Goal: Task Accomplishment & Management: Complete application form

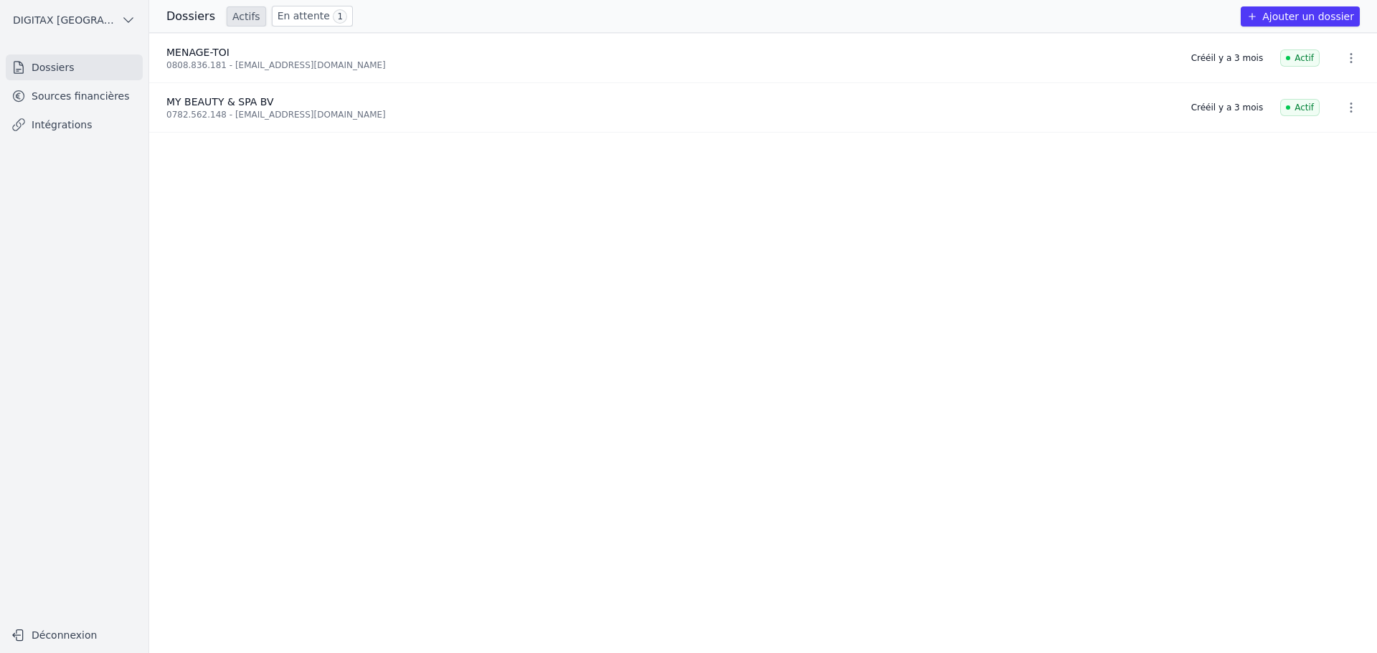
click at [1292, 16] on button "Ajouter un dossier" at bounding box center [1299, 16] width 119 height 20
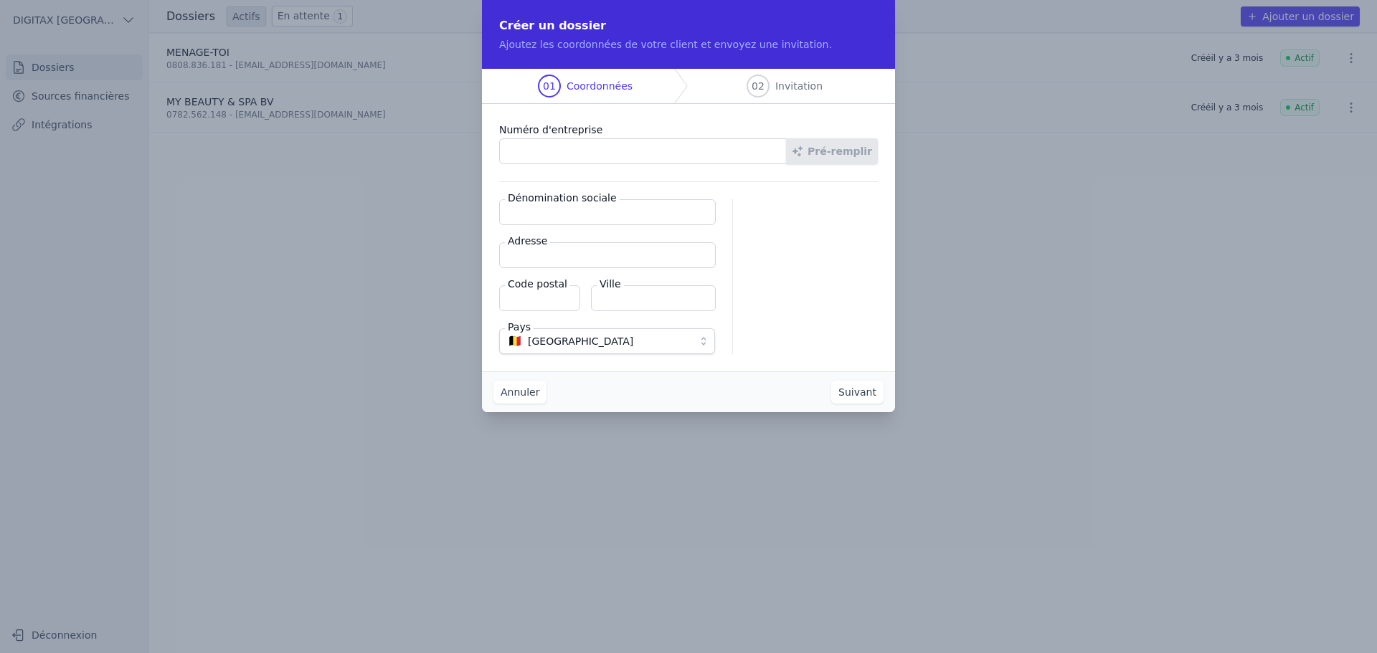
paste input "1016.619.584"
click at [859, 158] on button "Pré-remplir" at bounding box center [832, 151] width 92 height 26
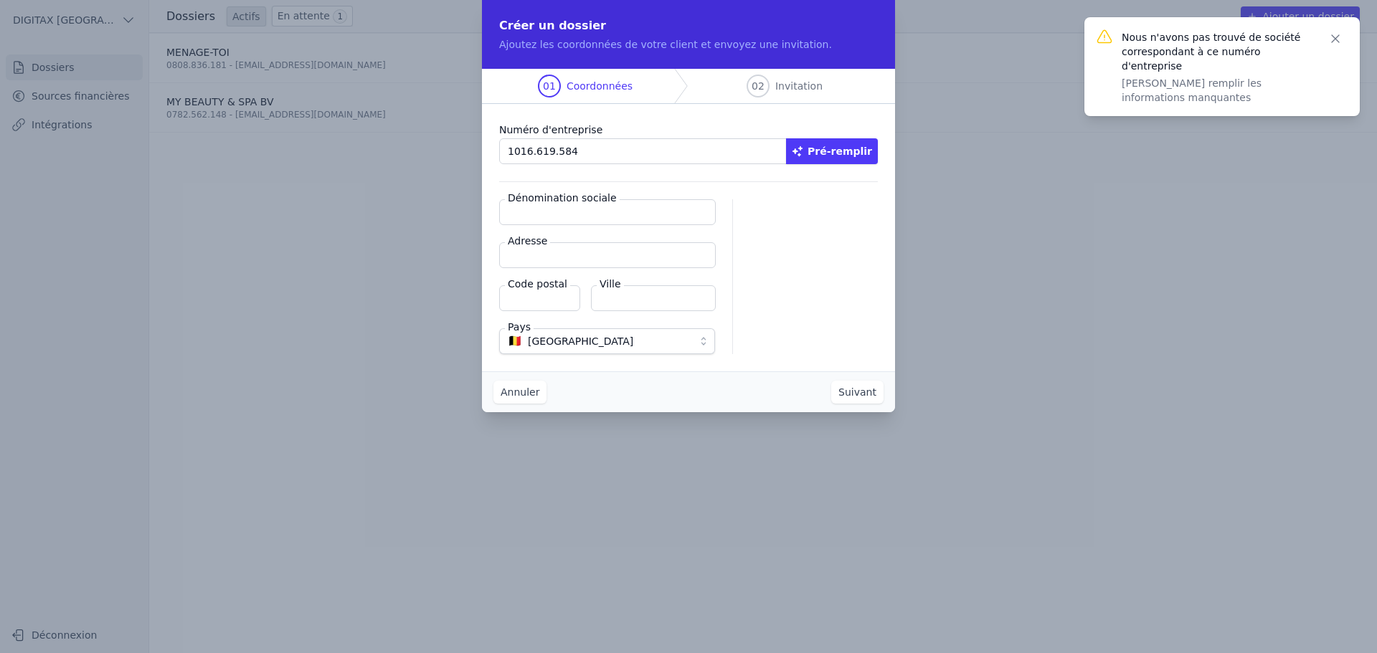
click at [533, 152] on input "1016.619.584" at bounding box center [643, 151] width 288 height 26
type input "1016.619.584"
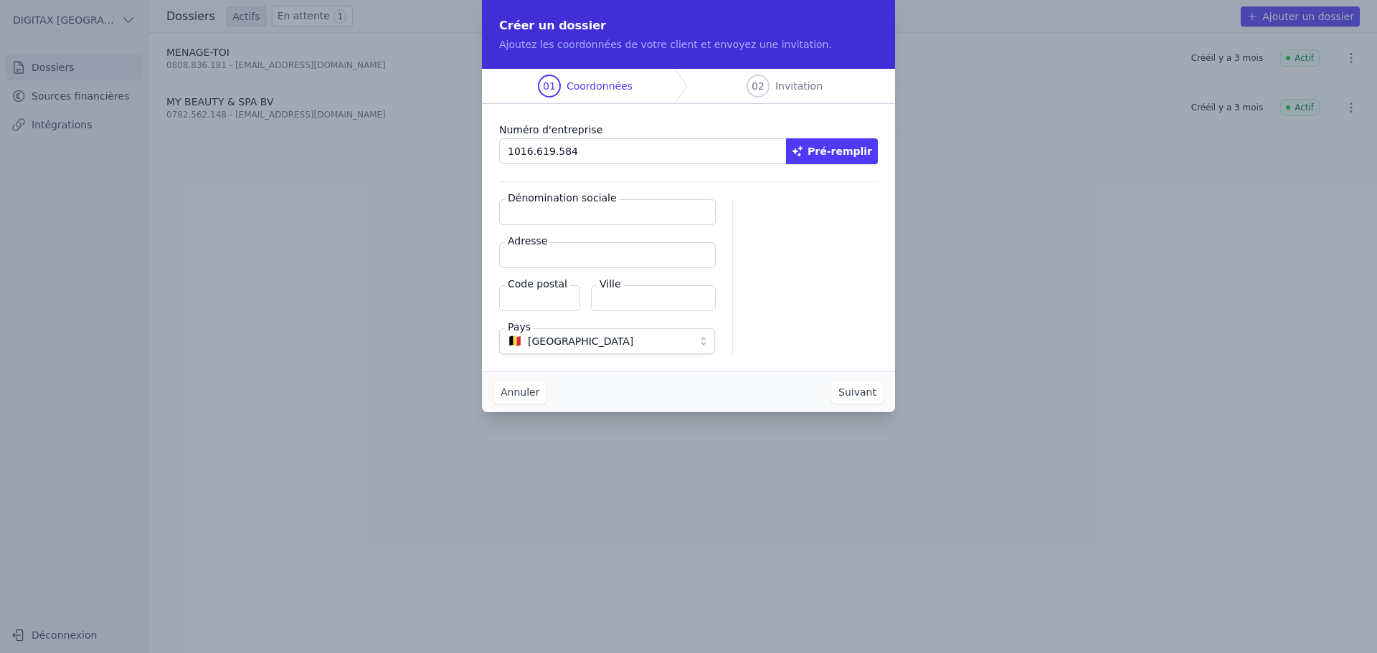
click at [512, 151] on input "1016.619.584" at bounding box center [643, 151] width 288 height 26
click at [508, 151] on input "1016.619.584" at bounding box center [643, 151] width 288 height 26
click at [523, 207] on input "Dénomination sociale" at bounding box center [607, 212] width 217 height 26
paste input "BE1016619584"
drag, startPoint x: 588, startPoint y: 207, endPoint x: 498, endPoint y: 214, distance: 90.6
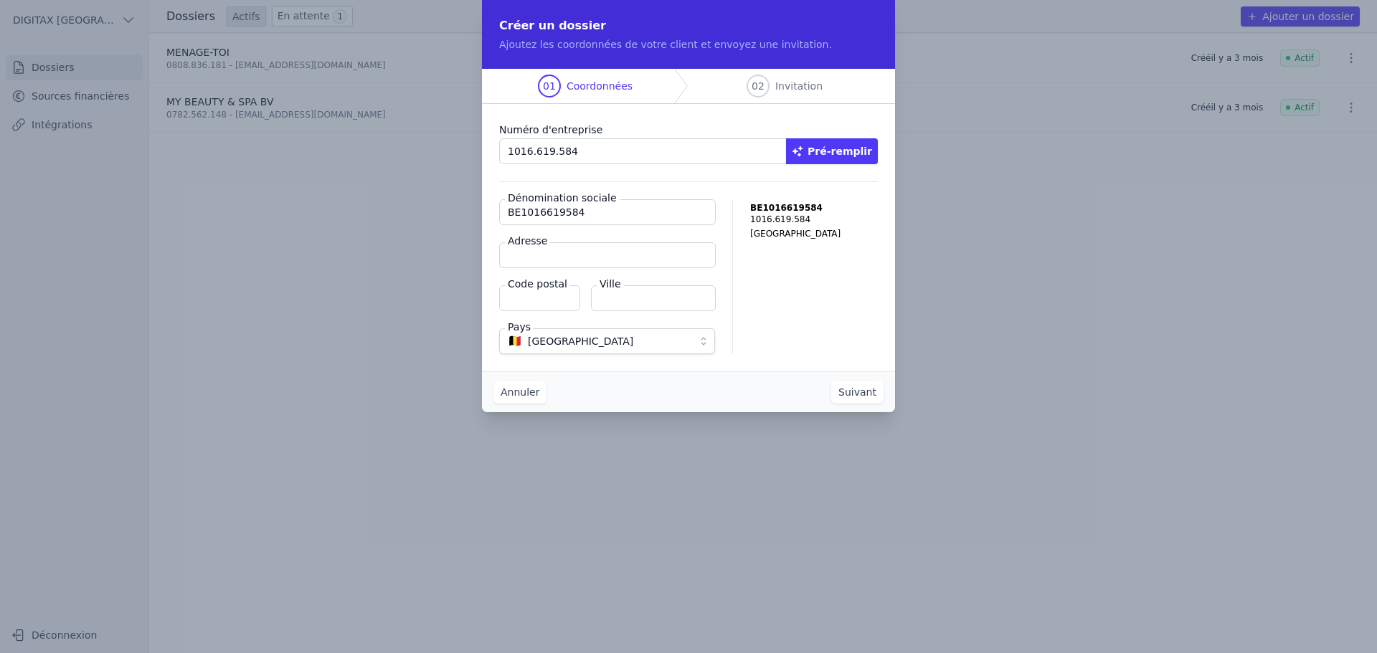
click at [498, 214] on div "Numéro d'entreprise 1016.619.584 Pré-remplir Dénomination sociale BE1016619584 …" at bounding box center [688, 237] width 413 height 267
paste input "A SMILE [GEOGRAPHIC_DATA]"
type input "A SMILE [GEOGRAPHIC_DATA]"
click at [527, 258] on input "Adresse" at bounding box center [607, 255] width 217 height 26
paste input "Clos des Violoneux 15 Boîte 1 1348 Ottignies-Louvain-la-Neuve"
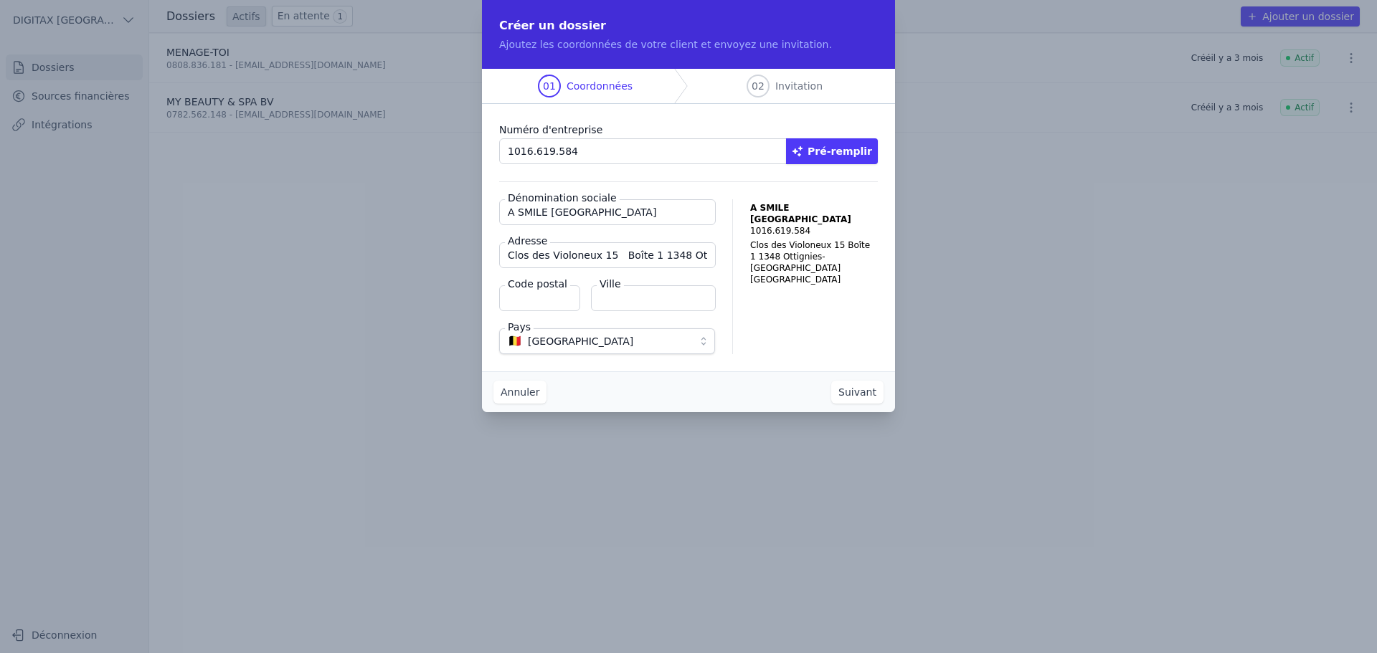
scroll to position [0, 90]
type input "Clos des Violoneux 15 Boîte 1 1348 Ottignies-Louvain-la-Neuve"
click at [536, 294] on input "Code postal" at bounding box center [539, 298] width 81 height 26
type input "1348"
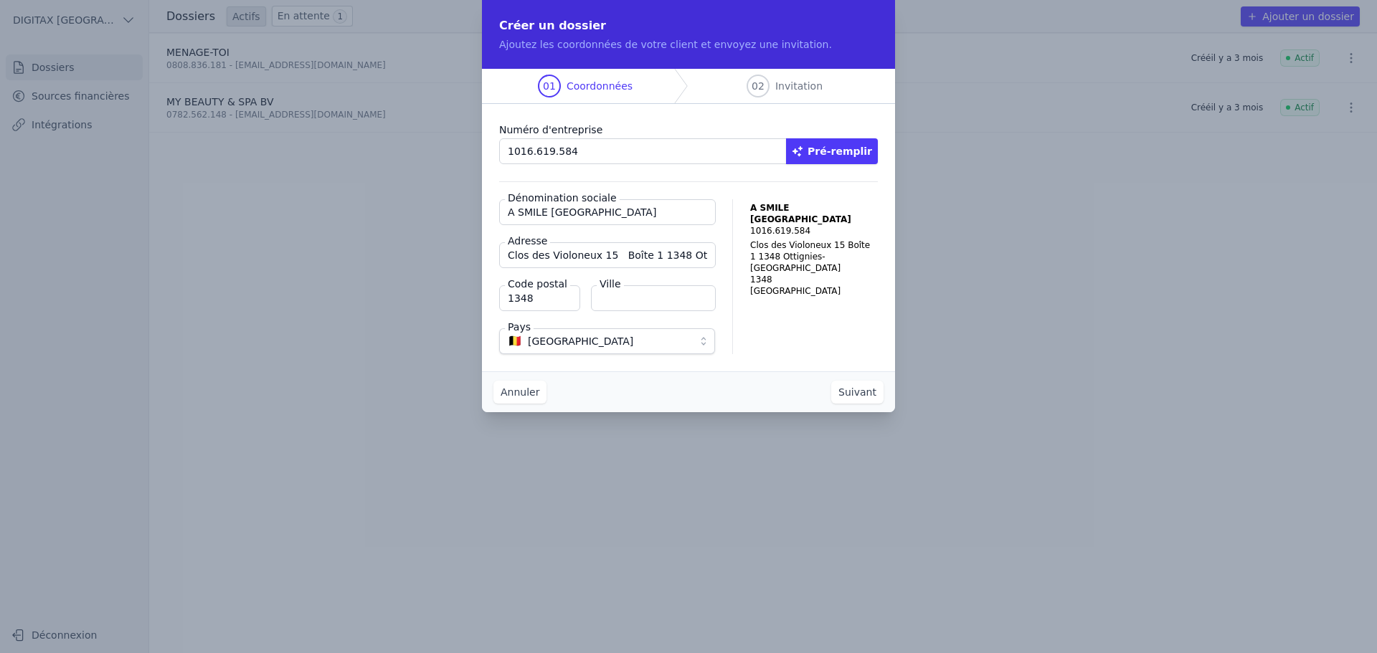
click at [638, 299] on input "Ville" at bounding box center [653, 298] width 125 height 26
drag, startPoint x: 671, startPoint y: 255, endPoint x: 706, endPoint y: 257, distance: 34.4
click at [706, 257] on input "Clos des Violoneux 15 Boîte 1 1348 Ottignies-Louvain-la-Neuve" at bounding box center [607, 255] width 217 height 26
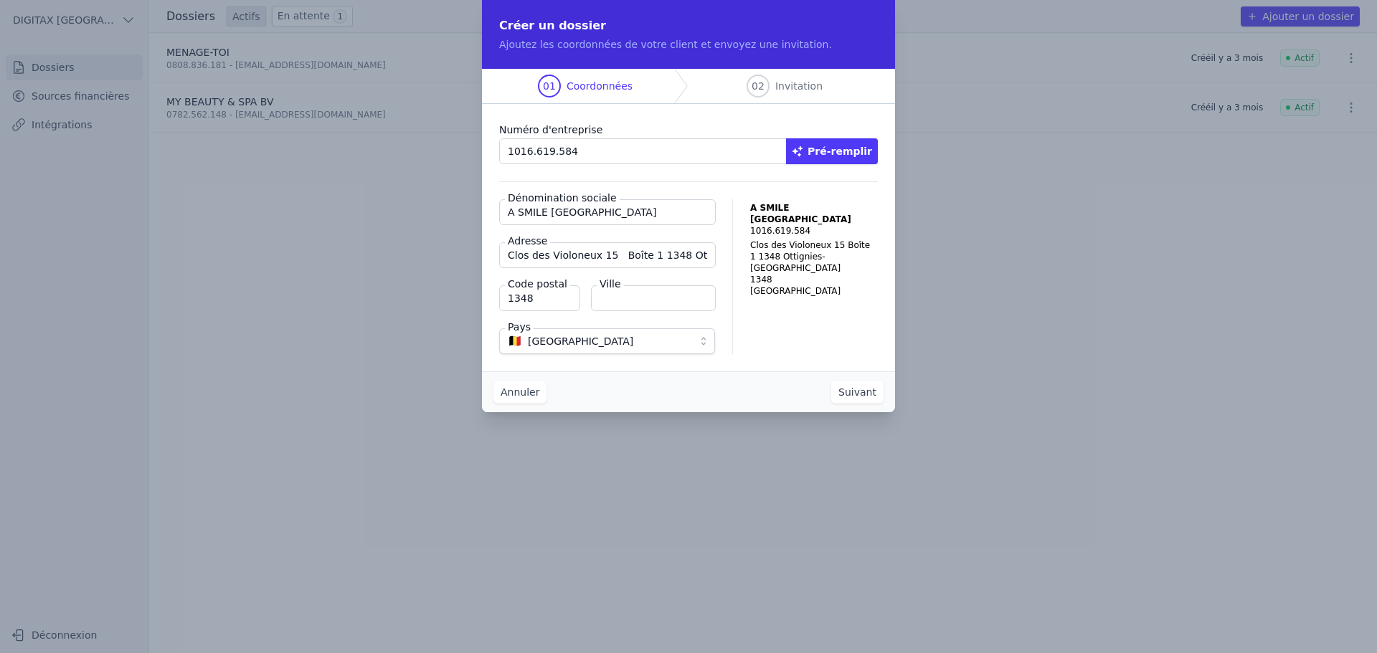
click at [612, 302] on input "Ville" at bounding box center [653, 298] width 125 height 26
paste input "Ottignies-Louvain-la-Neuve"
type input "Ottignies-Louvain-la-Neuve"
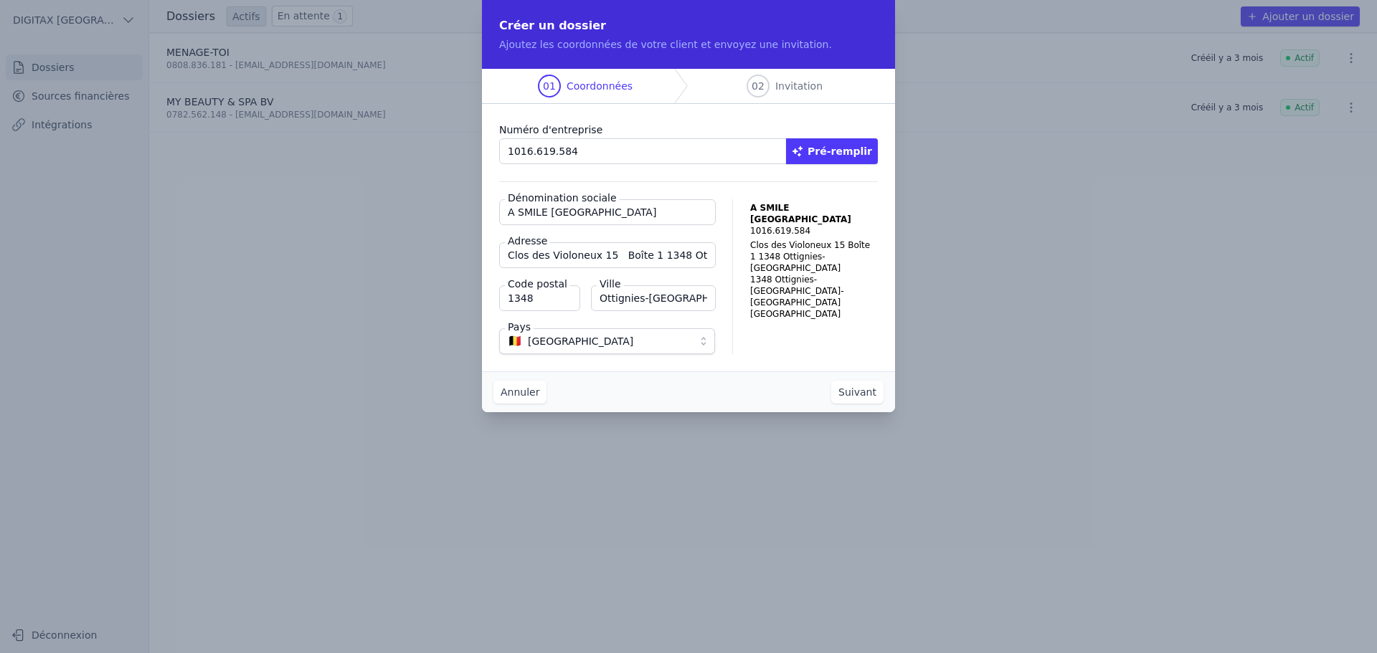
click at [649, 255] on input "Clos des Violoneux 15 Boîte 1 1348 Ottignies-Louvain-la-Neuve" at bounding box center [607, 255] width 217 height 26
drag, startPoint x: 650, startPoint y: 253, endPoint x: 707, endPoint y: 253, distance: 57.4
click at [707, 253] on input "Clos des Violoneux 15 Boîte 1 348 Ottigni1es-Louvain-la-Neuve" at bounding box center [607, 255] width 217 height 26
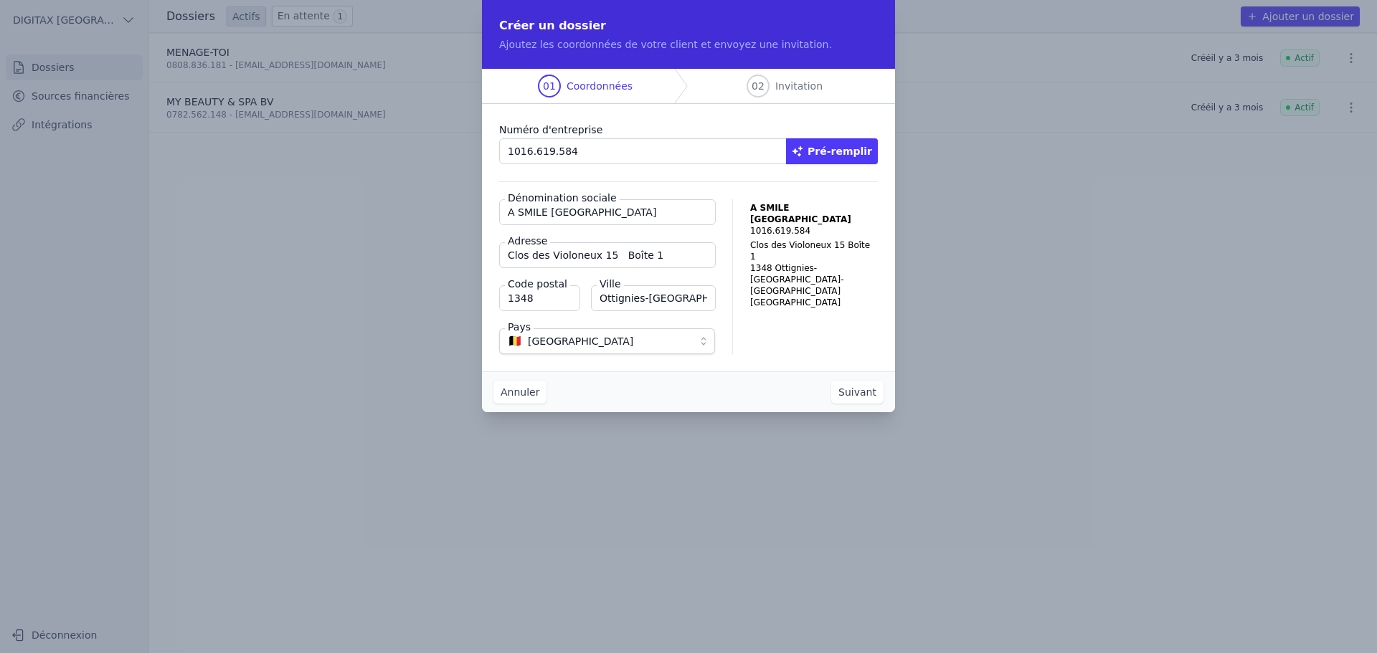
type input "Clos des Violoneux 15 Boîte 1"
click at [860, 397] on button "Suivant" at bounding box center [857, 392] width 52 height 23
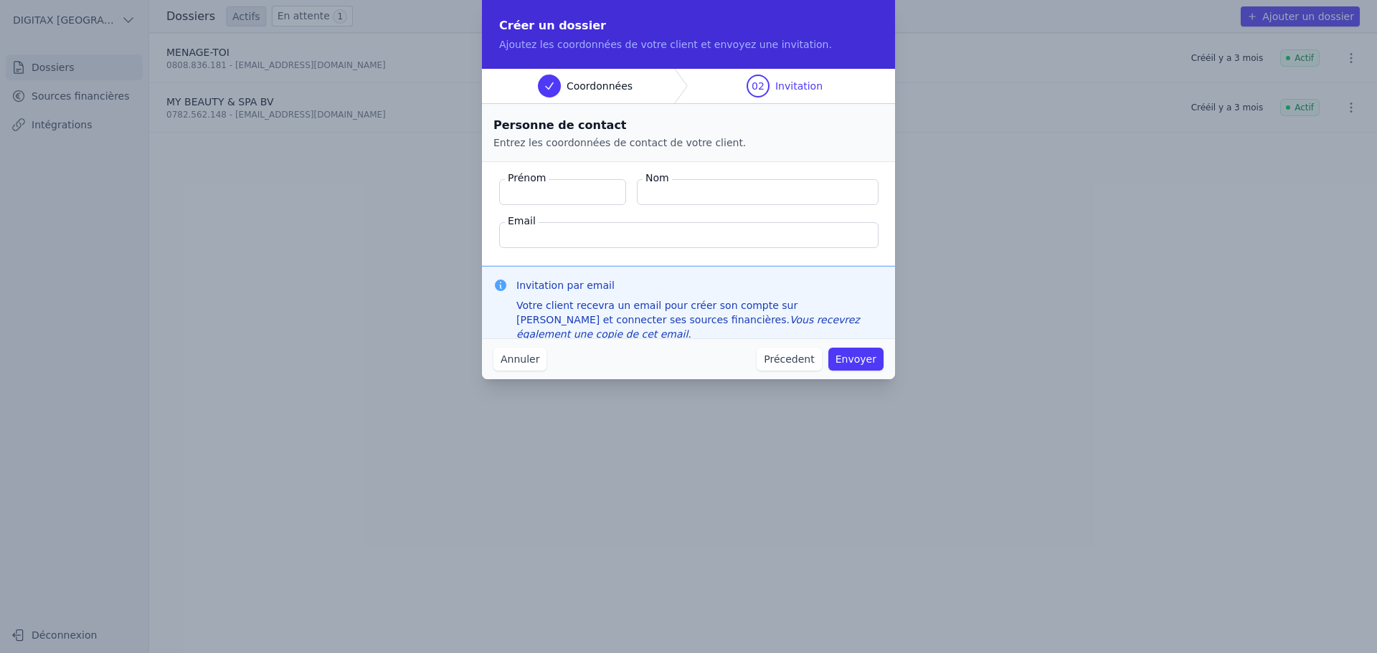
paste input "Ghannem Alaa"
type input "Ghannem Alaa"
click at [656, 191] on input "Nom" at bounding box center [758, 192] width 242 height 26
paste input "Ghannem Alaa"
type input "Ghannem Alaa"
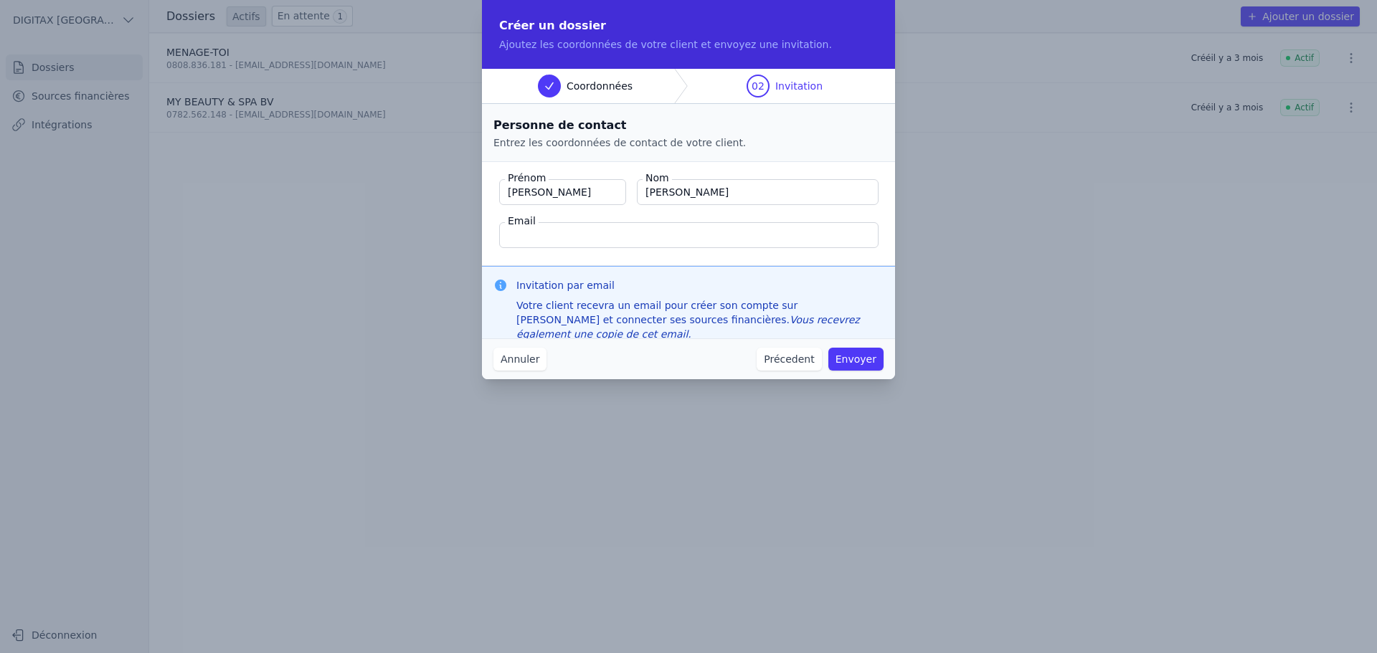
drag, startPoint x: 554, startPoint y: 189, endPoint x: 503, endPoint y: 195, distance: 51.2
click at [503, 195] on input "Ghannem Alaa" at bounding box center [562, 192] width 127 height 26
type input "Alaa"
click at [716, 190] on input "Ghannem Alaa" at bounding box center [758, 192] width 242 height 26
type input "Ghannem"
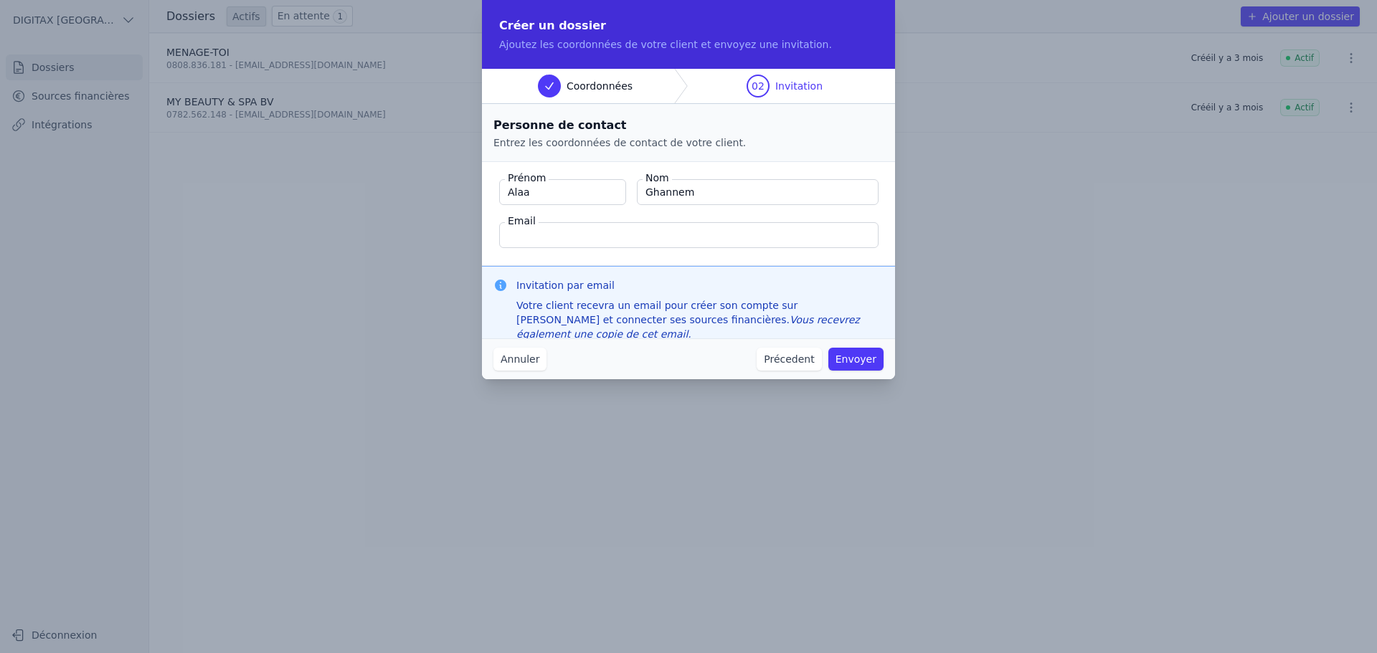
click at [536, 241] on input "Email" at bounding box center [688, 235] width 379 height 26
paste input "alaa.clubafricain@gmail.com"
type input "alaa.clubafricain@gmail.com"
click at [851, 360] on button "Envoyer" at bounding box center [855, 359] width 55 height 23
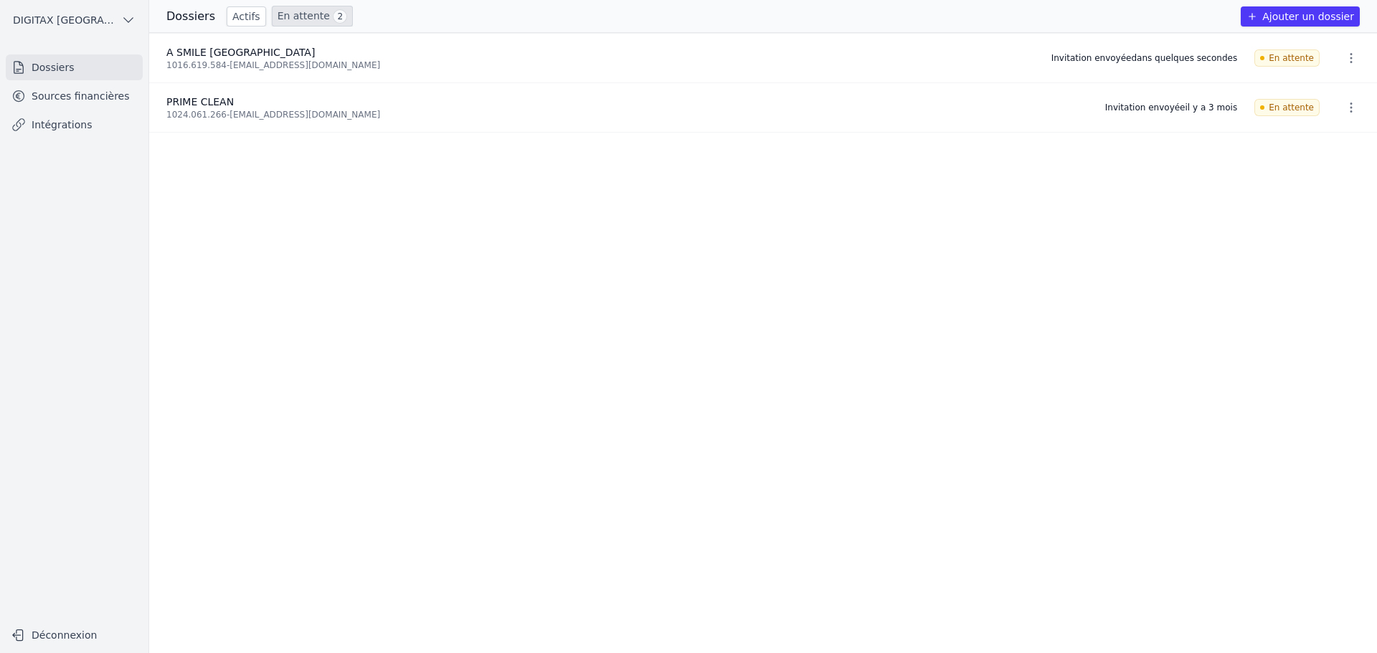
click at [1336, 14] on button "Ajouter un dossier" at bounding box center [1299, 16] width 119 height 20
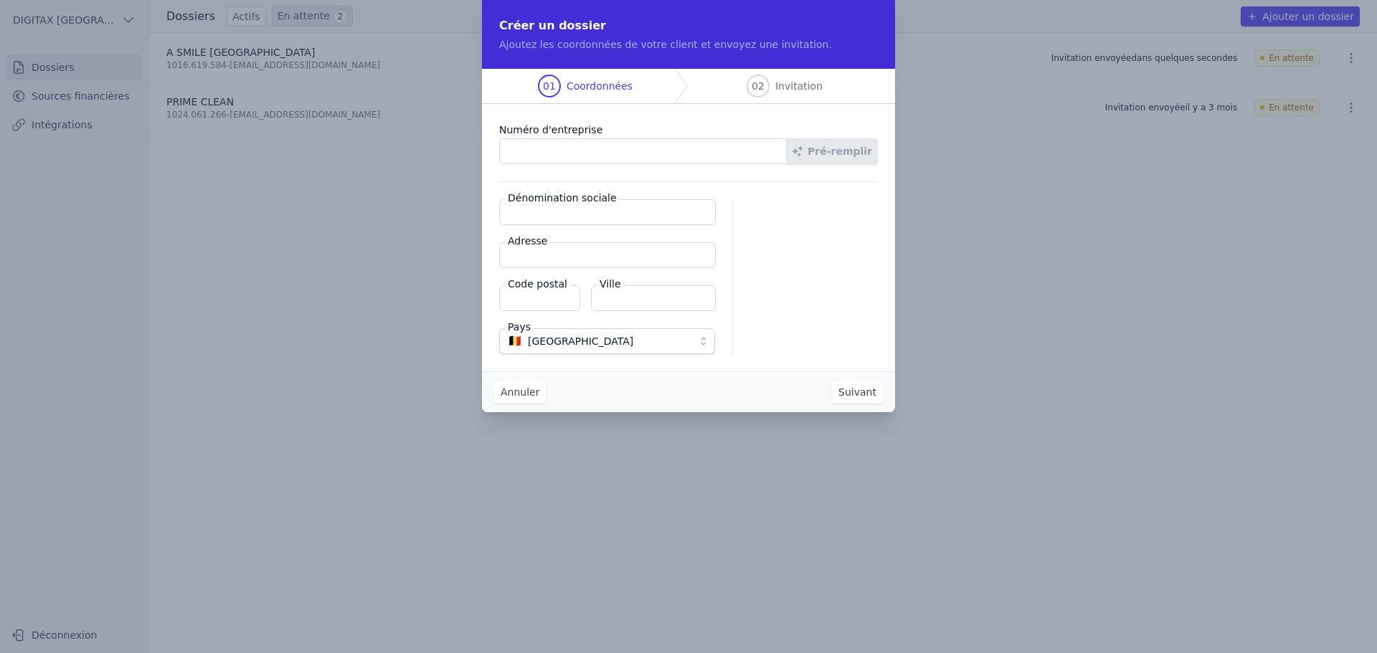
paste input "1016.621.168"
type input "1016.621.168"
click at [858, 159] on button "Pré-remplir" at bounding box center [832, 151] width 92 height 26
click at [534, 213] on input "Dénomination sociale" at bounding box center [607, 212] width 217 height 26
paste input "EASY SMILE [GEOGRAPHIC_DATA]"
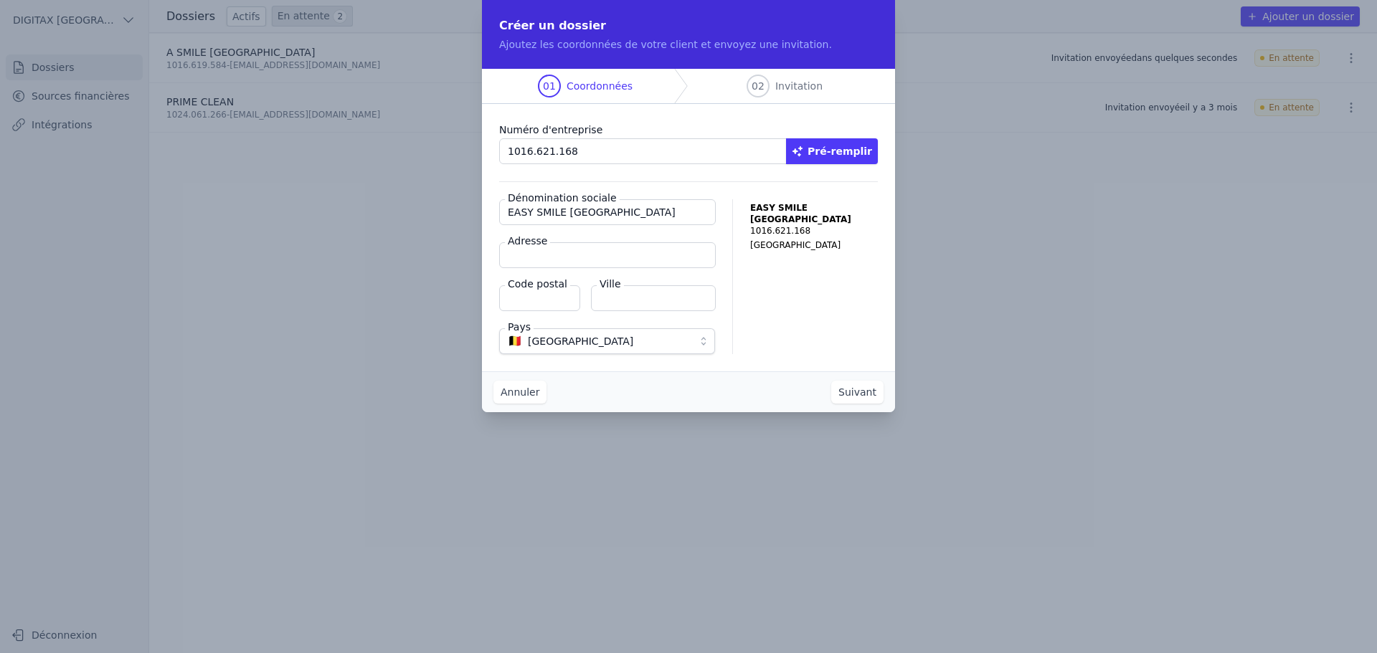
type input "EASY SMILE [GEOGRAPHIC_DATA]"
click at [543, 253] on input "Adresse" at bounding box center [607, 255] width 217 height 26
paste input "Rue Bulins 4 Boîte 3/02 1090 Jette"
type input "Rue Bulins 4 Boîte 3/02 1090 Jette"
click at [541, 298] on input "Code postal" at bounding box center [539, 298] width 81 height 26
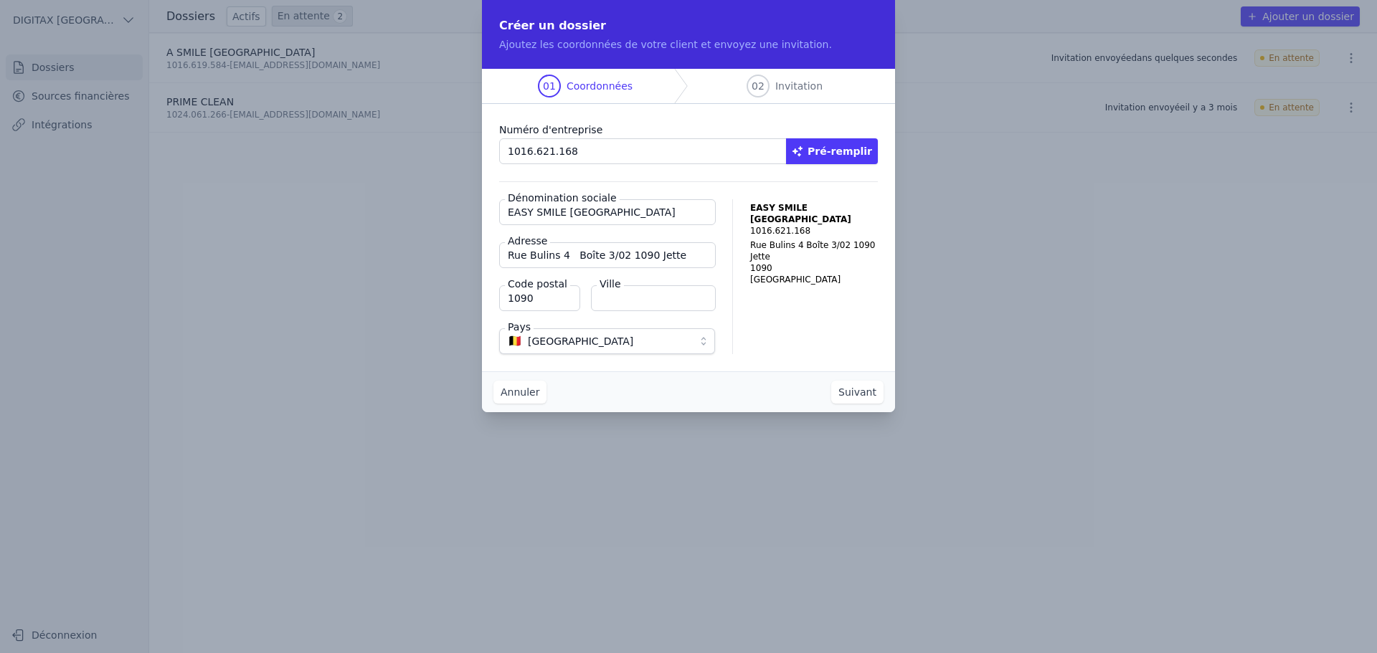
type input "1090"
type input "Jete"
drag, startPoint x: 672, startPoint y: 250, endPoint x: 623, endPoint y: 257, distance: 49.2
click at [623, 257] on input "Rue Bulins 4 Boîte 3/02 1090 Jette" at bounding box center [607, 255] width 217 height 26
type input "Rue Bulins 4 Boîte 3/02"
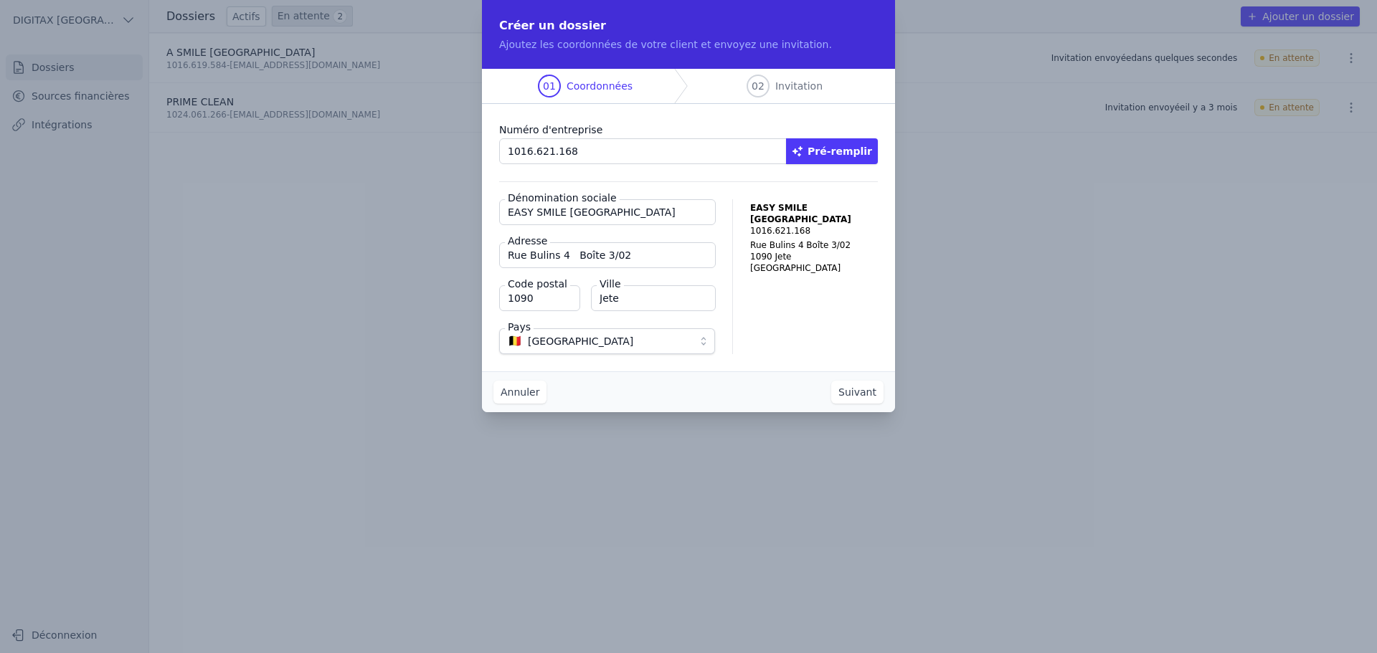
click at [860, 395] on button "Suivant" at bounding box center [857, 392] width 52 height 23
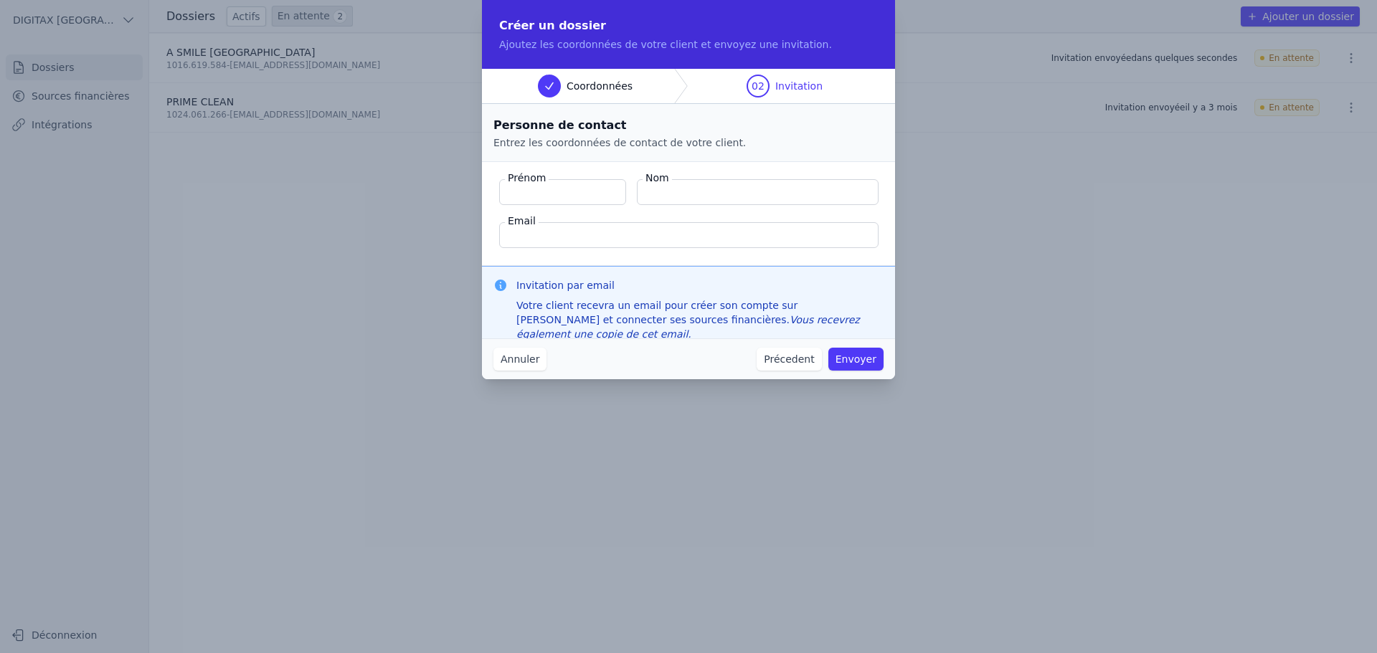
paste input "BAGHDOUCHE Islem"
type input "BAGHDOUCHE Islem"
click at [653, 191] on input "Nom" at bounding box center [758, 192] width 242 height 26
paste input "BAGHDOUCHE Islem"
type input "BAGHDOUCHE Islem"
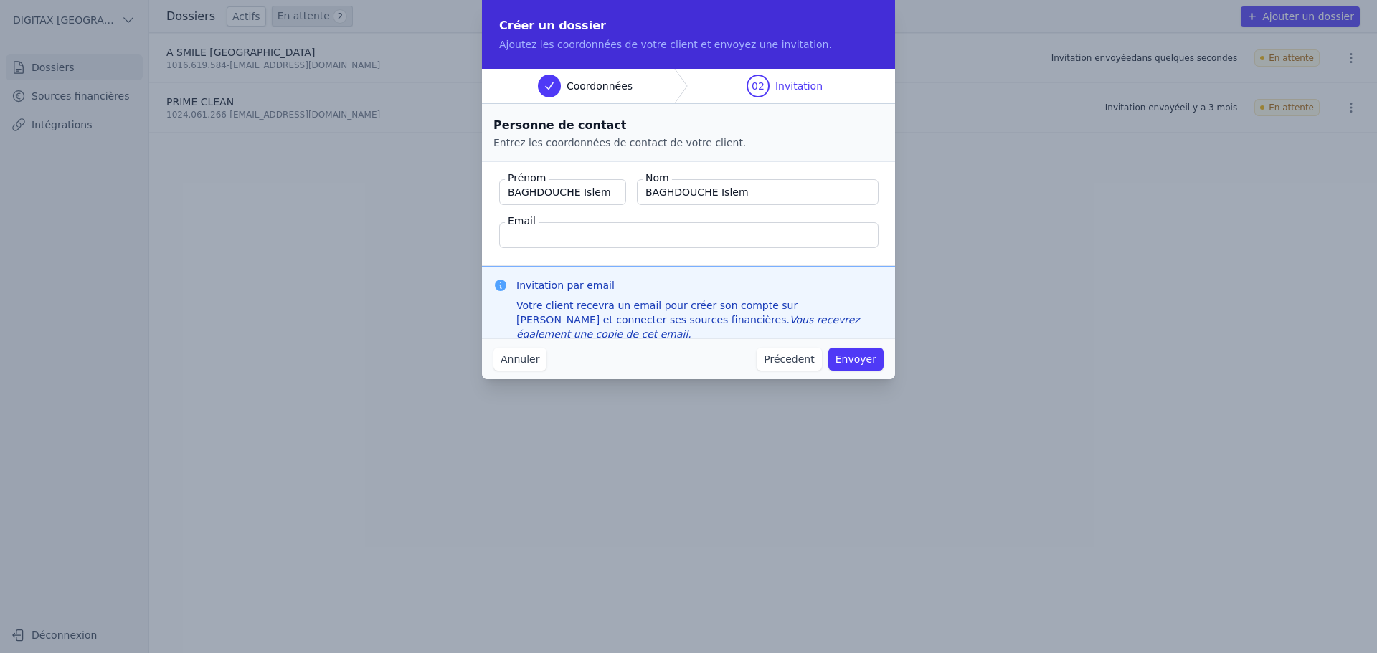
drag, startPoint x: 577, startPoint y: 191, endPoint x: 500, endPoint y: 193, distance: 77.5
click at [500, 193] on input "BAGHDOUCHE Islem" at bounding box center [562, 192] width 127 height 26
type input "Islem"
click at [756, 194] on input "BAGHDOUCHE Islem" at bounding box center [758, 192] width 242 height 26
drag, startPoint x: 736, startPoint y: 193, endPoint x: 716, endPoint y: 193, distance: 20.8
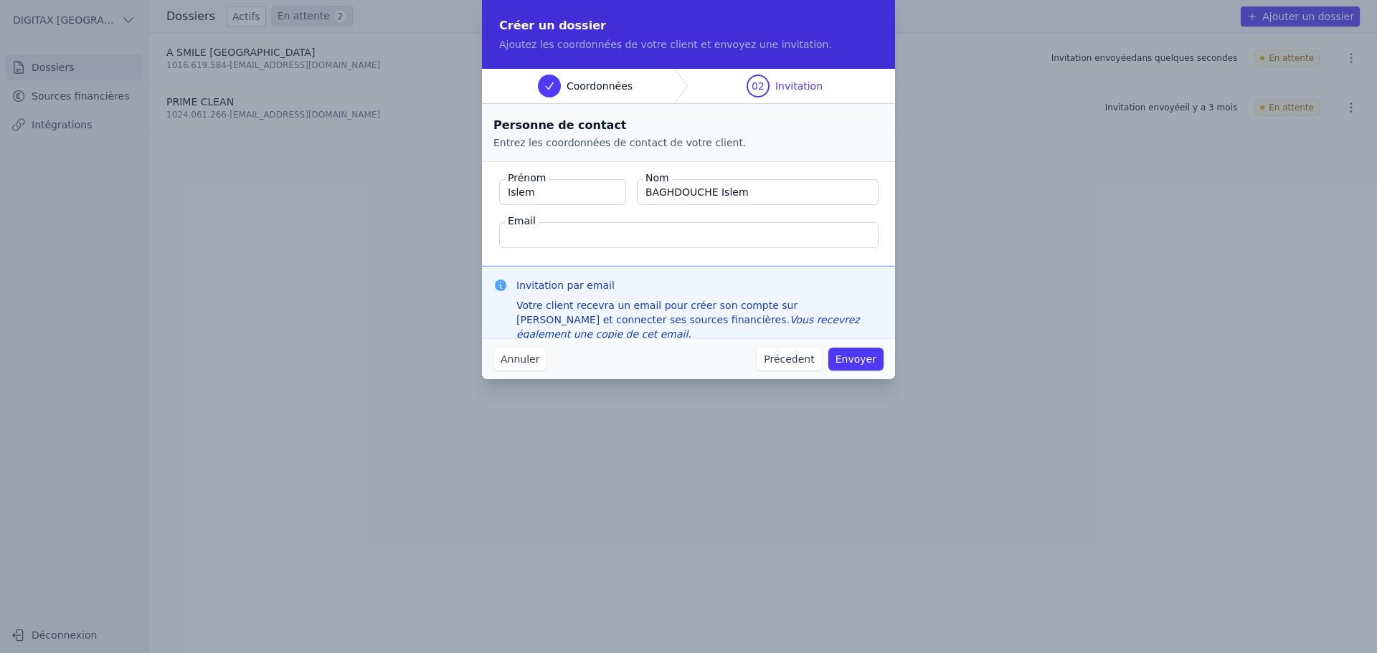
click at [716, 193] on input "BAGHDOUCHE Islem" at bounding box center [758, 192] width 242 height 26
type input "BAGHDOUCHE"
click at [528, 239] on input "Email" at bounding box center [688, 235] width 379 height 26
paste input "[EMAIL_ADDRESS][DOMAIN_NAME]"
type input "[EMAIL_ADDRESS][DOMAIN_NAME]"
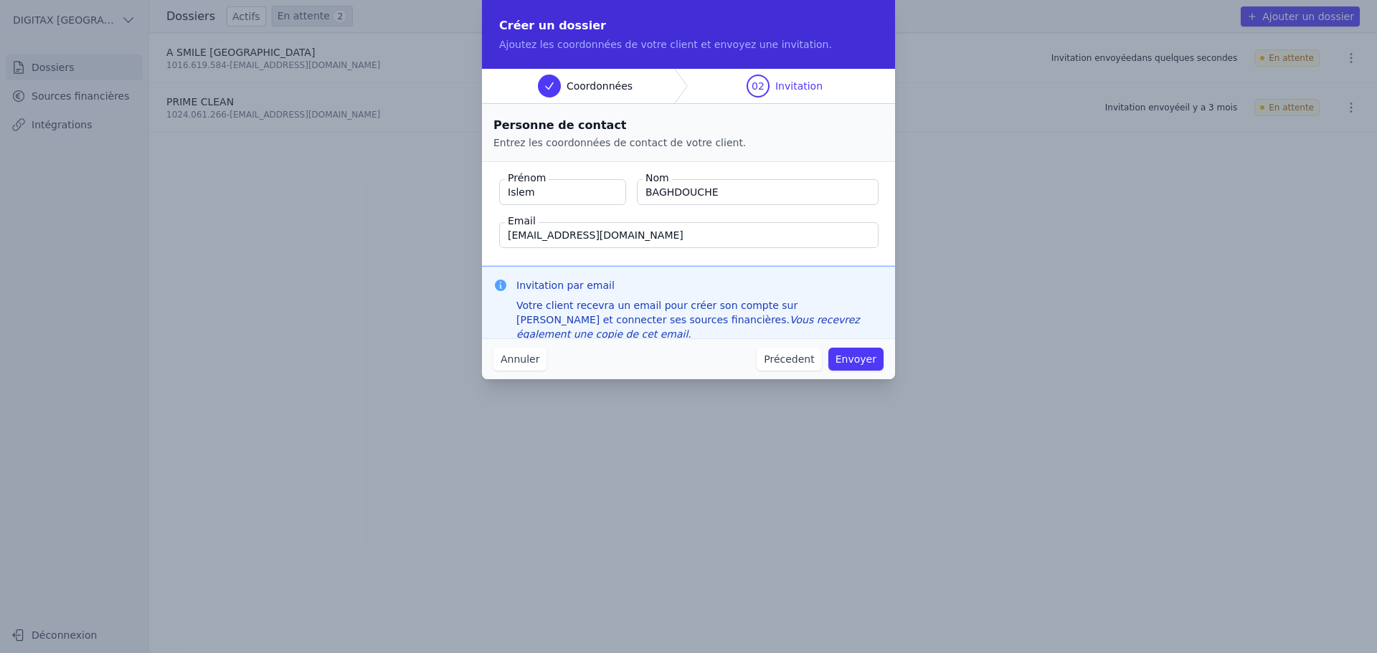
click at [867, 360] on button "Envoyer" at bounding box center [855, 359] width 55 height 23
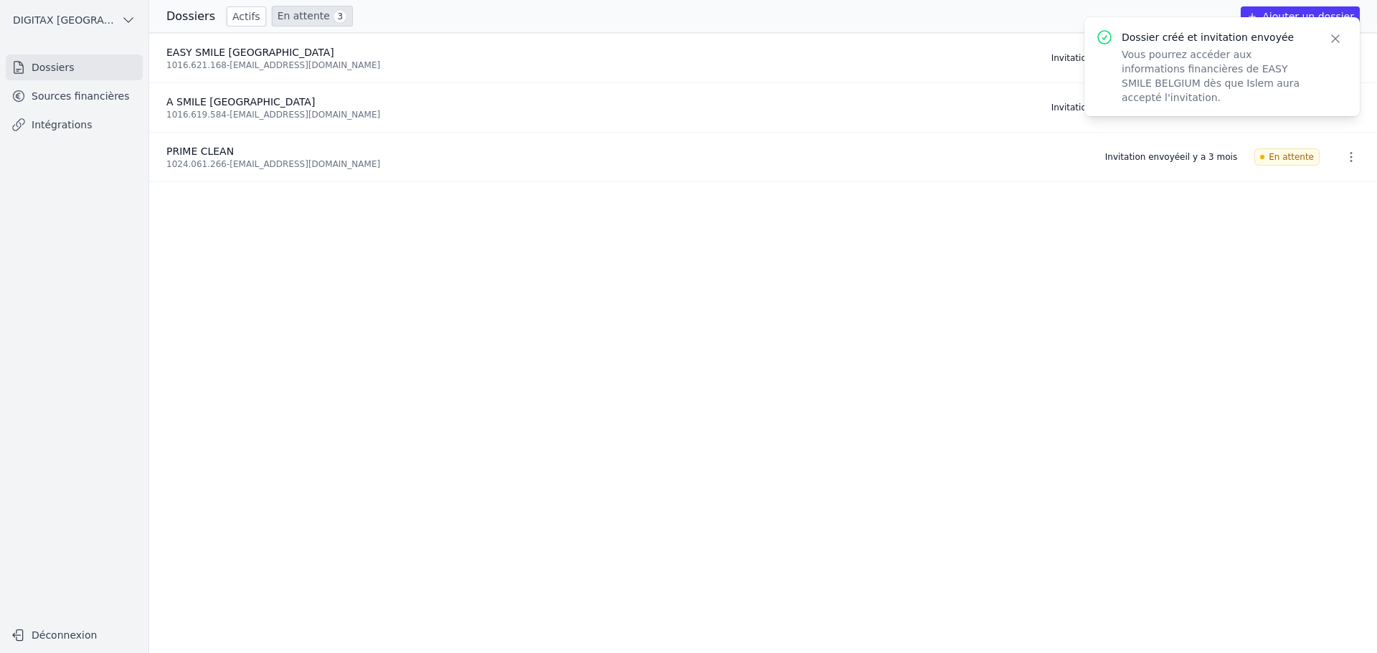
click at [1308, 12] on button "Ajouter un dossier" at bounding box center [1299, 16] width 119 height 20
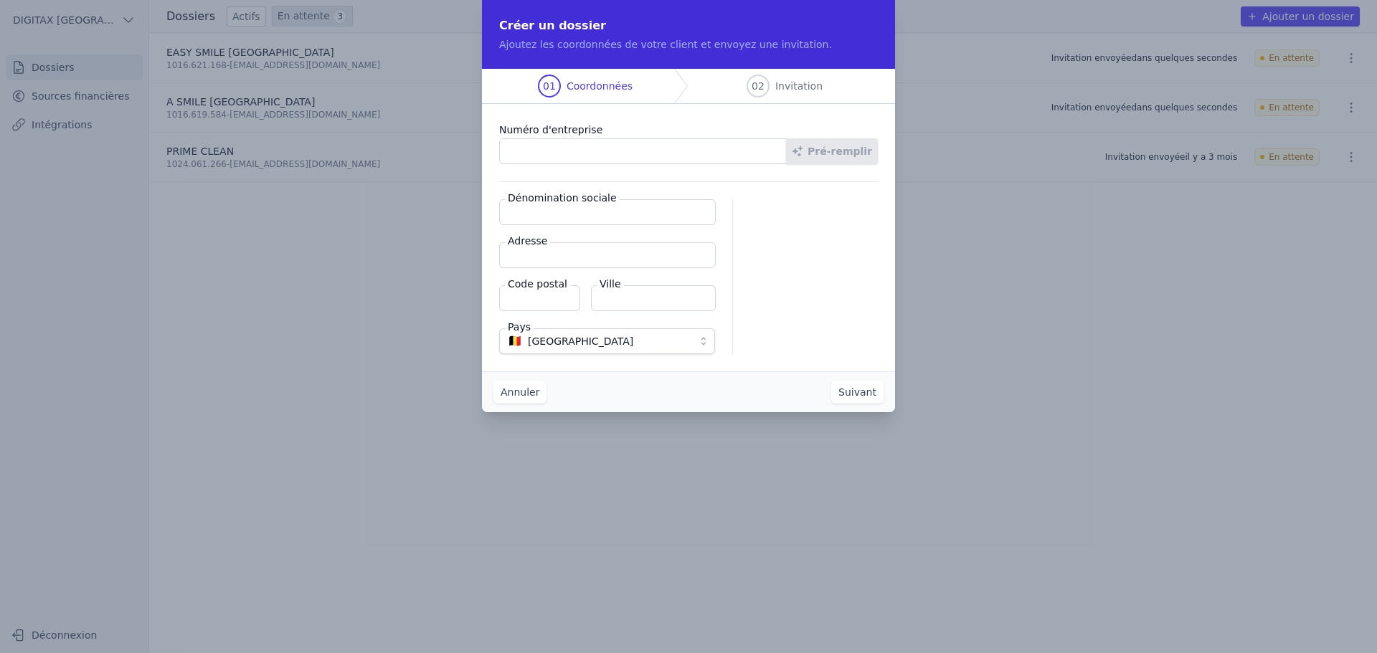
paste input "1016.626.316"
type input "1016.626.316"
click at [835, 149] on button "Pré-remplir" at bounding box center [832, 151] width 92 height 26
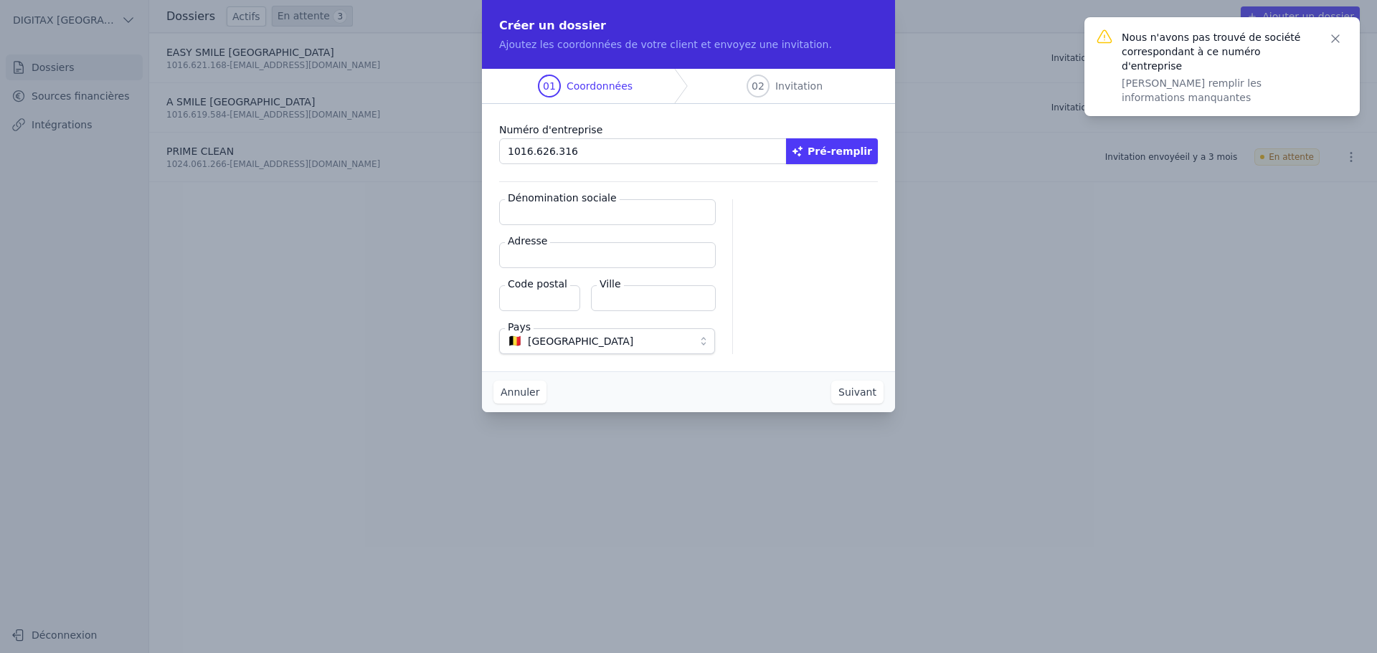
click at [526, 217] on input "Dénomination sociale" at bounding box center [607, 212] width 217 height 26
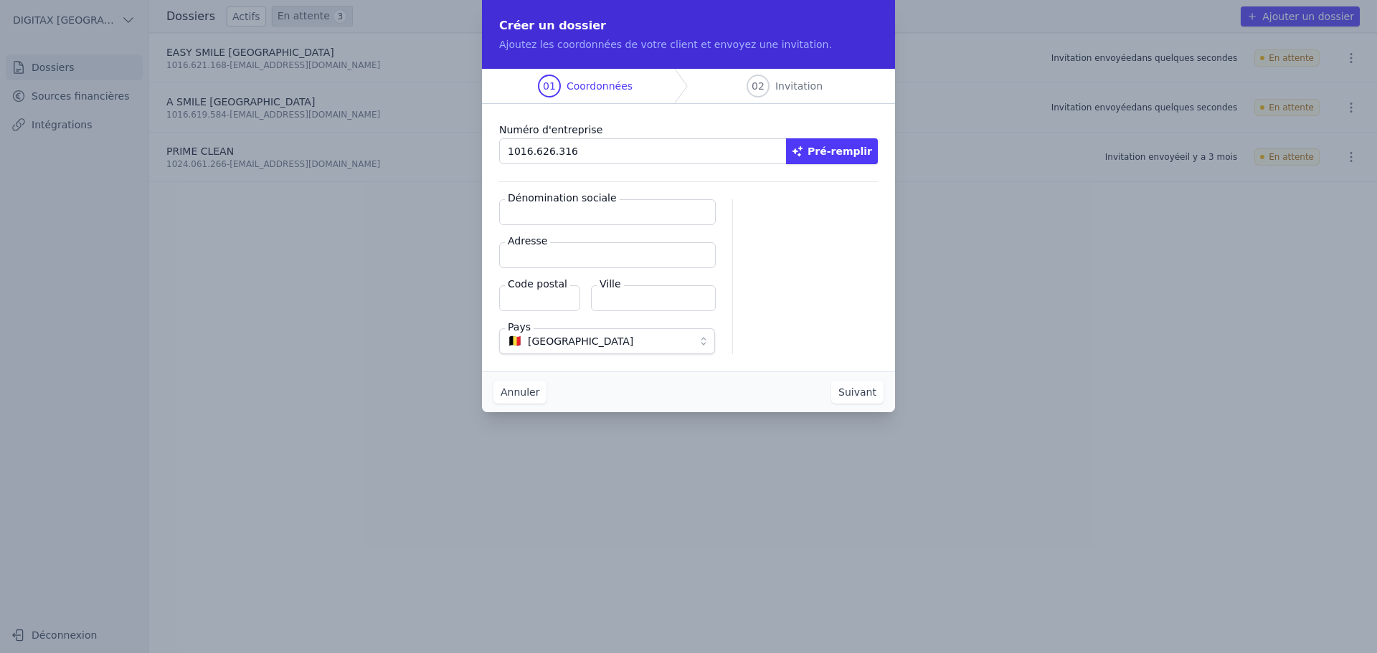
paste input "AFI DENTAL GROUP"
type input "AFI DENTAL GROUP"
click at [531, 260] on input "Adresse" at bounding box center [607, 255] width 217 height 26
paste input "venue du Roi Albert 31 Boîte 1 1082 Berchem-Sainte-Agathe"
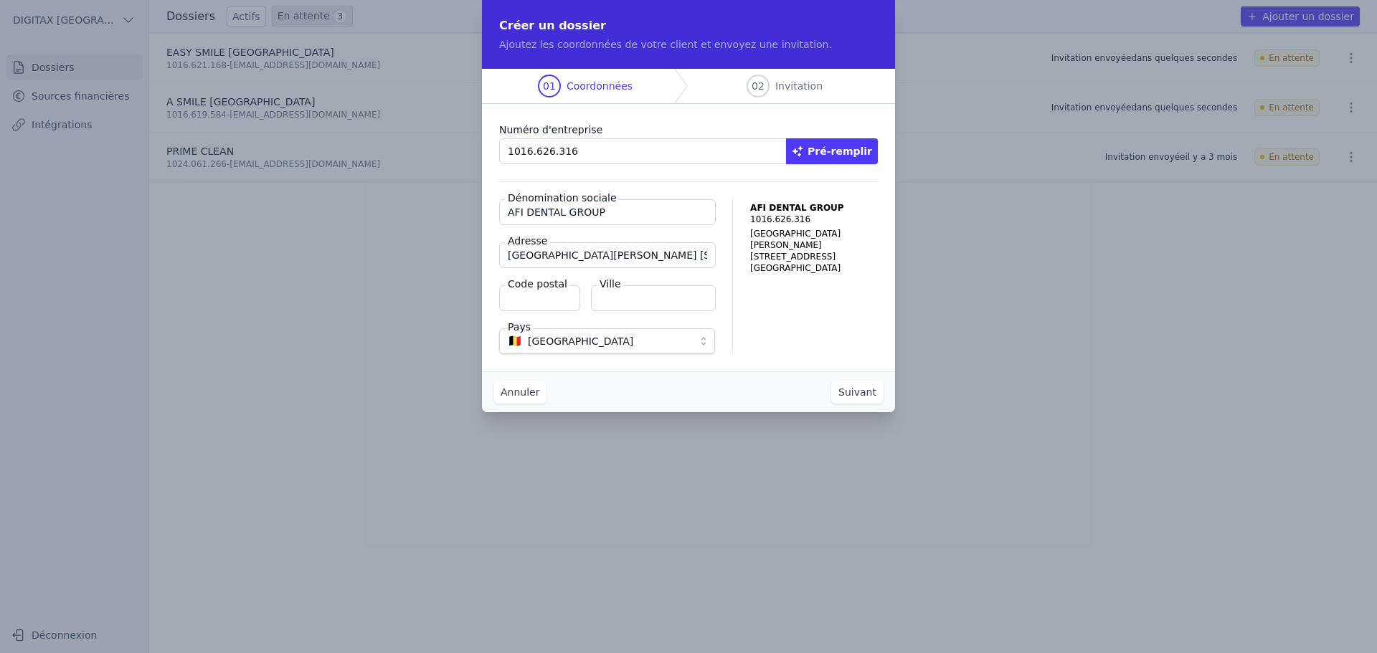
scroll to position [0, 83]
type input "Avenue du Roi Albert 31 Boîte 1 1082 Berchem-Sainte-Agathe"
click at [533, 299] on input "Code postal" at bounding box center [539, 298] width 81 height 26
type input "1082"
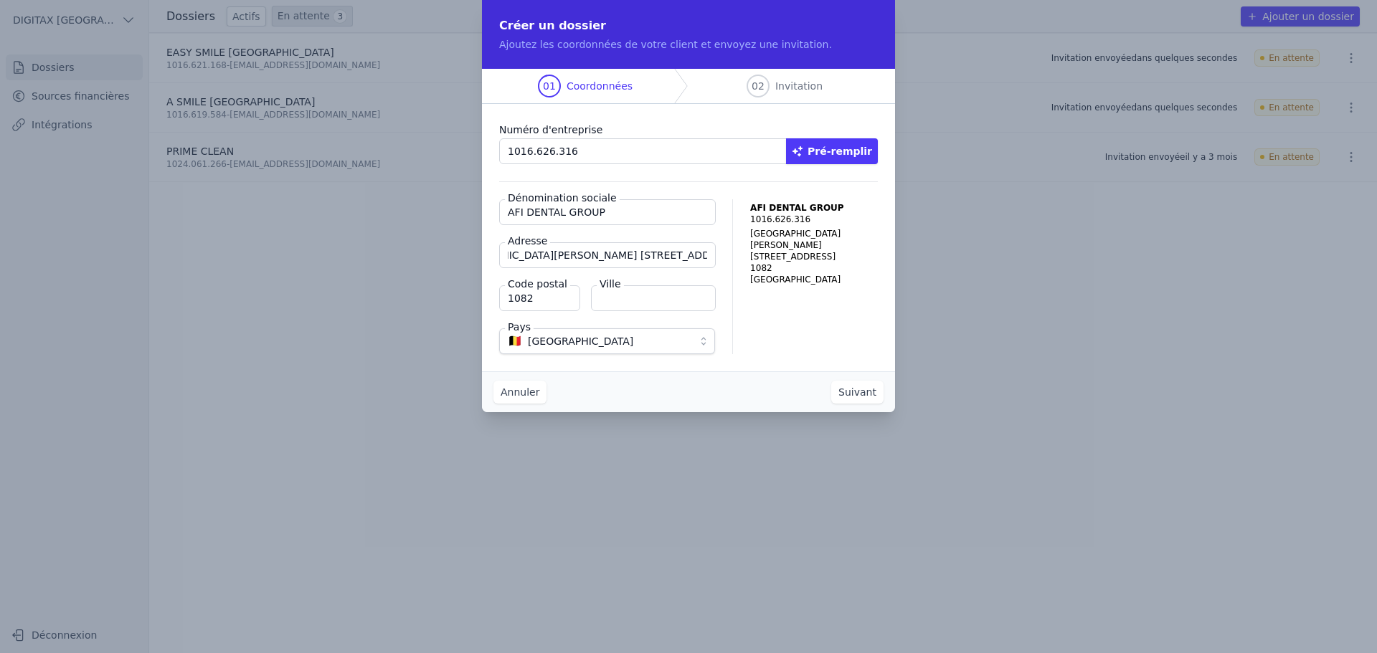
scroll to position [0, 84]
drag, startPoint x: 682, startPoint y: 255, endPoint x: 707, endPoint y: 257, distance: 25.3
click at [707, 257] on input "Avenue du Roi Albert 31 Boîte 1 1082 Berchem-Sainte-Agathe" at bounding box center [607, 255] width 217 height 26
click at [625, 301] on input "Ville" at bounding box center [653, 298] width 125 height 26
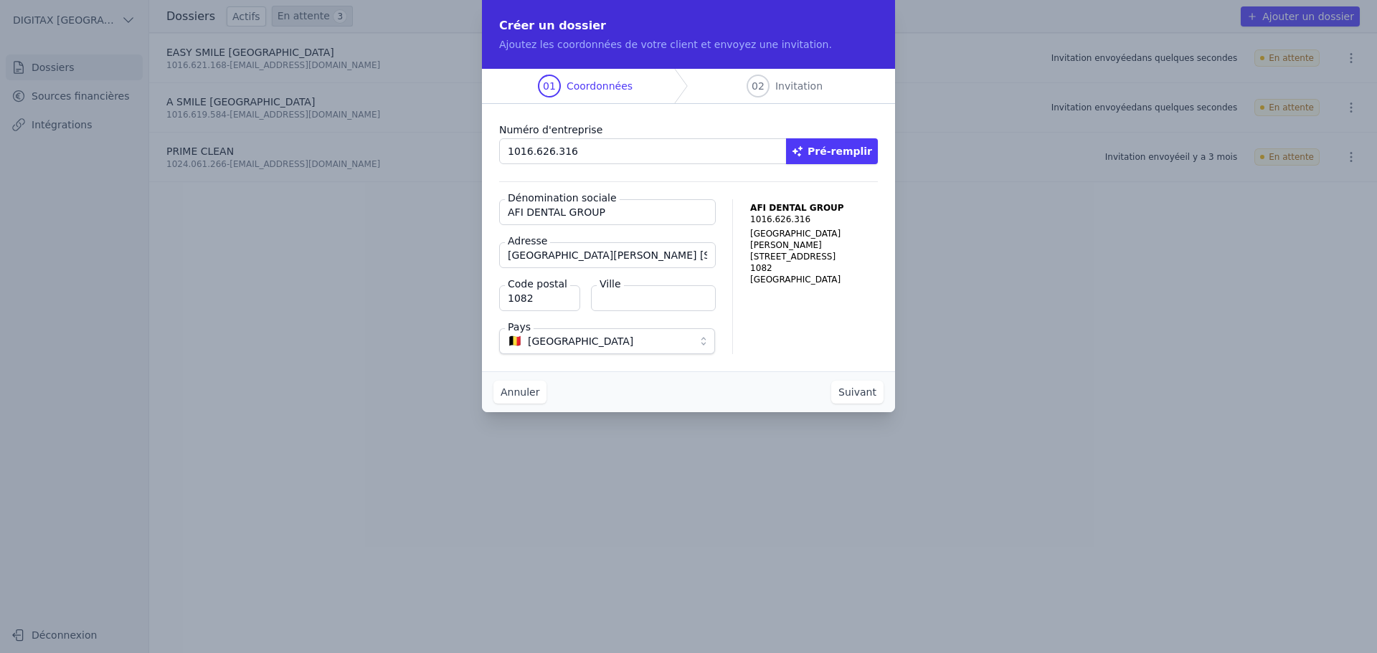
paste input "Berchem-Sainte-Agathe"
type input "Berchem-Sainte-Agathe"
drag, startPoint x: 658, startPoint y: 255, endPoint x: 746, endPoint y: 257, distance: 88.2
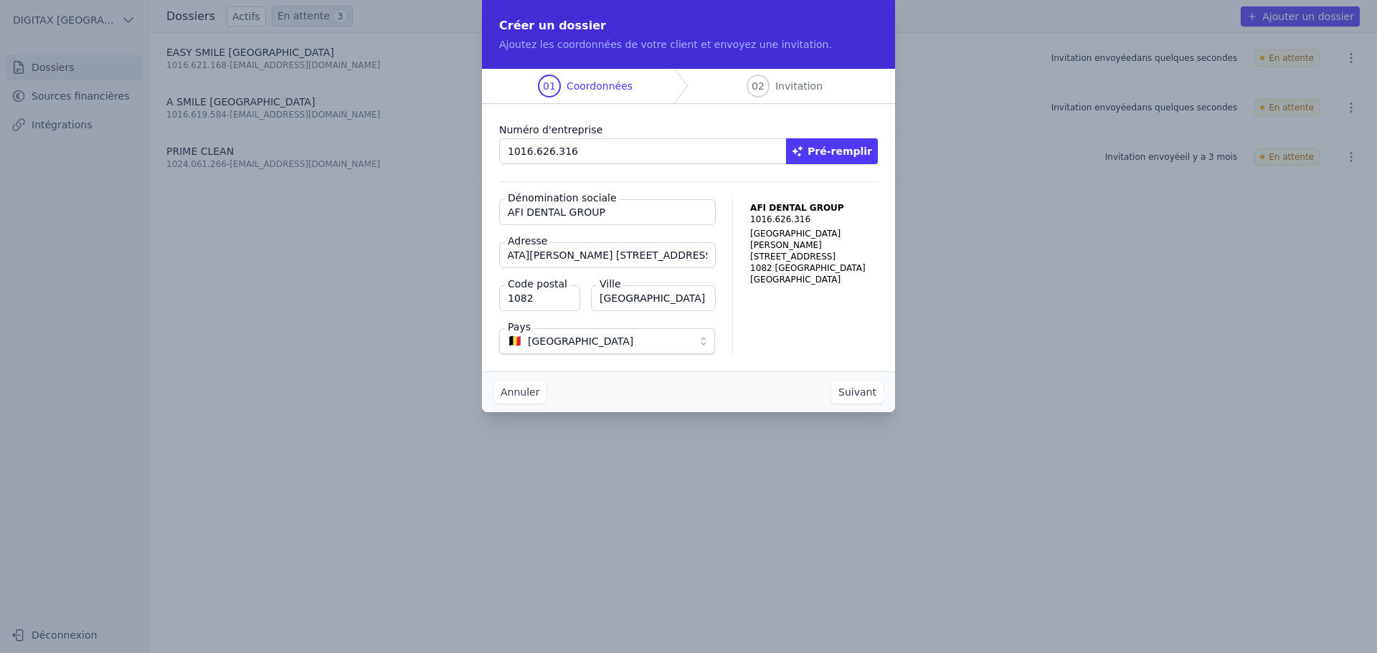
click at [746, 257] on div "Dénomination sociale AFI DENTAL GROUP Adresse Avenue du Roi Albert 31 Boîte 1 1…" at bounding box center [688, 276] width 379 height 155
type input "Avenue du Roi Albert 31 Boîte 1"
click at [858, 394] on button "Suivant" at bounding box center [857, 392] width 52 height 23
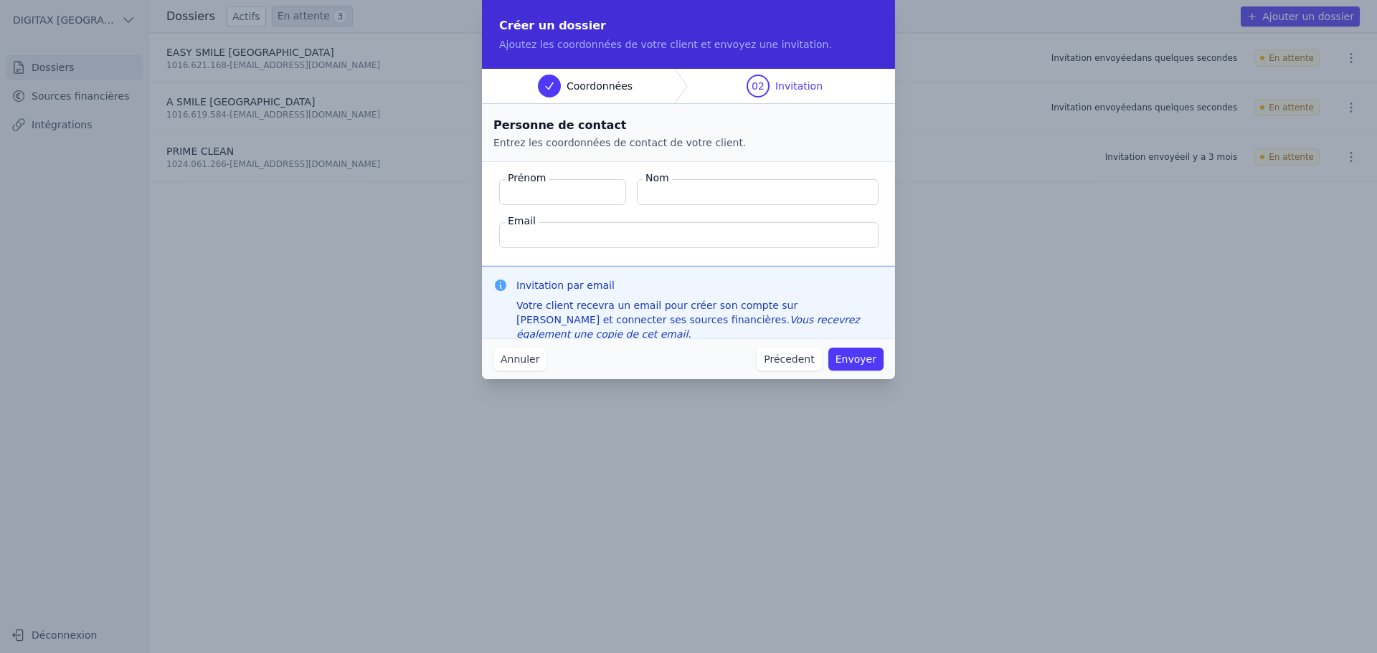
paste input "BAGHDOUCHE Islem"
drag, startPoint x: 577, startPoint y: 191, endPoint x: 494, endPoint y: 190, distance: 82.5
click at [494, 190] on fieldset "Prénom BAGHDOUCHE Islem Nom Email" at bounding box center [688, 214] width 413 height 104
type input "Islem"
click at [671, 194] on input "Nom" at bounding box center [758, 192] width 242 height 26
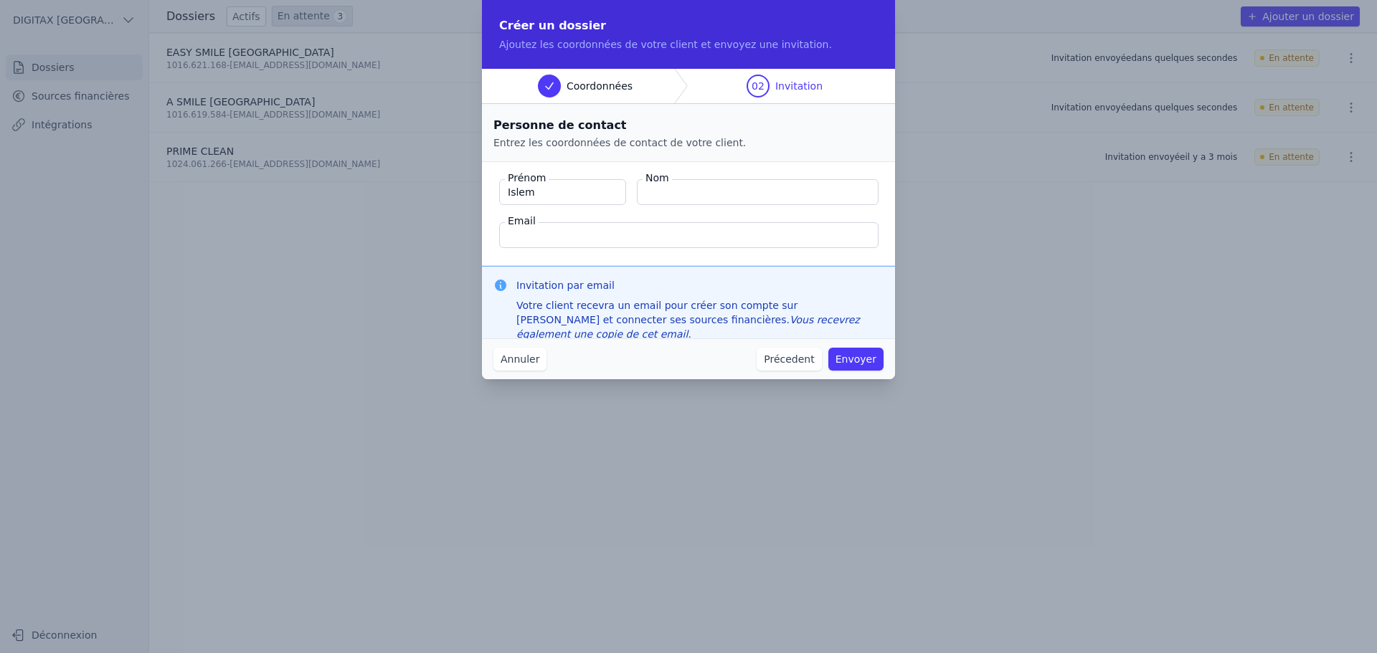
paste input "BAGHDOUCHE Islem"
drag, startPoint x: 743, startPoint y: 191, endPoint x: 716, endPoint y: 193, distance: 26.6
click at [716, 193] on input "BAGHDOUCHE Islem" at bounding box center [758, 192] width 242 height 26
type input "BAGHDOUCHE"
click at [516, 235] on input "Email" at bounding box center [688, 235] width 379 height 26
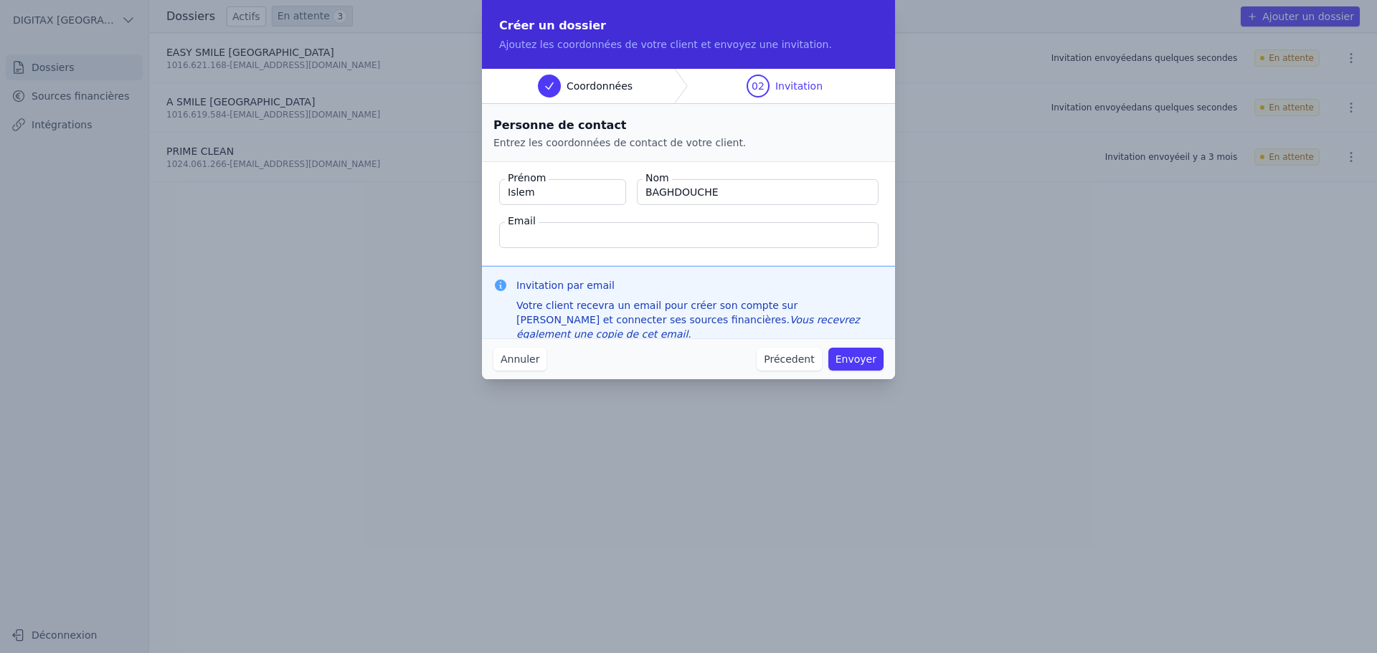
paste input "[EMAIL_ADDRESS][DOMAIN_NAME]"
type input "[EMAIL_ADDRESS][DOMAIN_NAME]"
click at [853, 359] on button "Envoyer" at bounding box center [855, 359] width 55 height 23
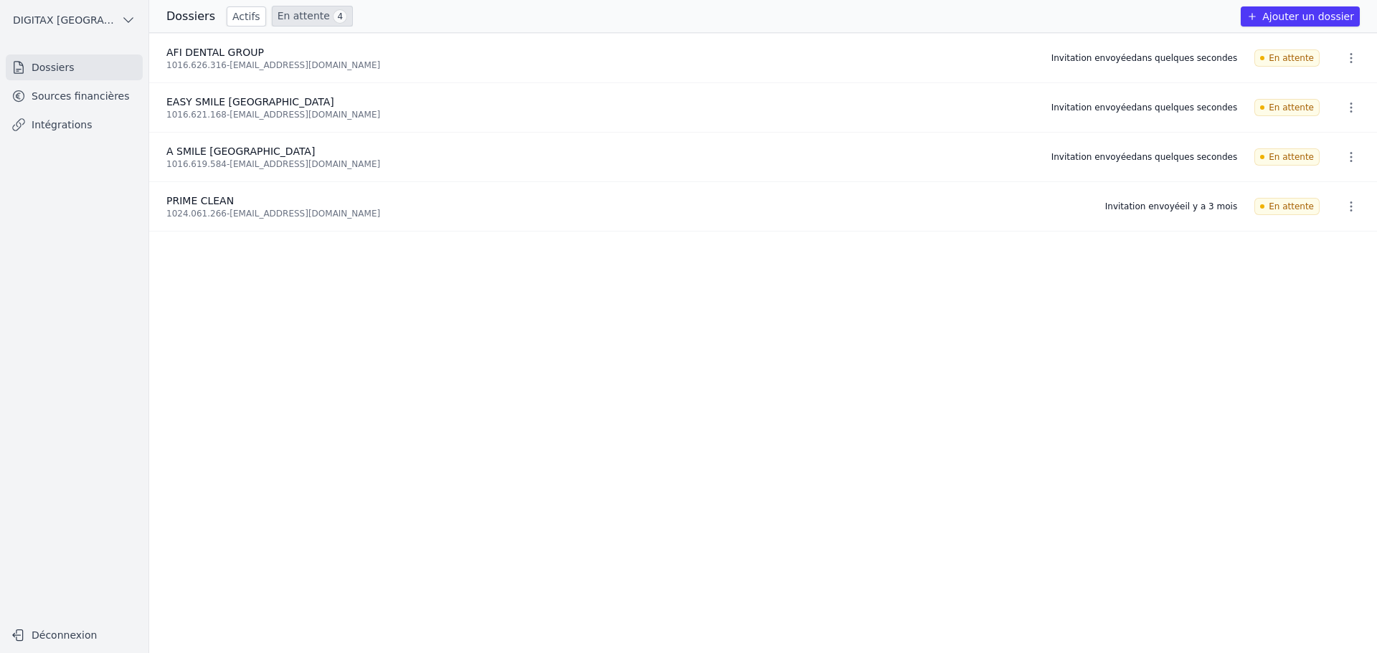
click at [1308, 17] on button "Ajouter un dossier" at bounding box center [1299, 16] width 119 height 20
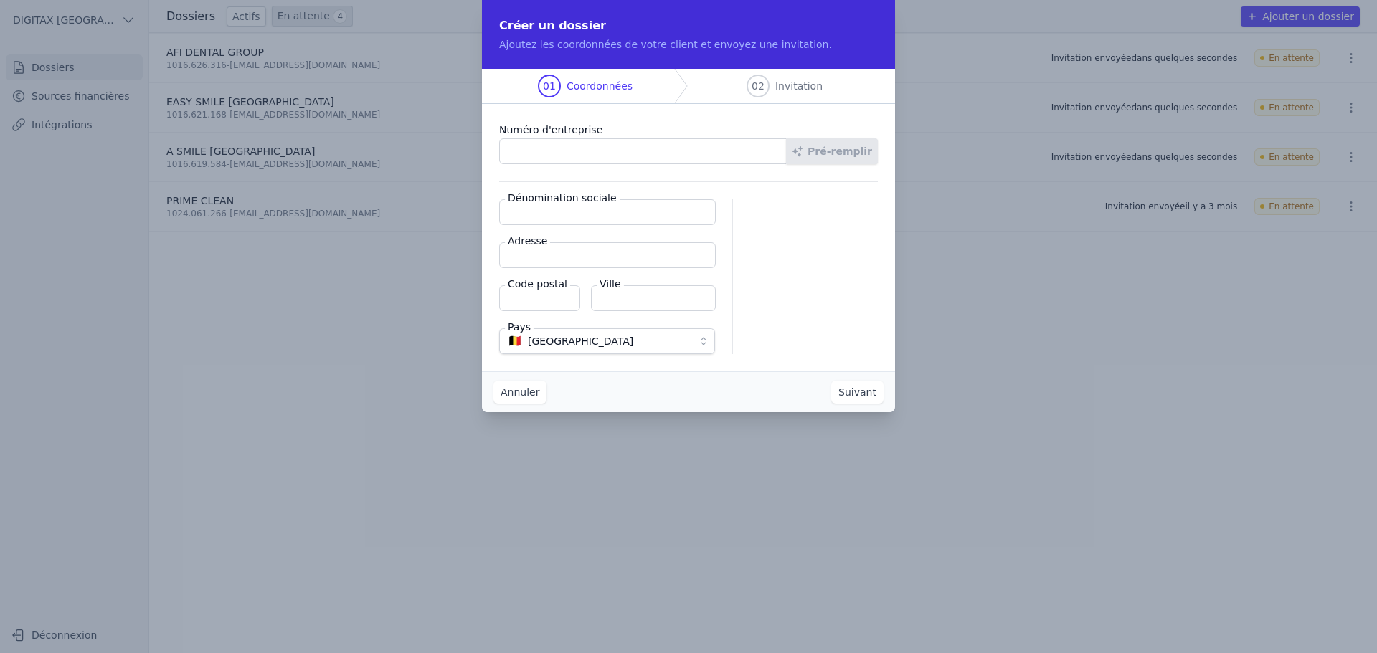
paste input "1013.814.306"
type input "1013.814.306"
click at [855, 140] on button "Pré-remplir" at bounding box center [832, 151] width 92 height 26
type input "HOUDA SERVICES SRL"
type input "Rue Bouré 10"
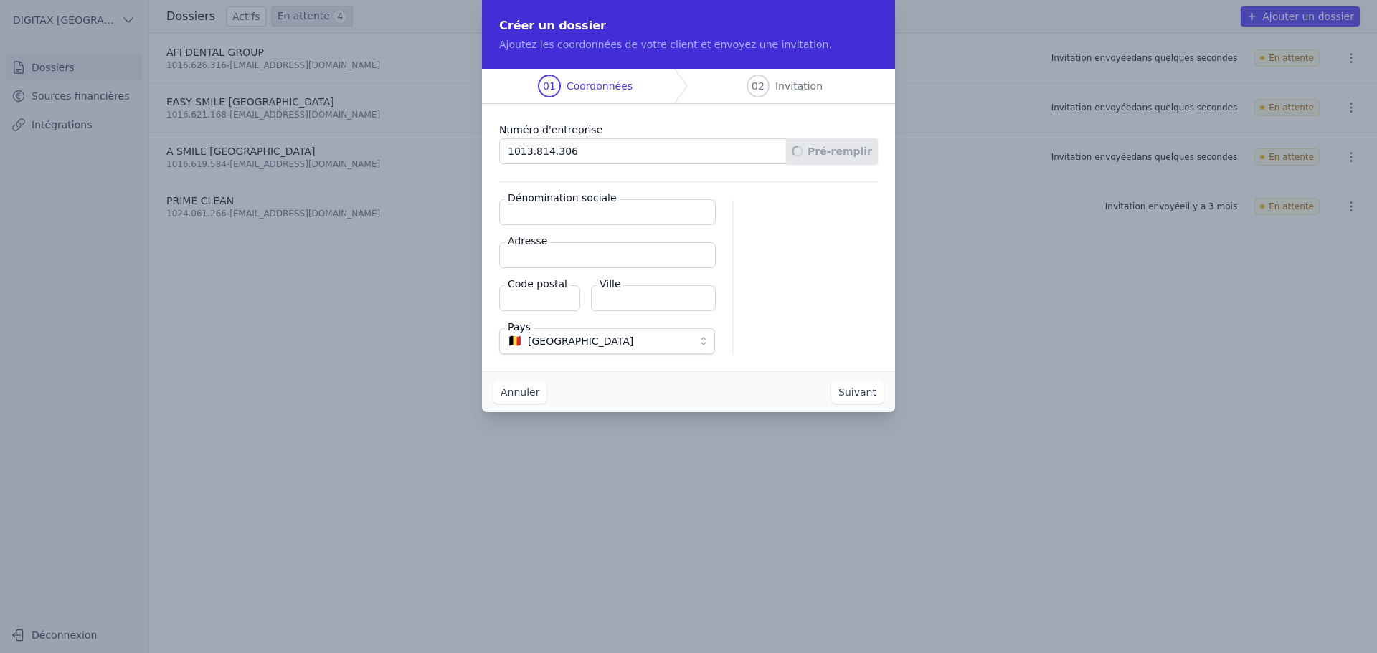
type input "1050"
type input "Ixelles"
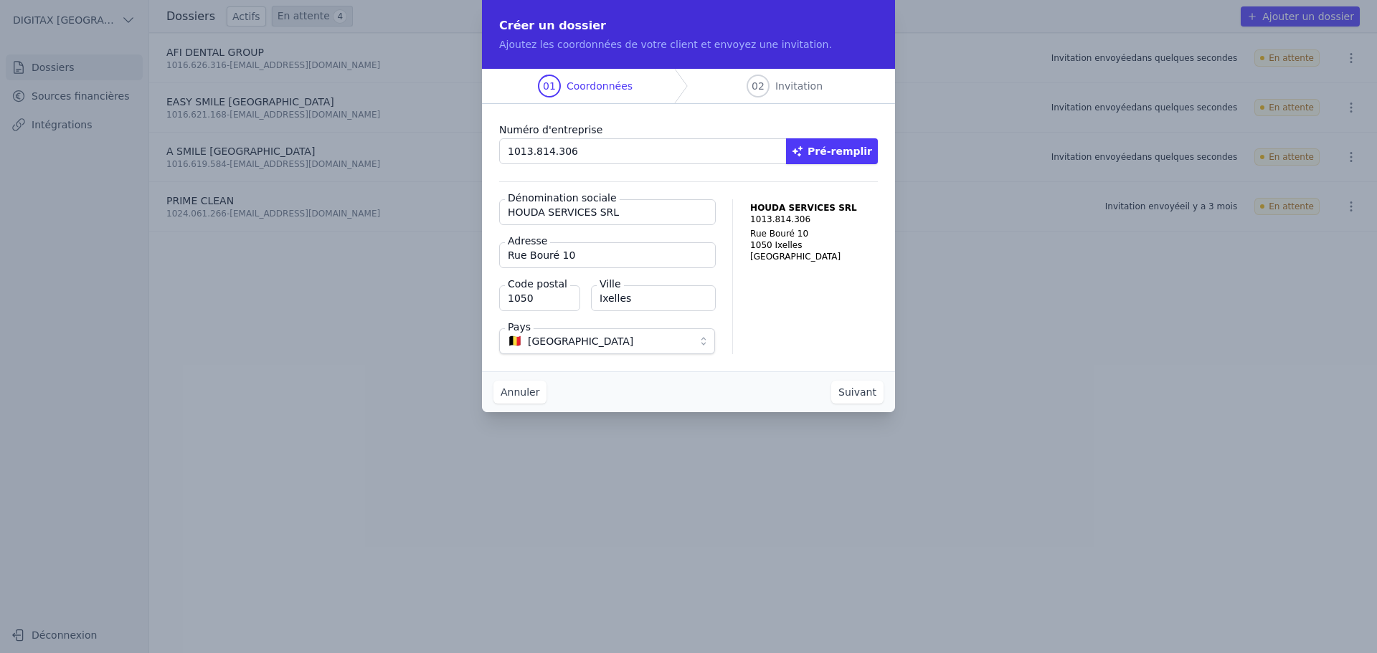
click at [863, 394] on button "Suivant" at bounding box center [857, 392] width 52 height 23
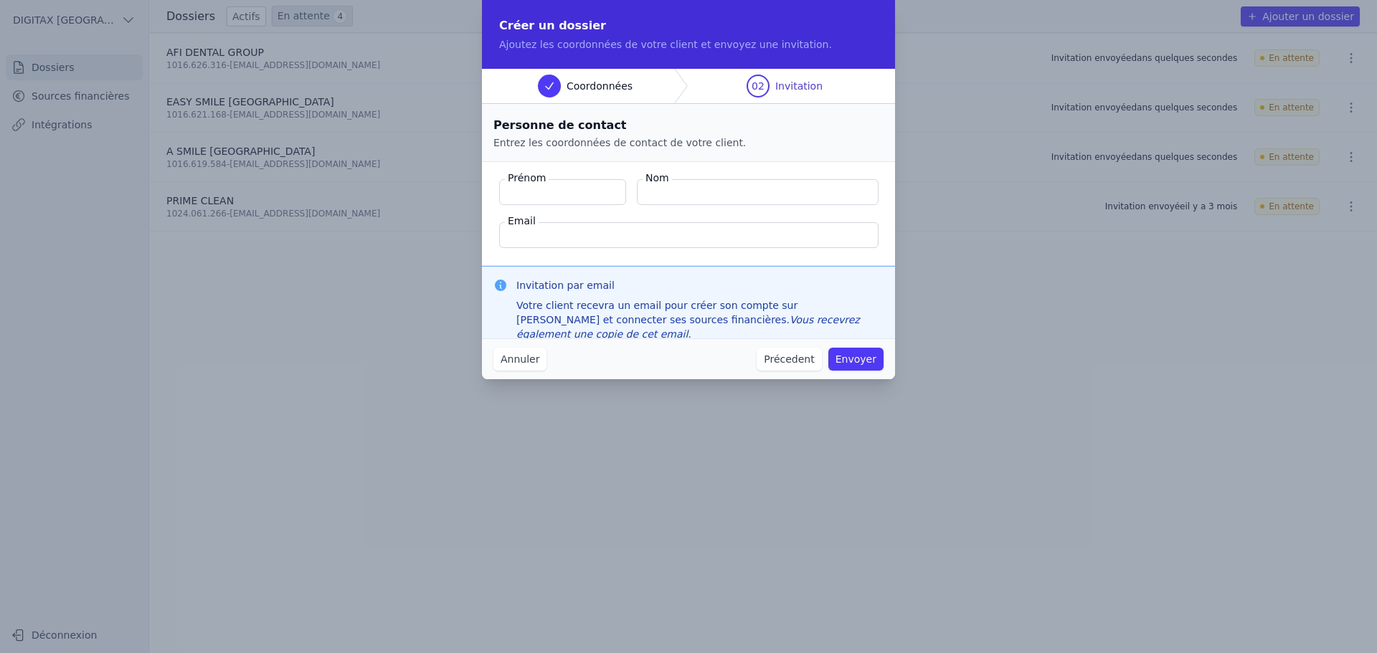
paste input "Nouali Houda"
type input "Nouali Houda"
click at [653, 193] on input "Nom" at bounding box center [758, 192] width 242 height 26
click at [666, 187] on input "Nom" at bounding box center [758, 192] width 242 height 26
paste input "Nouali Houda"
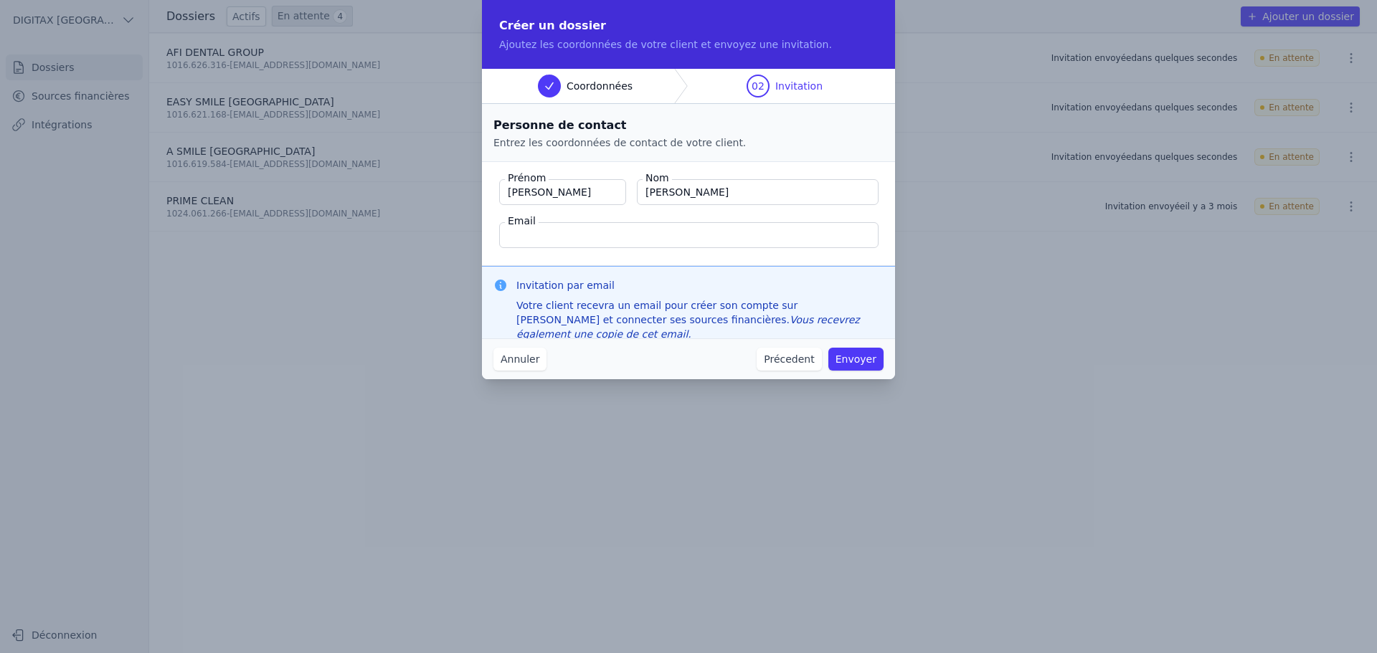
type input "Nouali Houda"
click at [564, 192] on input "Nouali Houda" at bounding box center [562, 192] width 127 height 26
click at [542, 191] on input "Nouali Houda" at bounding box center [562, 192] width 127 height 26
click at [570, 191] on input "Nouali Houda" at bounding box center [562, 192] width 127 height 26
drag, startPoint x: 541, startPoint y: 193, endPoint x: 503, endPoint y: 195, distance: 38.8
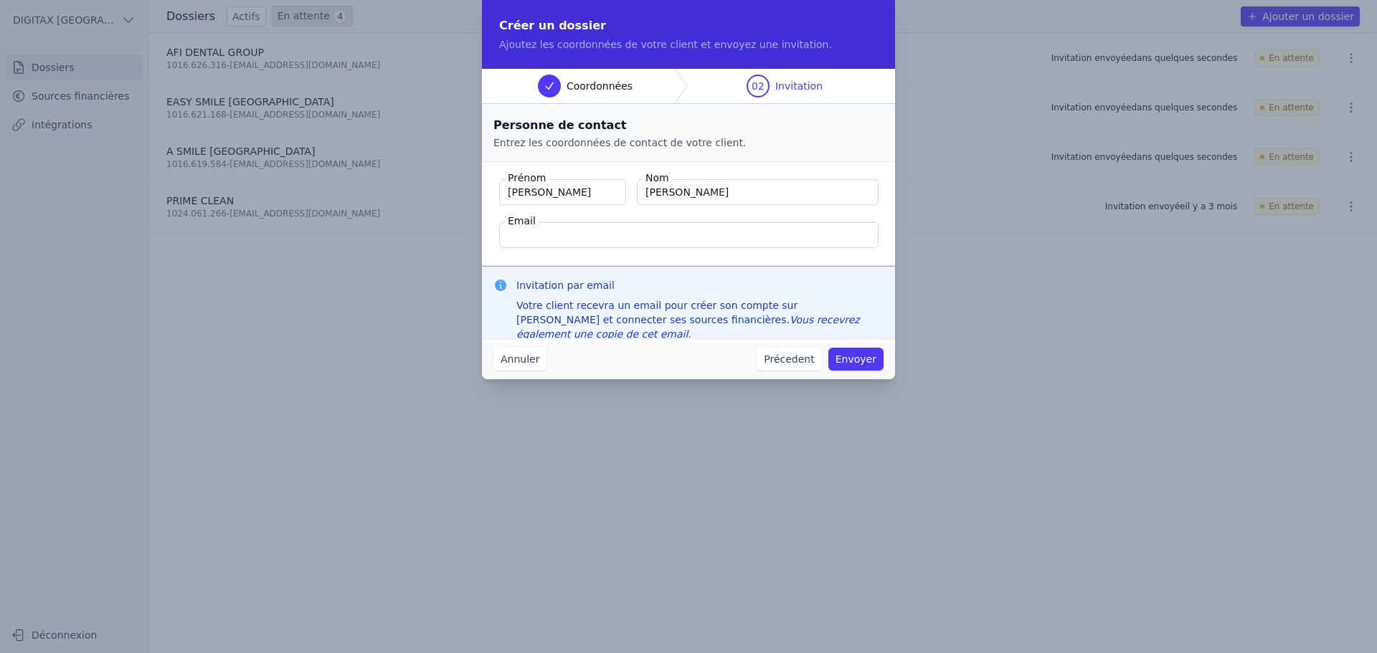
click at [503, 195] on input "Nouali Houda" at bounding box center [562, 192] width 127 height 26
type input "Houda"
drag, startPoint x: 712, startPoint y: 189, endPoint x: 676, endPoint y: 189, distance: 35.9
click at [676, 189] on input "Nouali Houda" at bounding box center [758, 192] width 242 height 26
type input "Nouali"
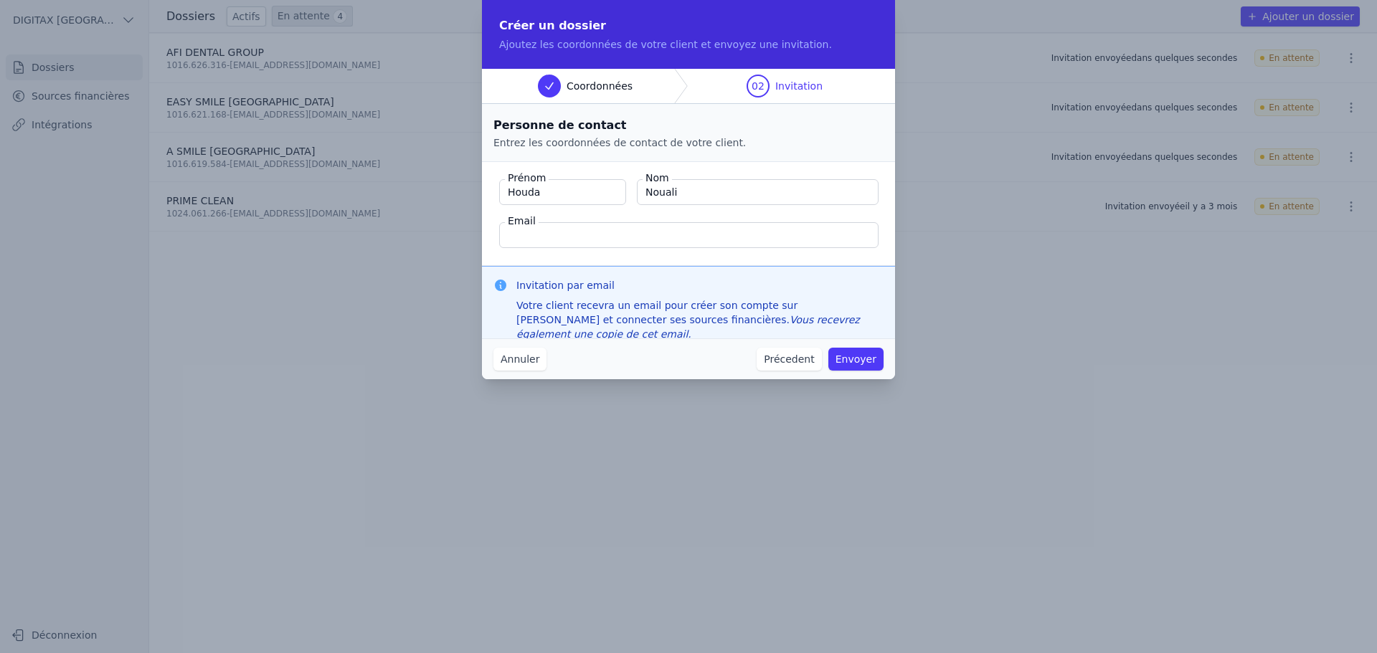
click at [530, 235] on input "Email" at bounding box center [688, 235] width 379 height 26
paste input "[EMAIL_ADDRESS][DOMAIN_NAME]"
type input "[EMAIL_ADDRESS][DOMAIN_NAME]"
click at [870, 357] on button "Envoyer" at bounding box center [855, 359] width 55 height 23
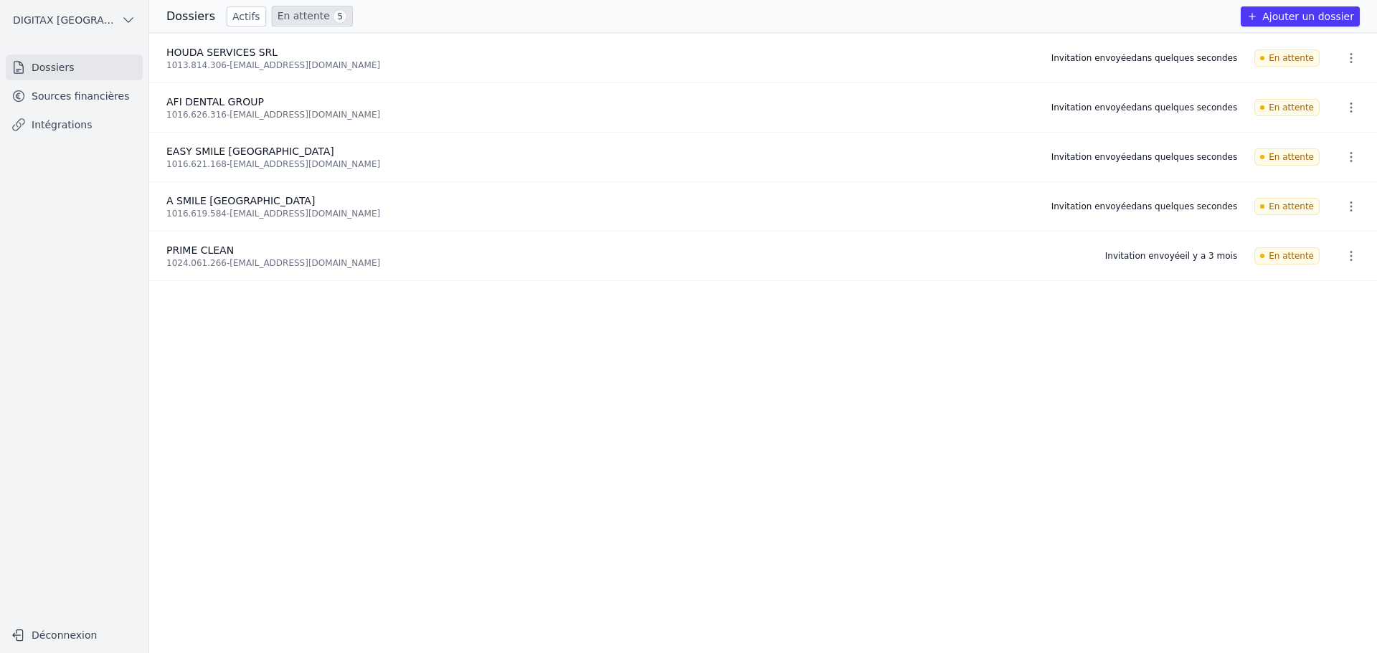
click at [1291, 15] on button "Ajouter un dossier" at bounding box center [1299, 16] width 119 height 20
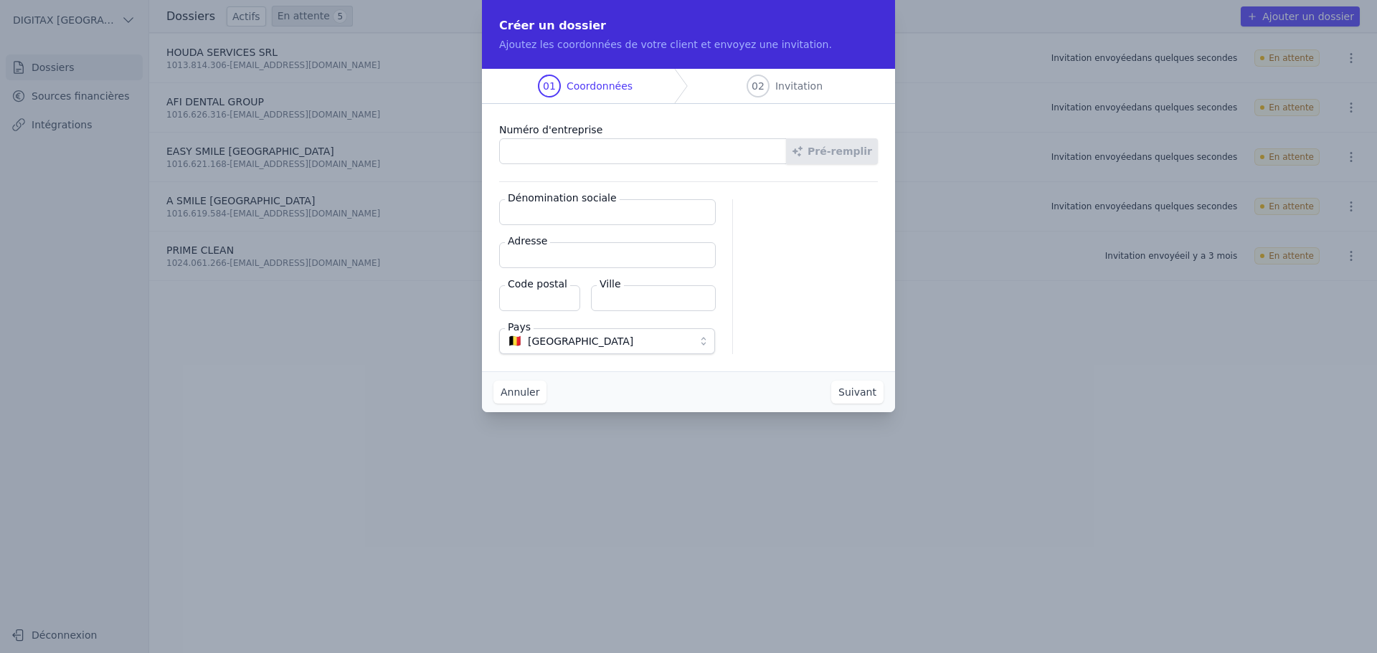
paste input "0766.304.354"
type input "0766.304.354"
click at [843, 152] on button "Pré-remplir" at bounding box center [832, 151] width 92 height 26
type input "CL Clean BV"
type input "Panoramalaan 7"
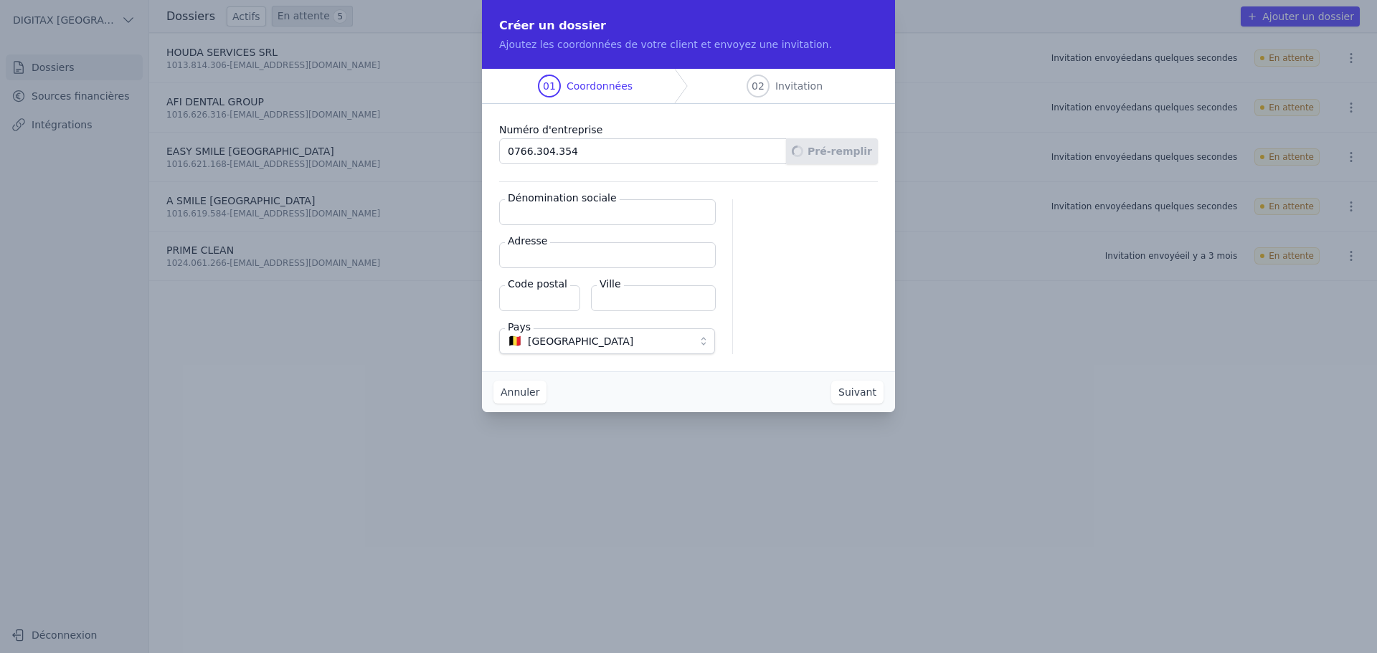
type input "1650"
type input "Beersel"
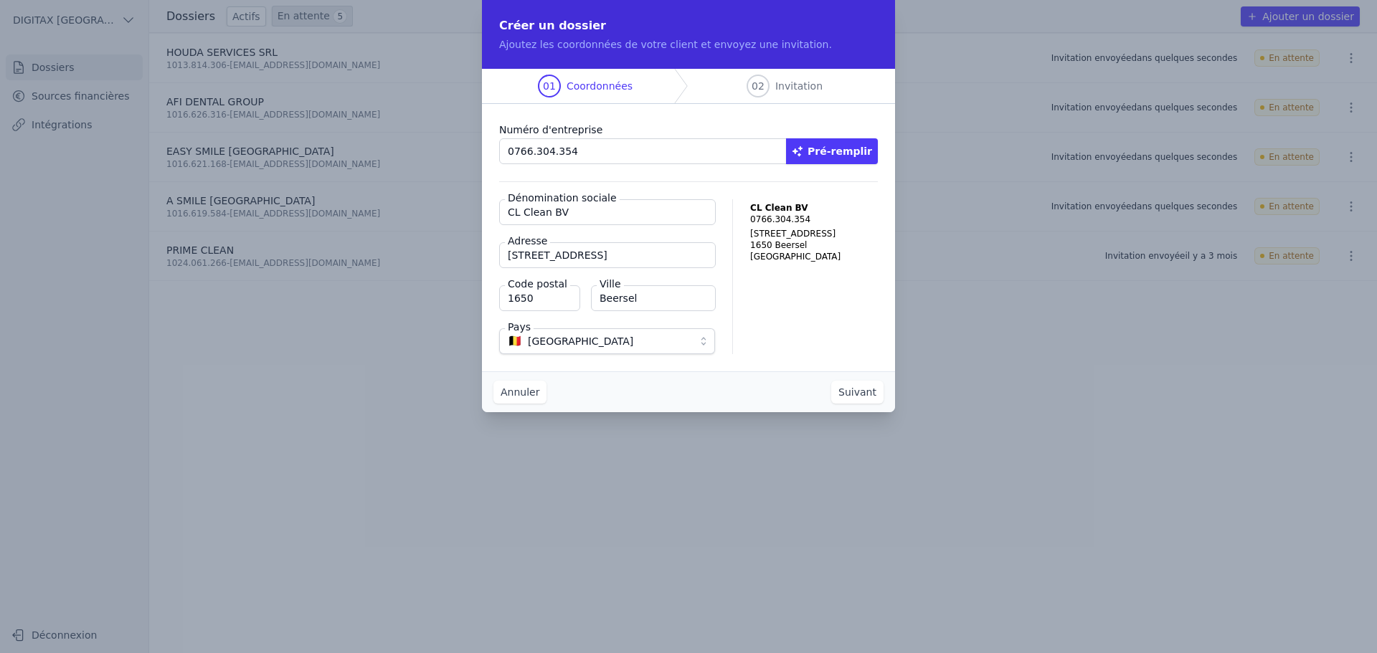
click at [862, 396] on button "Suivant" at bounding box center [857, 392] width 52 height 23
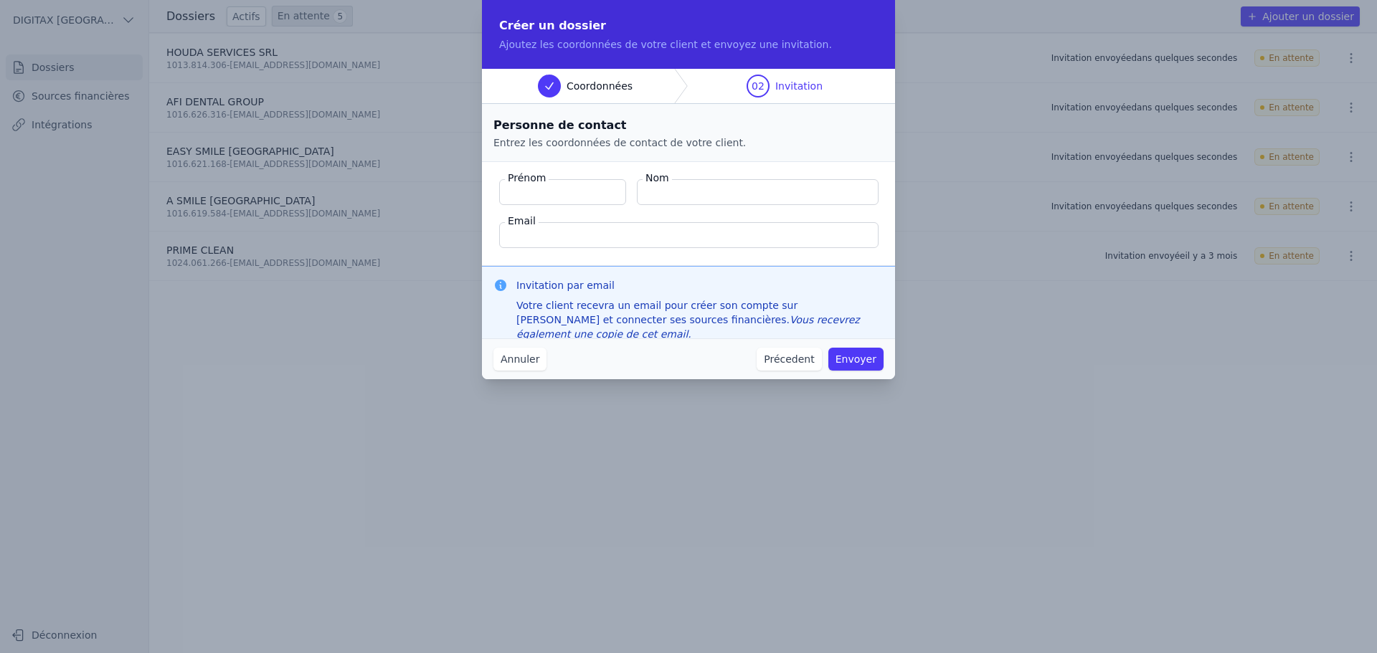
paste input "Gontijo Ferreira Lopes De Souza"
type input "Gontijo Ferreira Lopes De Souza"
click at [655, 189] on input "Nom" at bounding box center [758, 192] width 242 height 26
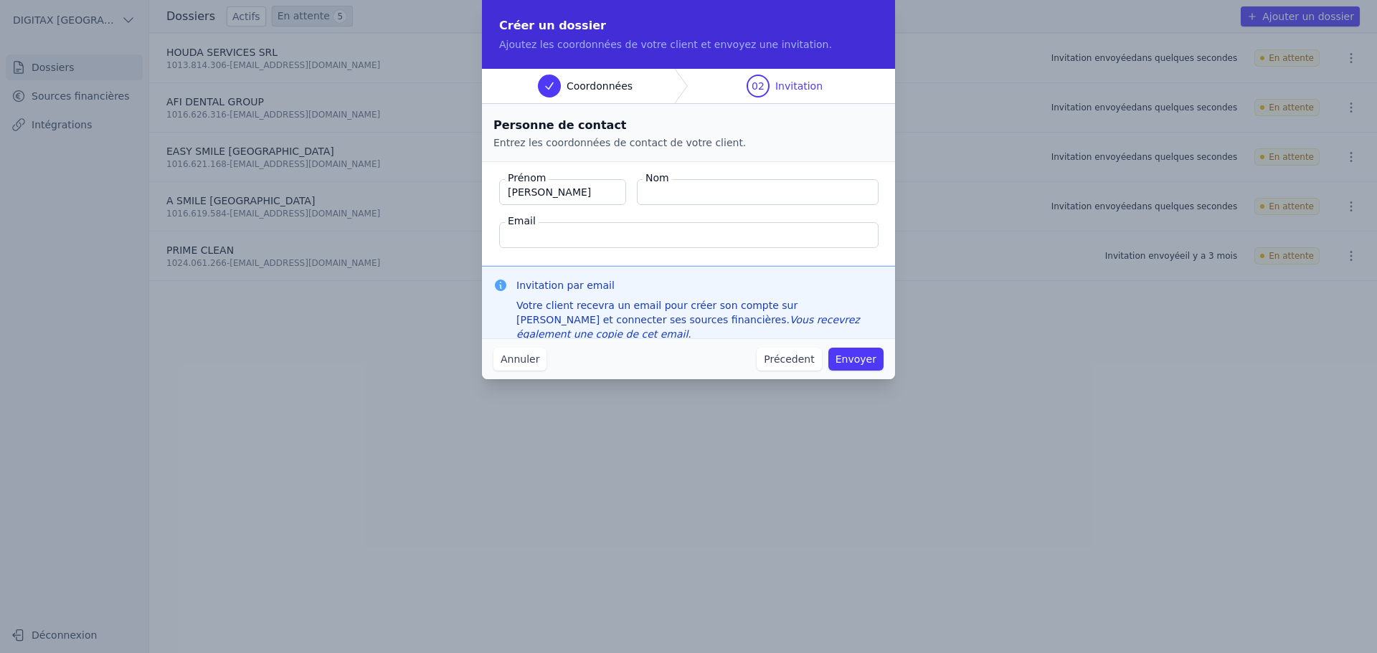
paste input "Gontijo Ferreira Lopes De Souza"
type input "Gontijo Ferreira Lopes De Souza"
drag, startPoint x: 509, startPoint y: 193, endPoint x: 648, endPoint y: 188, distance: 139.2
click at [648, 188] on div "Prénom Gontijo Ferreira Lopes De Souza Nom Gontijo Ferreira Lopes De Souza" at bounding box center [688, 192] width 379 height 26
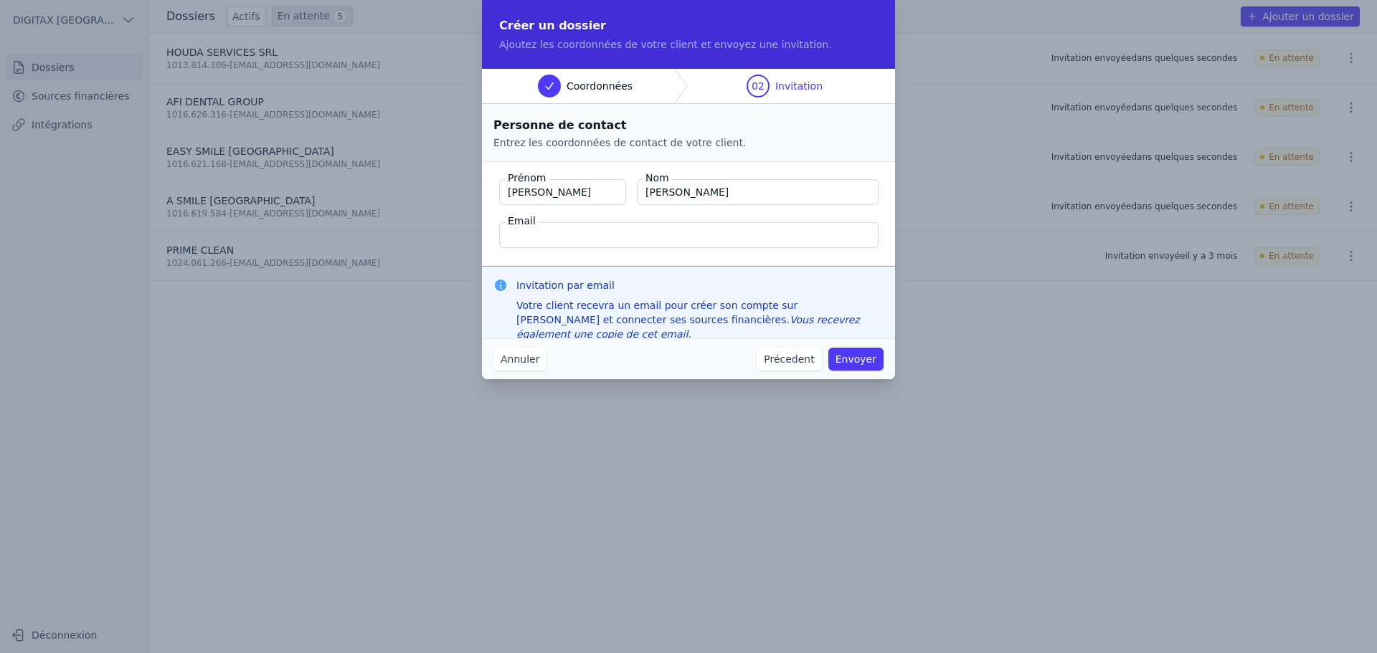
paste input "C"
drag, startPoint x: 624, startPoint y: 192, endPoint x: 499, endPoint y: 189, distance: 124.8
click at [499, 189] on input "Gontijo Ferreira Lopes De Souza" at bounding box center [562, 192] width 127 height 26
type input "Celeida"
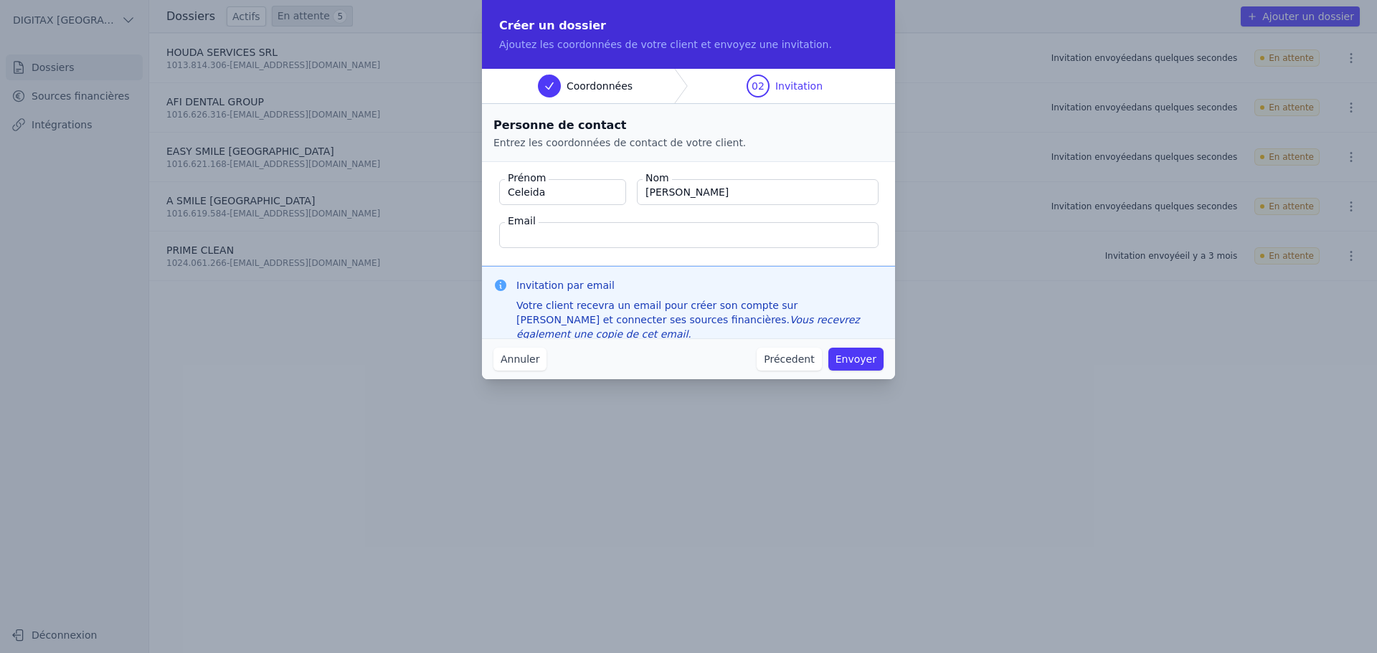
click at [540, 229] on input "Email" at bounding box center [688, 235] width 379 height 26
paste input "[EMAIL_ADDRESS][DOMAIN_NAME]"
type input "[EMAIL_ADDRESS][DOMAIN_NAME]"
click at [855, 356] on button "Envoyer" at bounding box center [855, 359] width 55 height 23
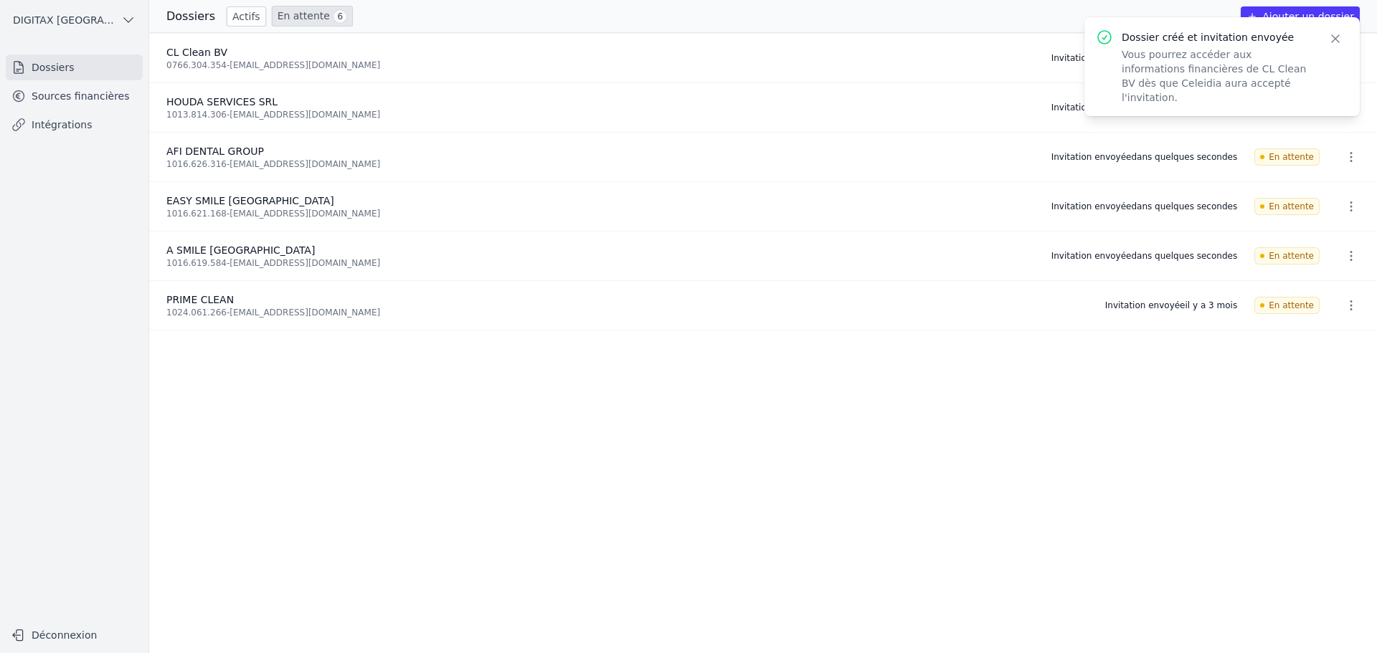
click at [1273, 10] on button "Ajouter un dossier" at bounding box center [1299, 16] width 119 height 20
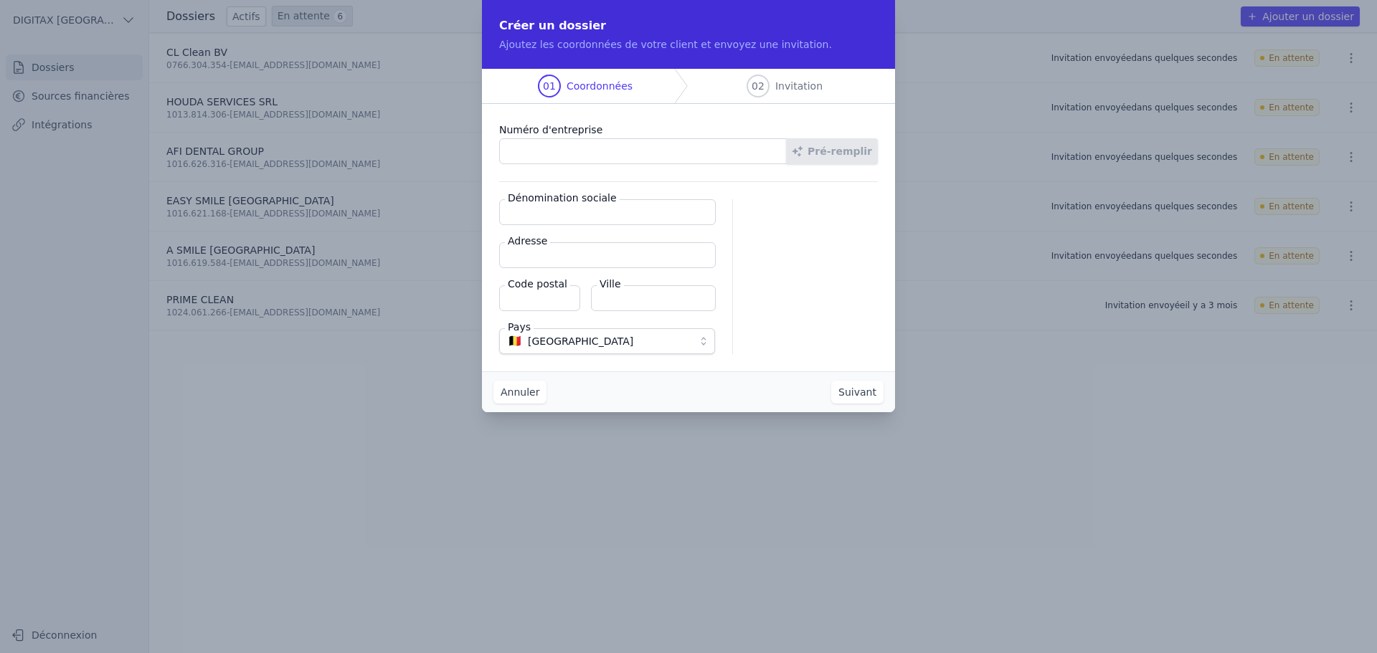
paste input "1024.061.266"
type input "1024.061.266"
click at [842, 148] on button "Pré-remplir" at bounding box center [832, 151] width 92 height 26
type input "PRIME CLEAN SRL"
type input "Chaussée de Bruxelles 523A"
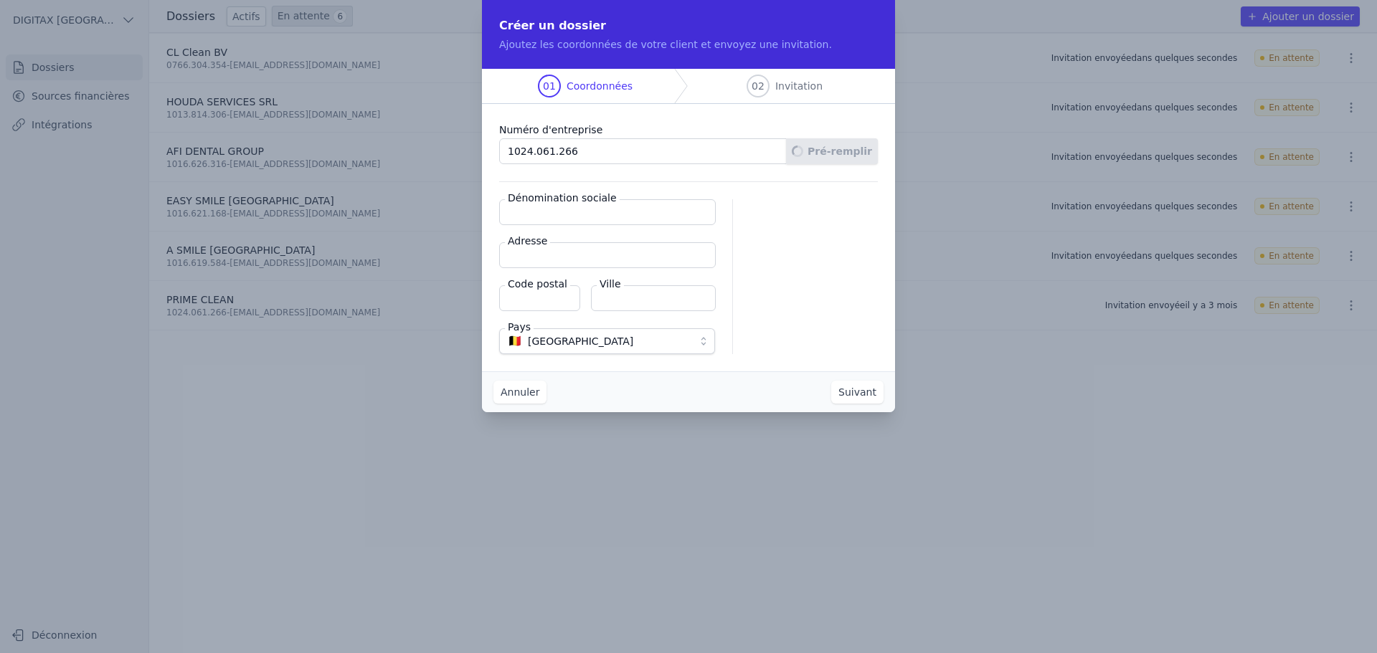
type input "1410"
type input "Waterloo"
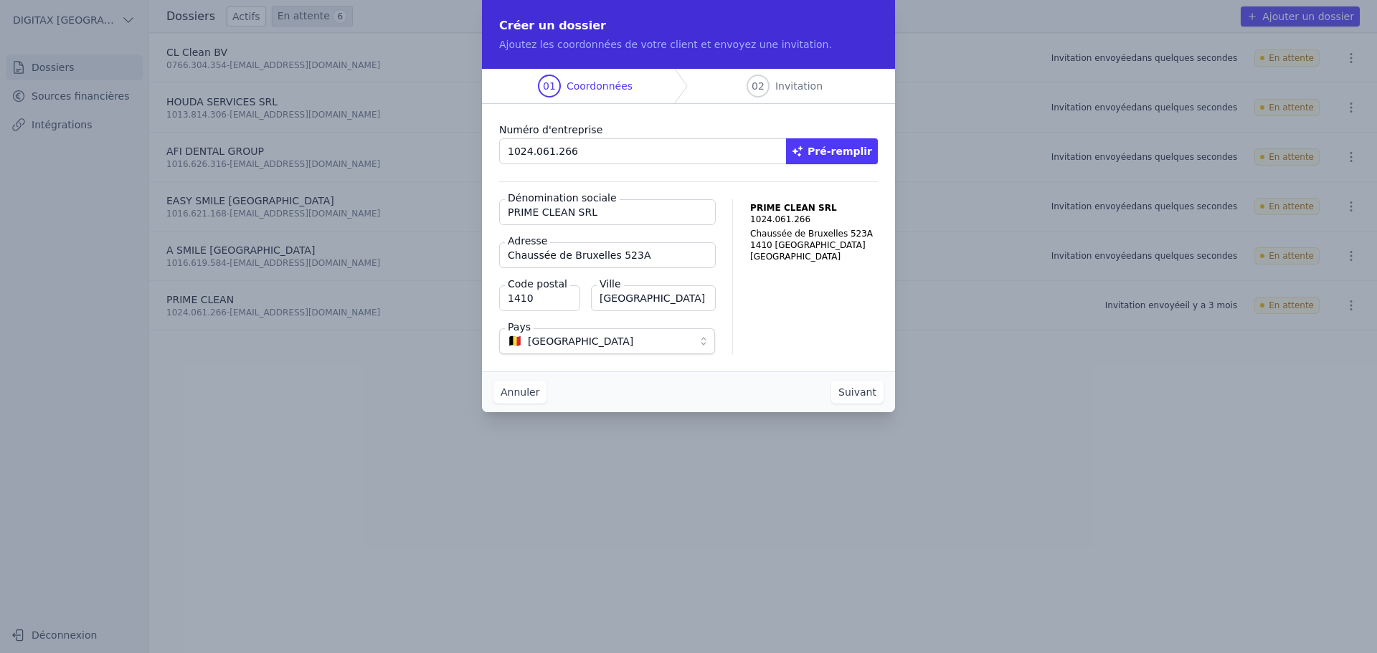
click at [864, 398] on button "Suivant" at bounding box center [857, 392] width 52 height 23
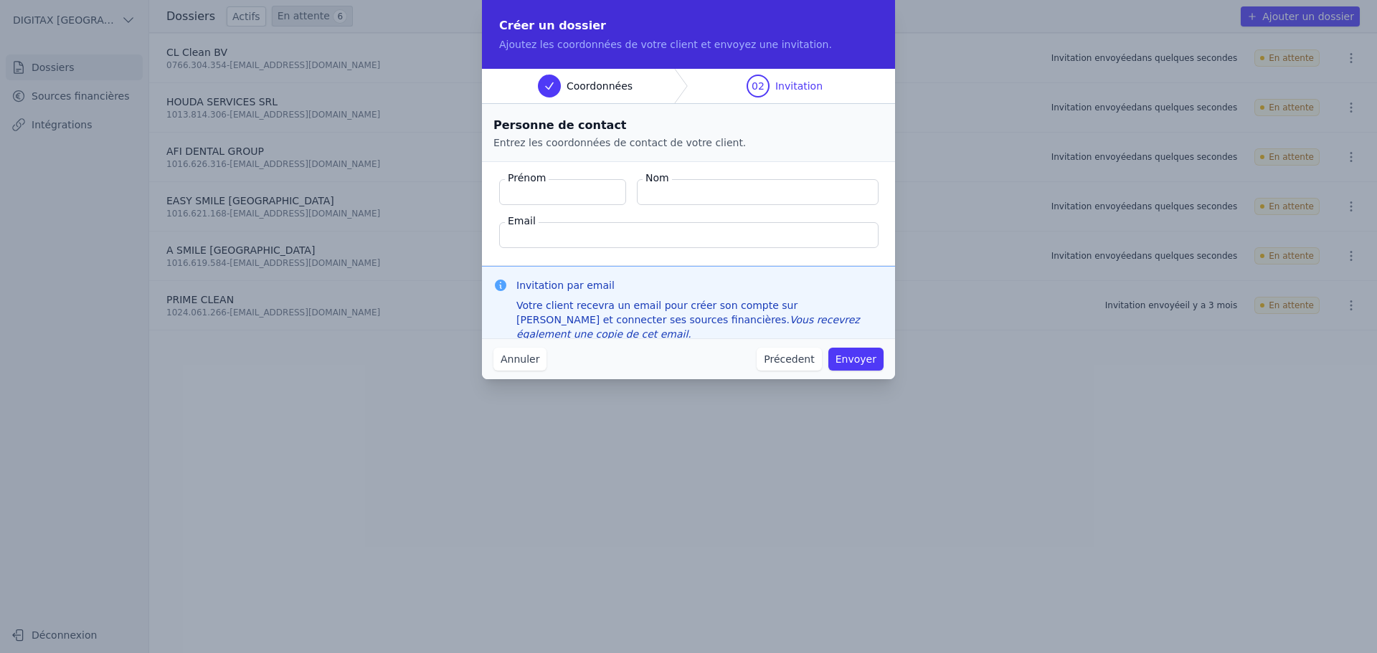
click at [657, 196] on input "Nom" at bounding box center [758, 192] width 242 height 26
paste input "Gontijo Ferreira Lopes De Souza"
type input "Gontijo Ferreira Lopes De Souza"
click at [533, 192] on input "Prénom" at bounding box center [562, 192] width 127 height 26
type input "Celeida"
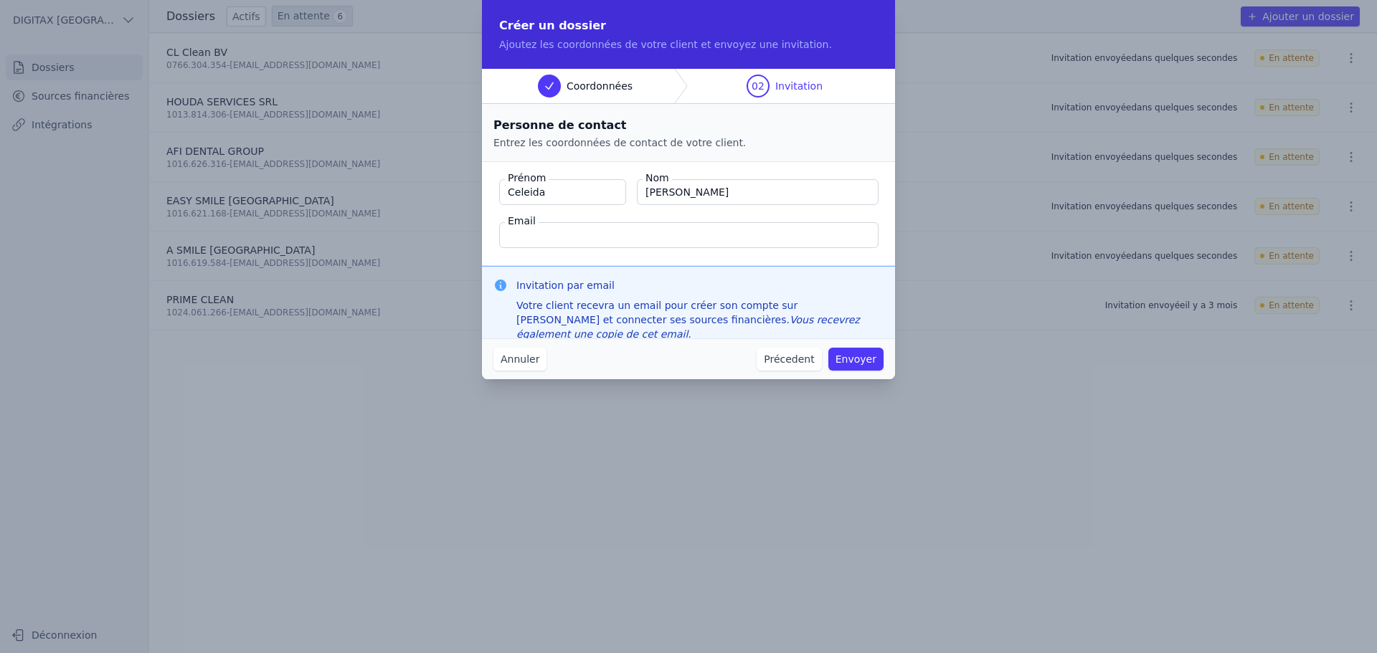
click at [520, 241] on input "Email" at bounding box center [688, 235] width 379 height 26
paste input "[EMAIL_ADDRESS][DOMAIN_NAME]"
type input "[EMAIL_ADDRESS][DOMAIN_NAME]"
click at [848, 354] on button "Envoyer" at bounding box center [855, 359] width 55 height 23
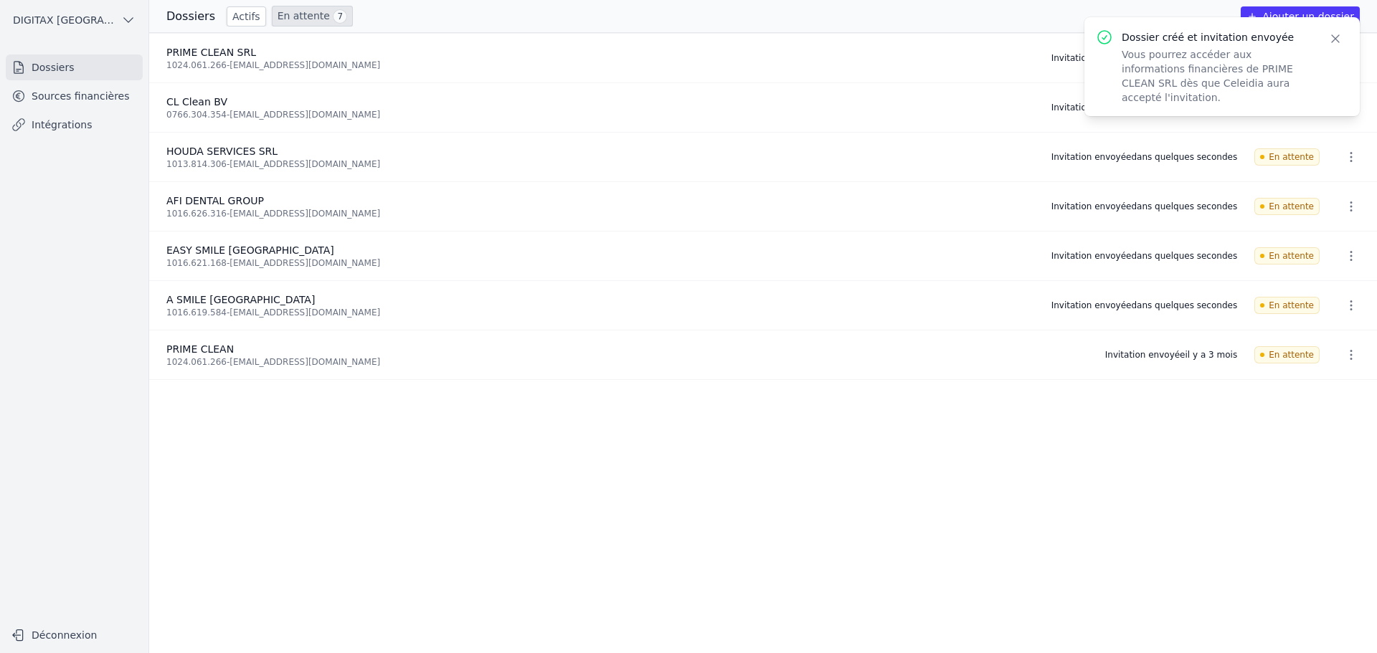
click at [1284, 12] on button "Ajouter un dossier" at bounding box center [1299, 16] width 119 height 20
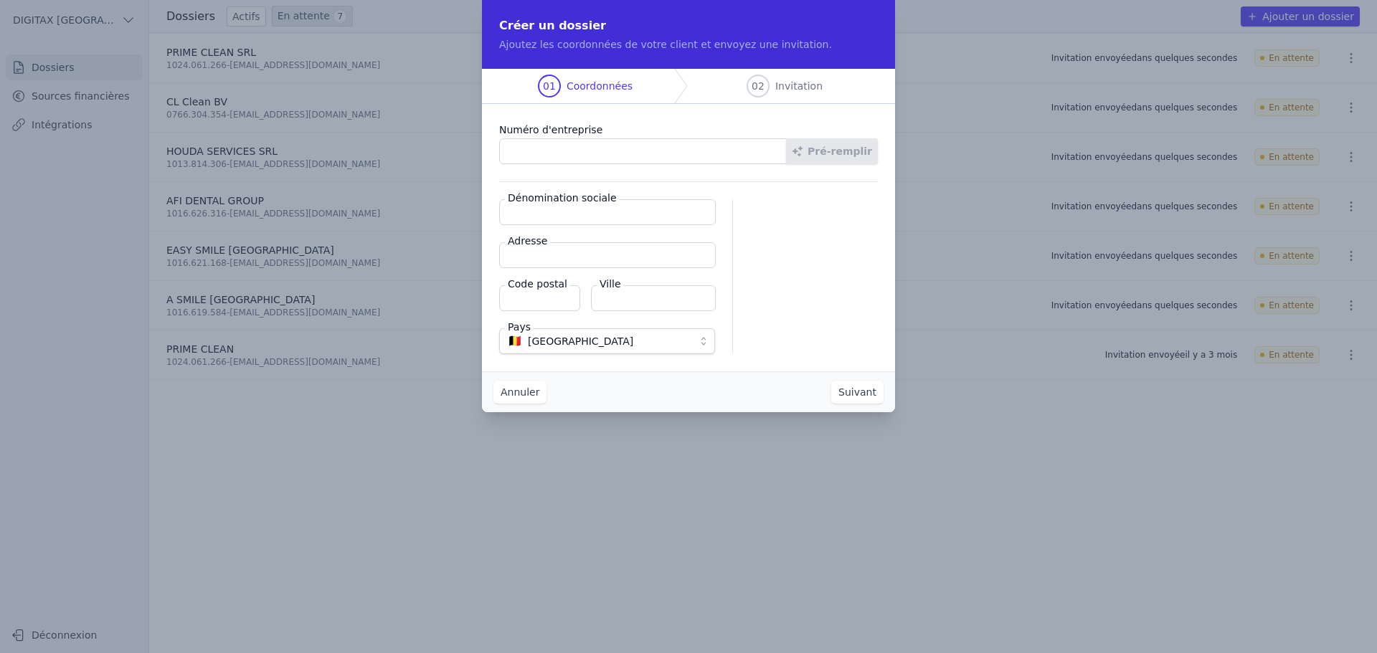
paste input "0477.219.214"
type input "0477.219.214"
click at [803, 151] on icon "button" at bounding box center [797, 151] width 11 height 11
type input "MOUNT IRON SA"
type input "Rue de l'Aqueduc 167"
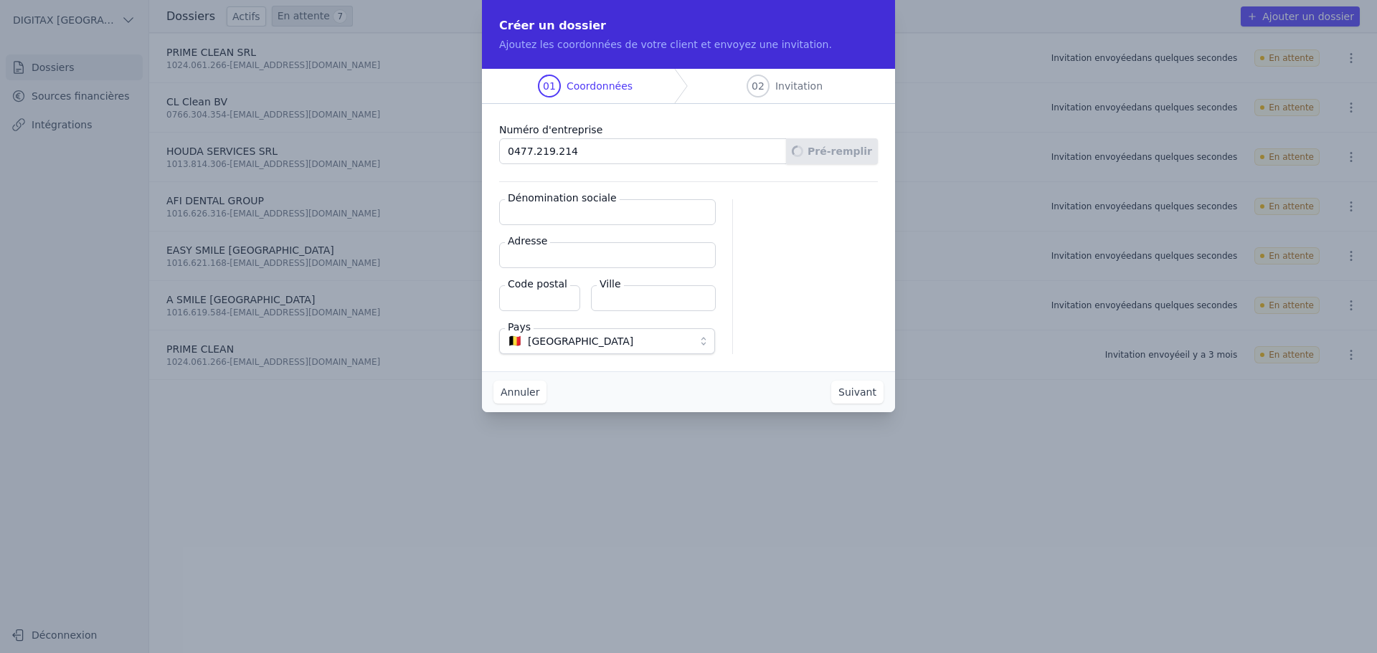
type input "1050"
type input "Ixelles"
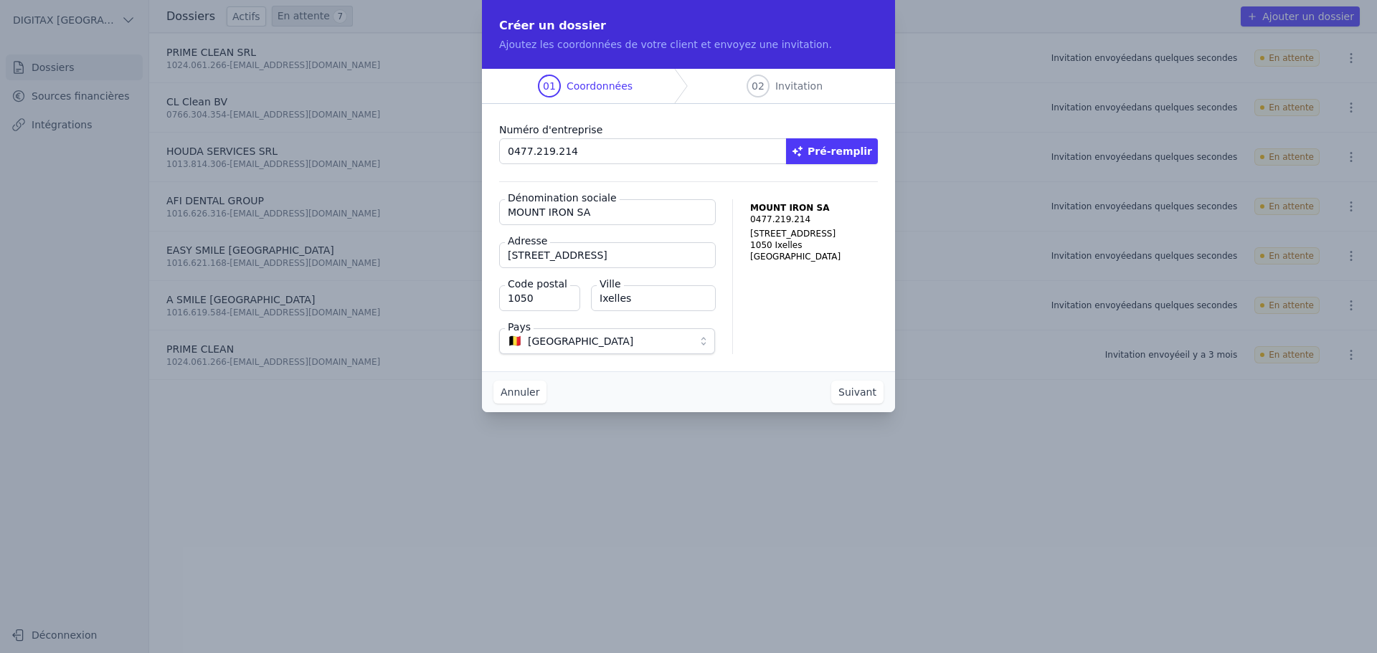
click at [860, 388] on button "Suivant" at bounding box center [857, 392] width 52 height 23
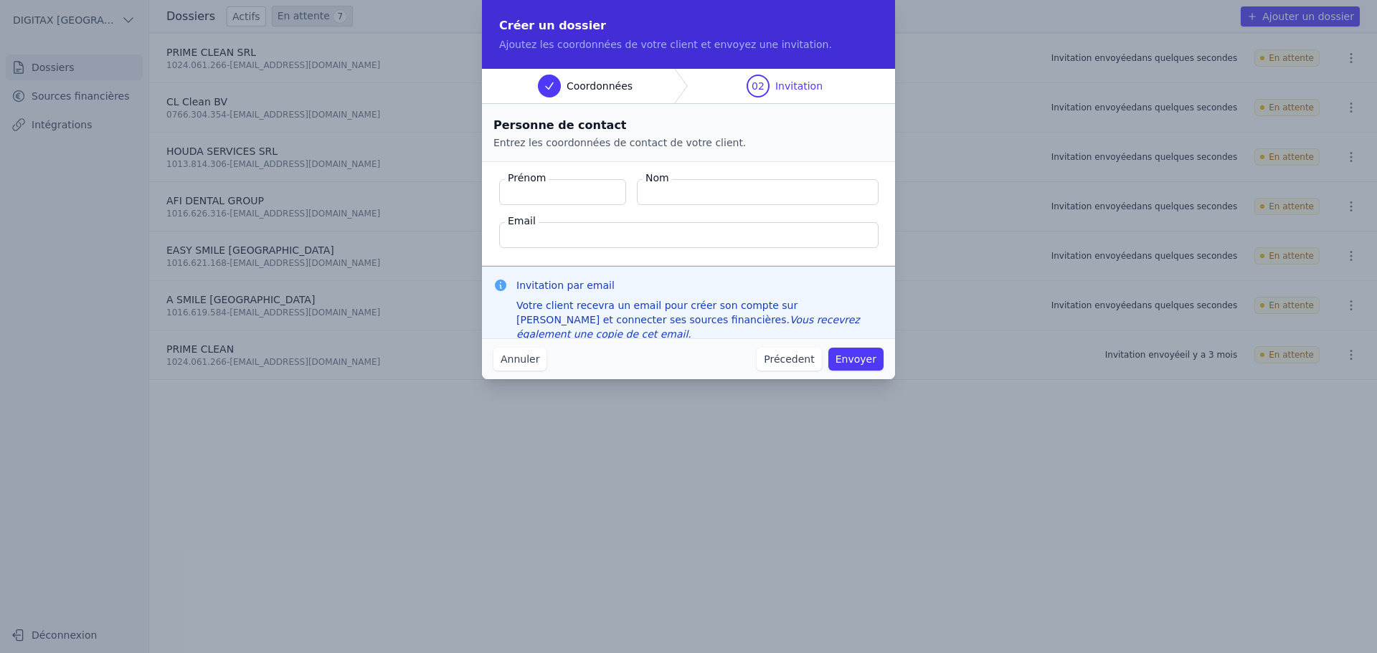
click at [654, 192] on input "Nom" at bounding box center [758, 192] width 242 height 26
paste input "Couplan Catherine Liliane"
drag, startPoint x: 762, startPoint y: 192, endPoint x: 731, endPoint y: 192, distance: 30.8
click at [731, 192] on input "Couplan Catherine Liliane" at bounding box center [758, 192] width 242 height 26
type input "Couplan Catherine Liliane"
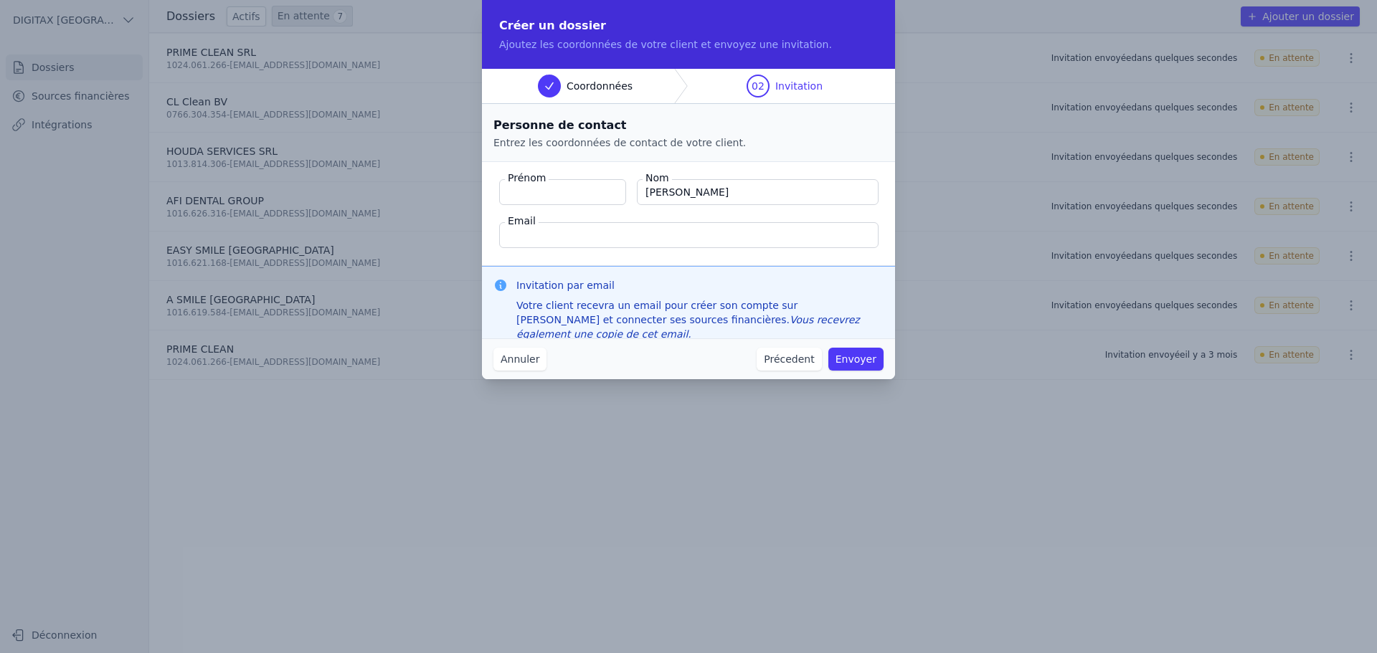
click at [508, 194] on input "Prénom" at bounding box center [562, 192] width 127 height 26
paste input "Liliane"
type input "Liliane"
drag, startPoint x: 762, startPoint y: 192, endPoint x: 730, endPoint y: 191, distance: 31.6
click at [730, 191] on input "Couplan Catherine Liliane" at bounding box center [758, 192] width 242 height 26
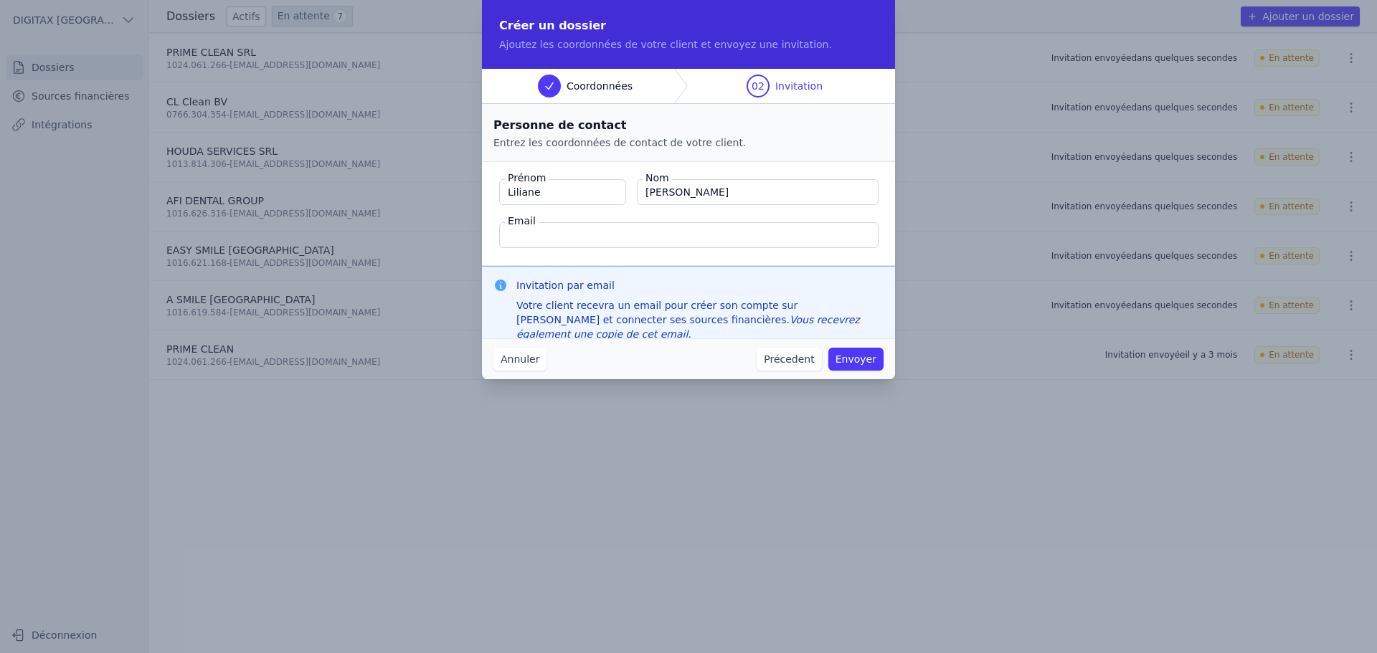
type input "Couplan Catherine"
click at [551, 243] on input "Email" at bounding box center [688, 235] width 379 height 26
paste input "[PERSON_NAME][EMAIL_ADDRESS][DOMAIN_NAME]"
type input "[PERSON_NAME][EMAIL_ADDRESS][DOMAIN_NAME]"
click at [856, 358] on button "Envoyer" at bounding box center [855, 359] width 55 height 23
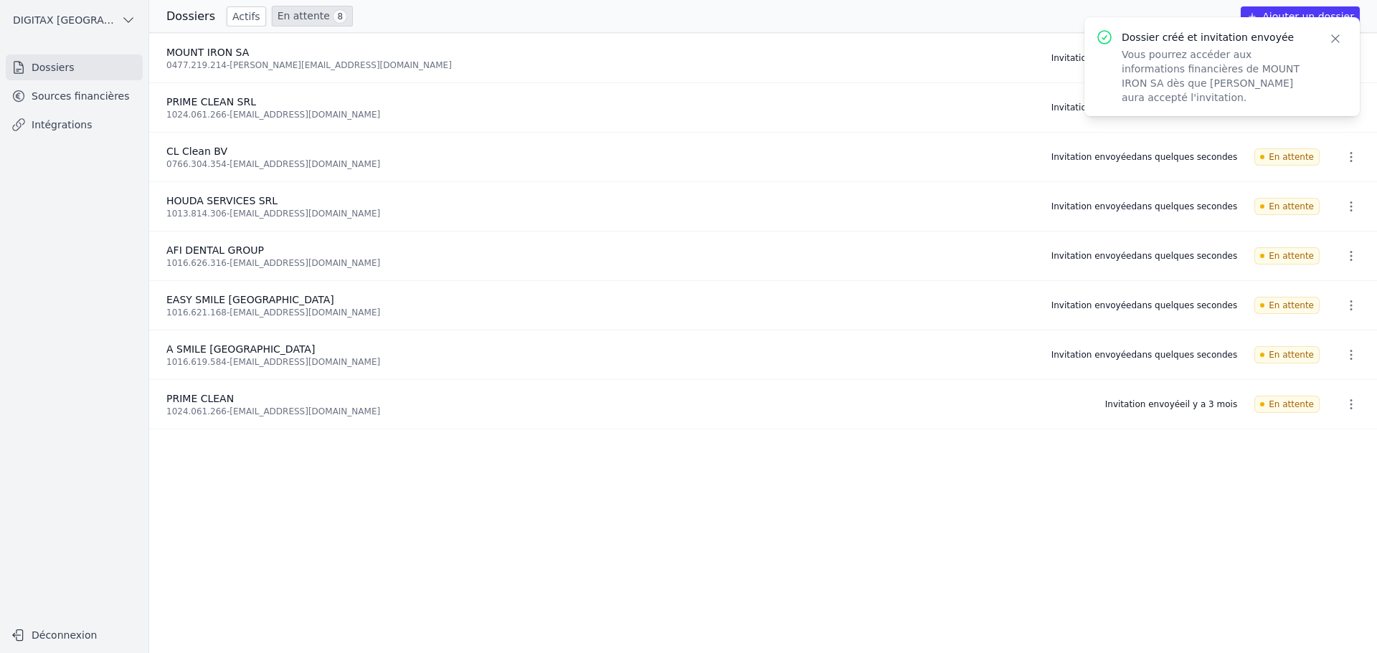
click at [1287, 13] on button "Ajouter un dossier" at bounding box center [1299, 16] width 119 height 20
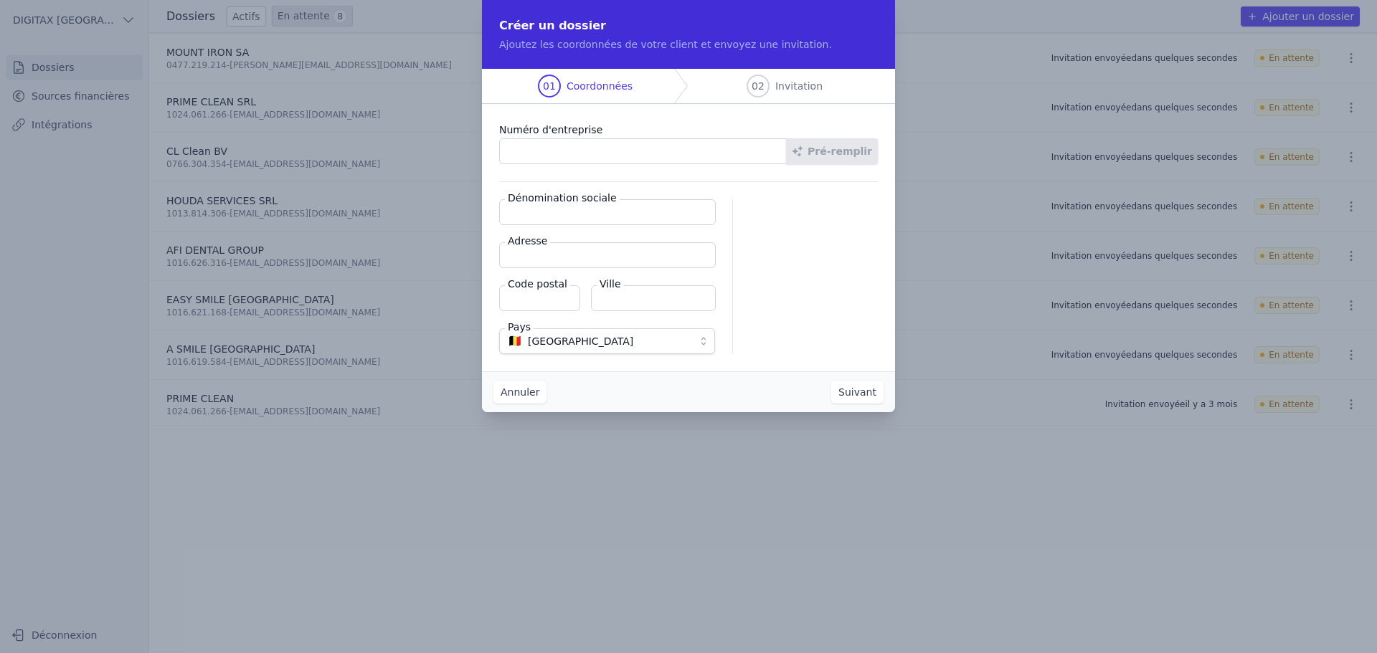
paste input "0761.385.167"
type input "0761.385.167"
click at [827, 153] on button "Pré-remplir" at bounding box center [832, 151] width 92 height 26
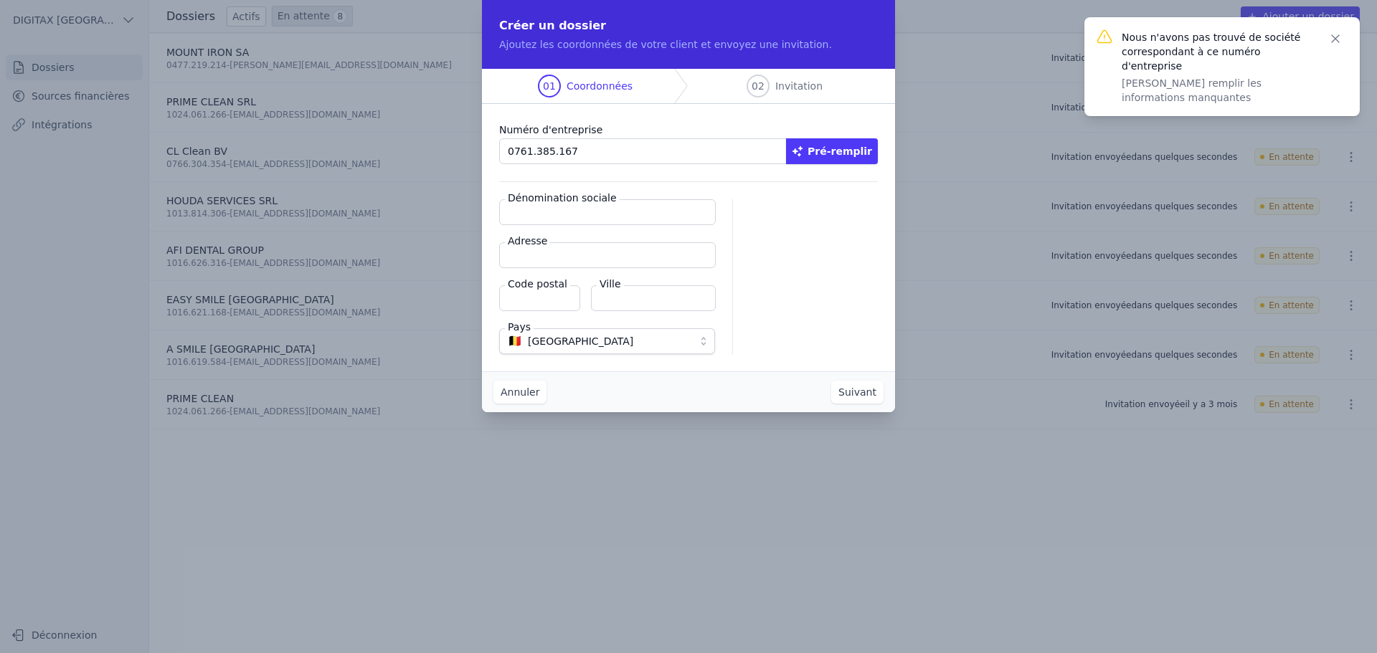
click at [507, 392] on button "Annuler" at bounding box center [519, 392] width 53 height 23
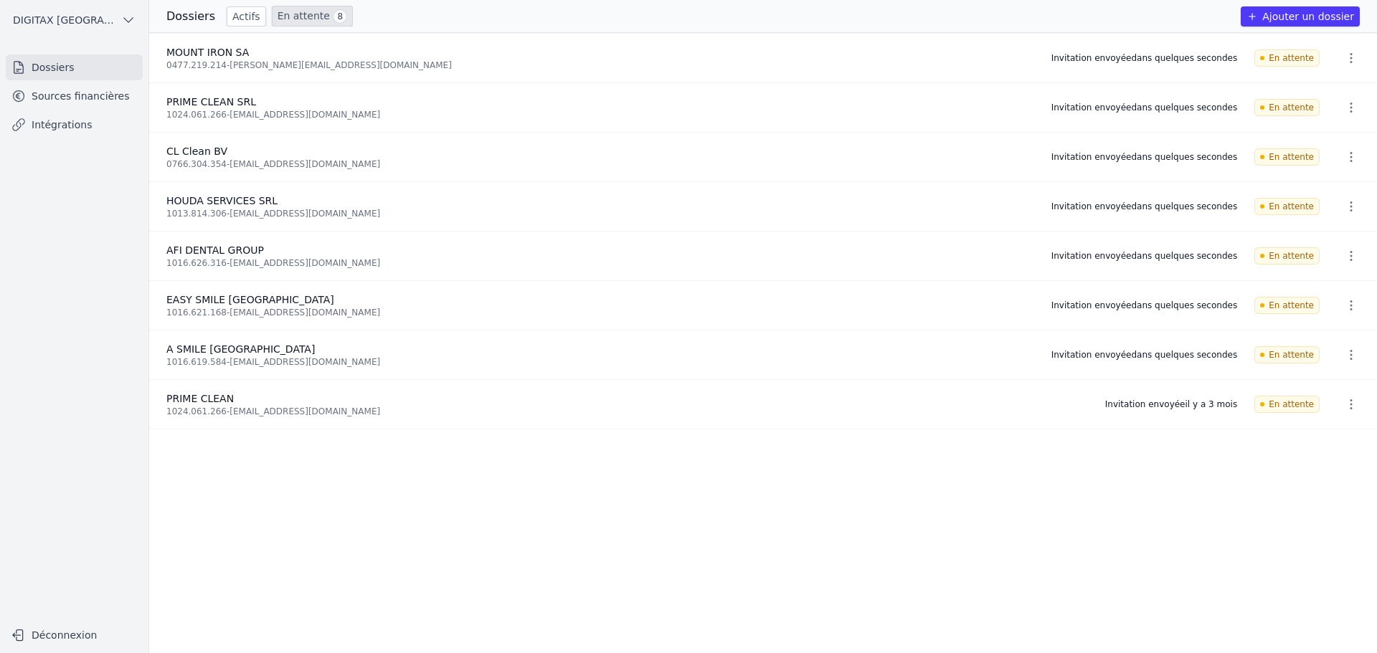
click at [1340, 15] on button "Ajouter un dossier" at bounding box center [1299, 16] width 119 height 20
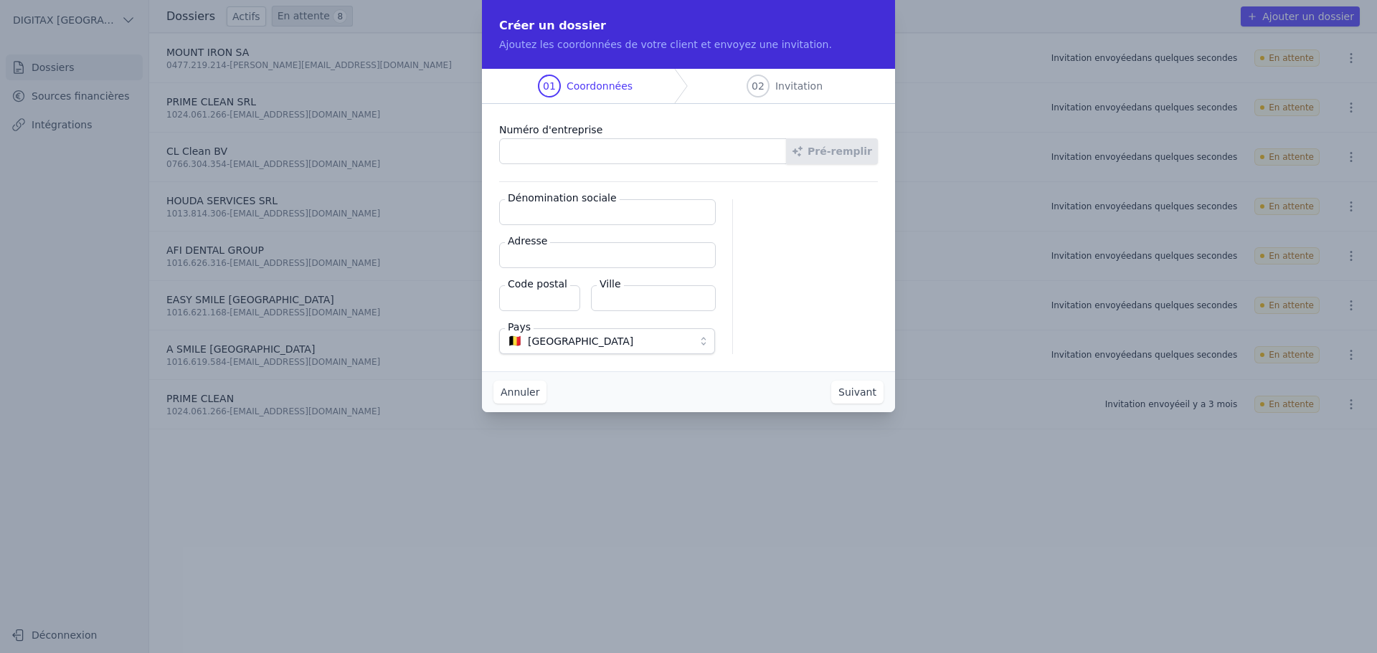
paste input "0637.959.102"
type input "0637.959.102"
click at [840, 153] on button "Pré-remplir" at bounding box center [832, 151] width 92 height 26
type input "CMH CONSTRUCT STEEL SPRL"
type input "Rue de la Victoire 6"
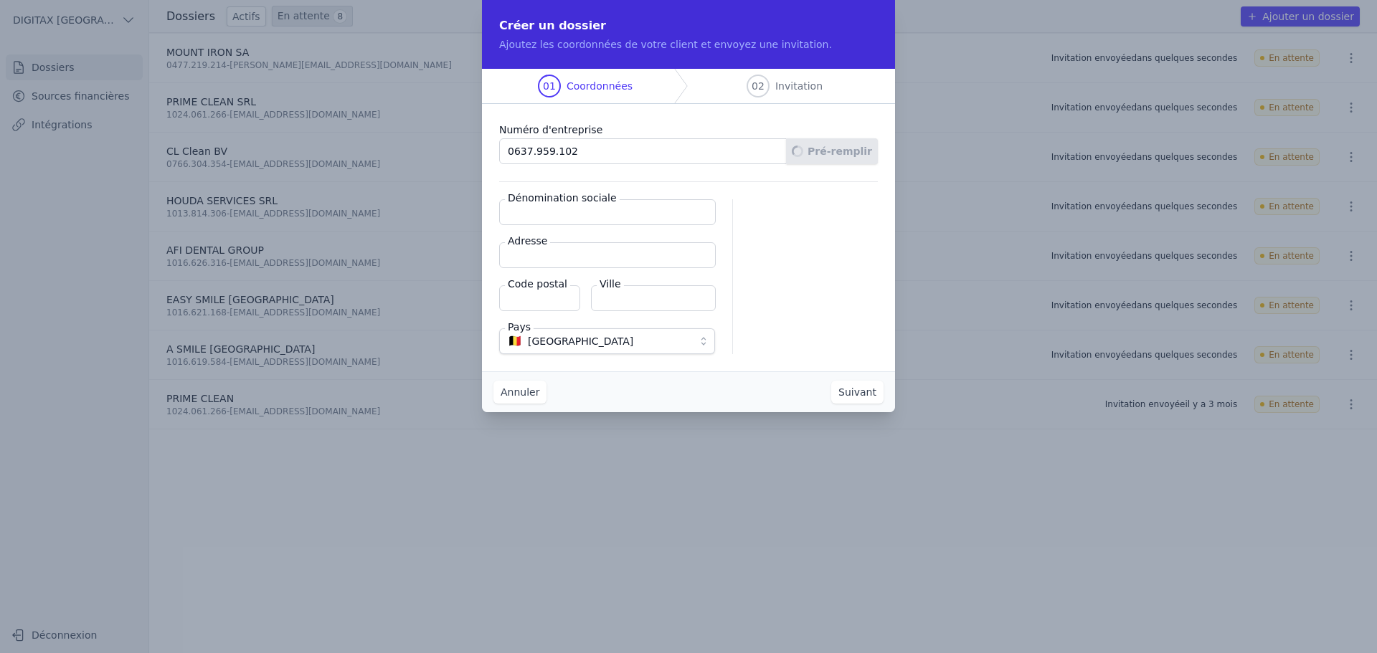
type input "7080"
type input "Frameries"
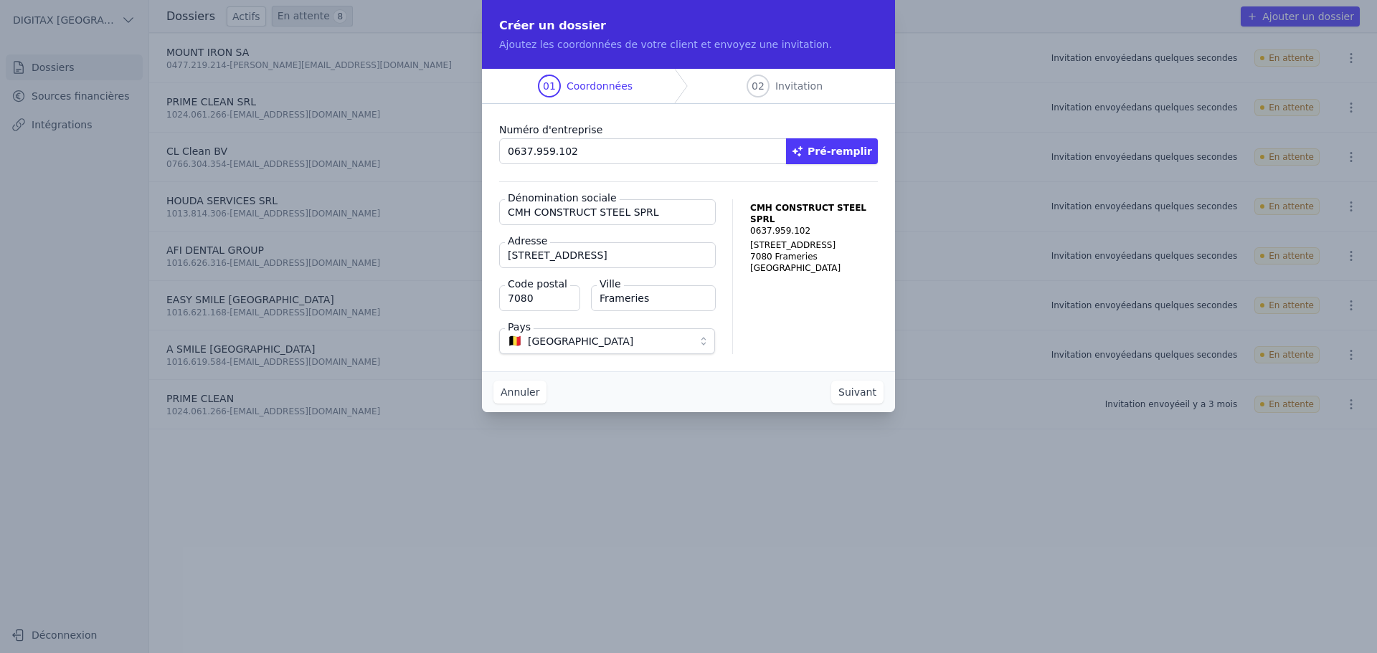
click at [862, 393] on button "Suivant" at bounding box center [857, 392] width 52 height 23
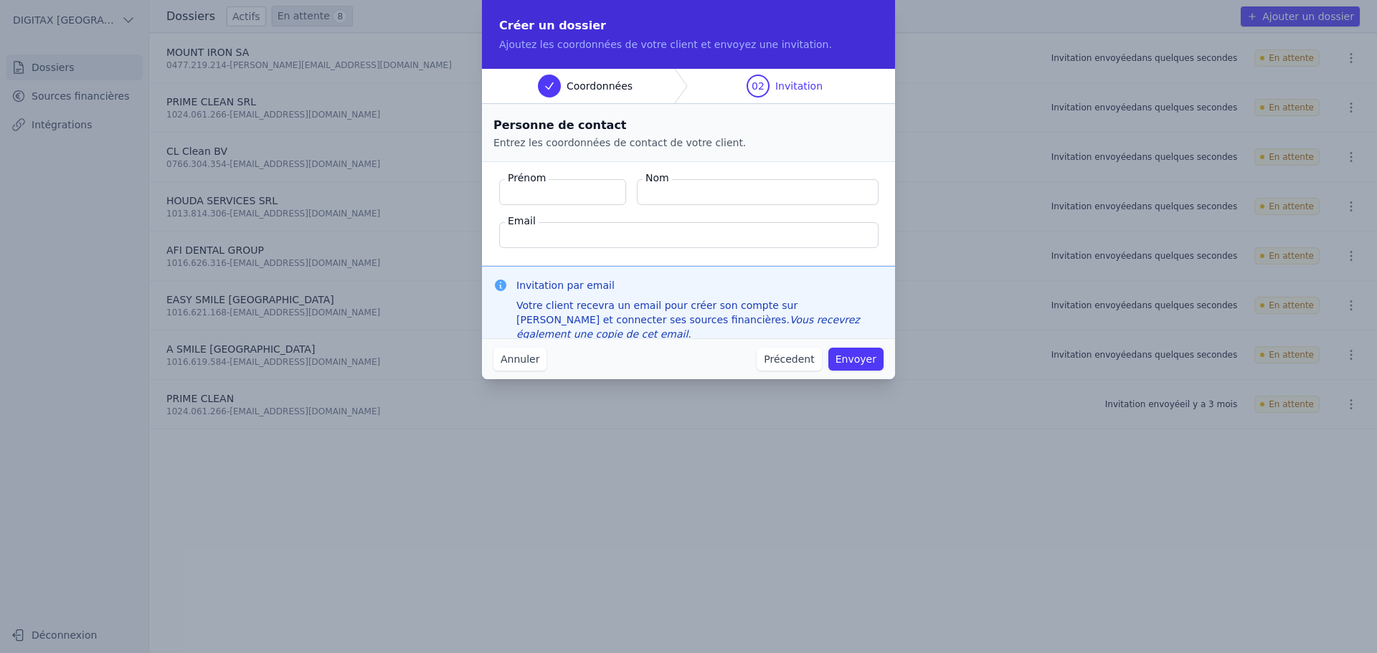
paste input "HACHEM MY EL"
type input "HACHEM MY EL"
click at [652, 191] on input "Nom" at bounding box center [758, 192] width 242 height 26
paste input "HACHEM MY EL"
drag, startPoint x: 722, startPoint y: 191, endPoint x: 689, endPoint y: 189, distance: 33.0
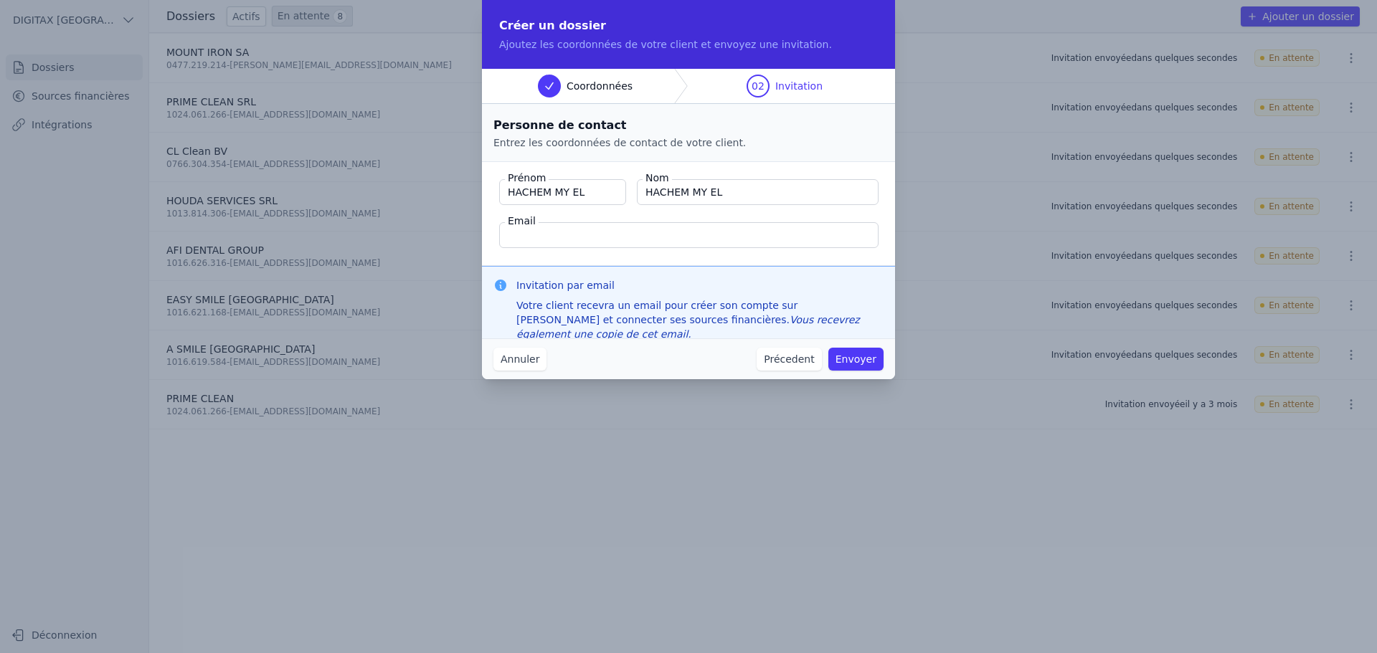
click at [689, 189] on input "HACHEM MY EL" at bounding box center [758, 192] width 242 height 26
type input "HACHEM"
drag, startPoint x: 554, startPoint y: 191, endPoint x: 504, endPoint y: 192, distance: 50.2
click at [504, 192] on input "HACHEM MY EL" at bounding box center [562, 192] width 127 height 26
click at [568, 191] on input "MY EL" at bounding box center [562, 192] width 127 height 26
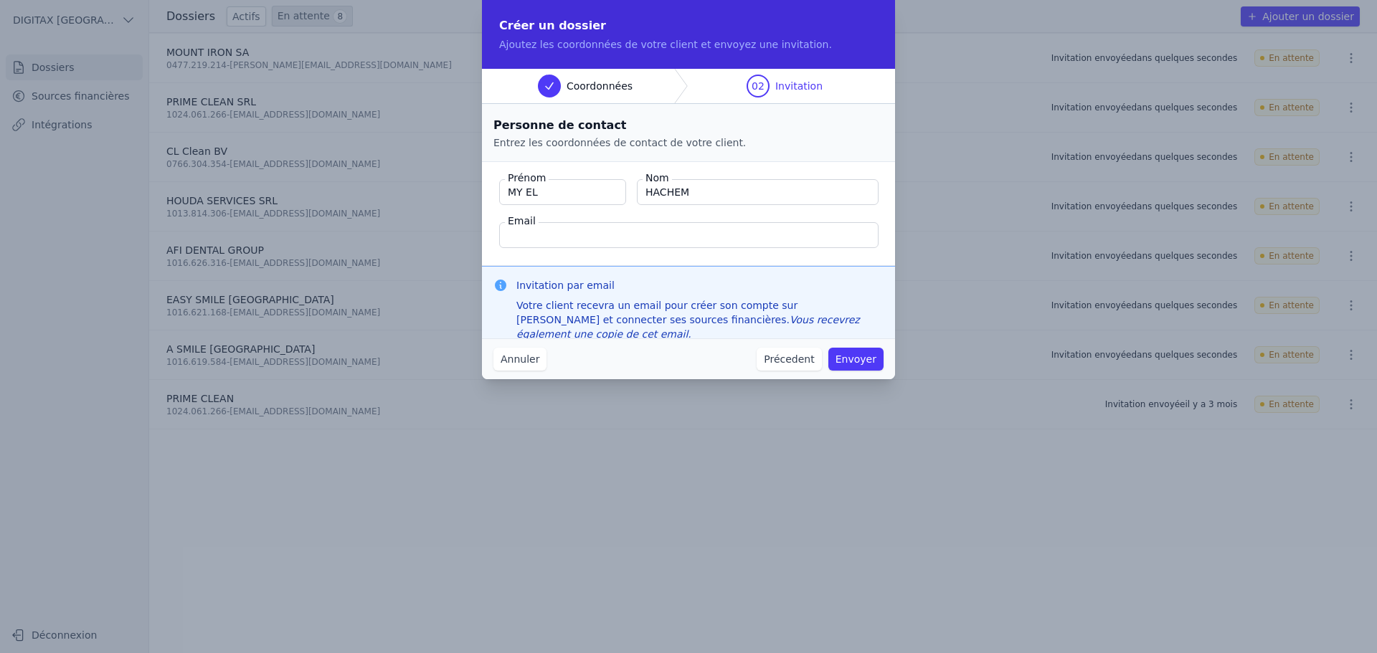
paste input "El Hassane"
click at [537, 193] on input "MY EL El Hassane" at bounding box center [562, 192] width 127 height 26
type input "MY El Hassane"
click at [522, 233] on input "Email" at bounding box center [688, 235] width 379 height 26
paste input "[EMAIL_ADDRESS][DOMAIN_NAME]"
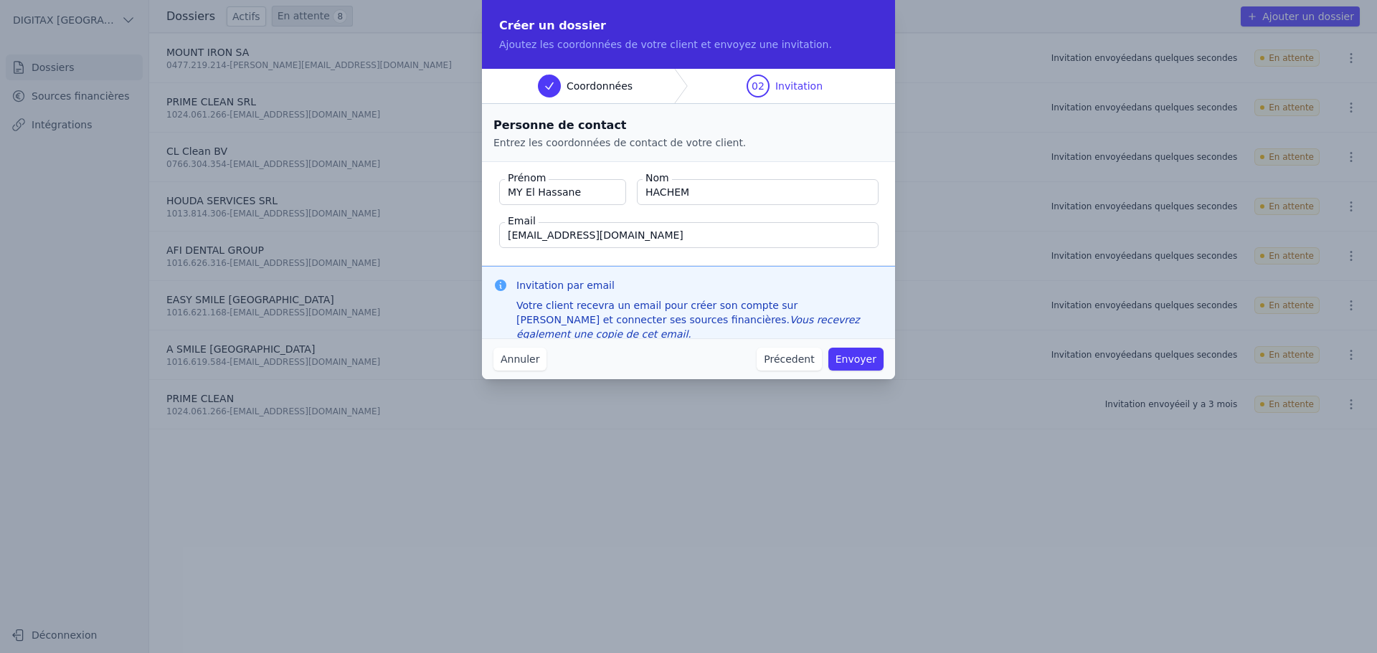
type input "[EMAIL_ADDRESS][DOMAIN_NAME]"
click at [858, 357] on button "Envoyer" at bounding box center [855, 359] width 55 height 23
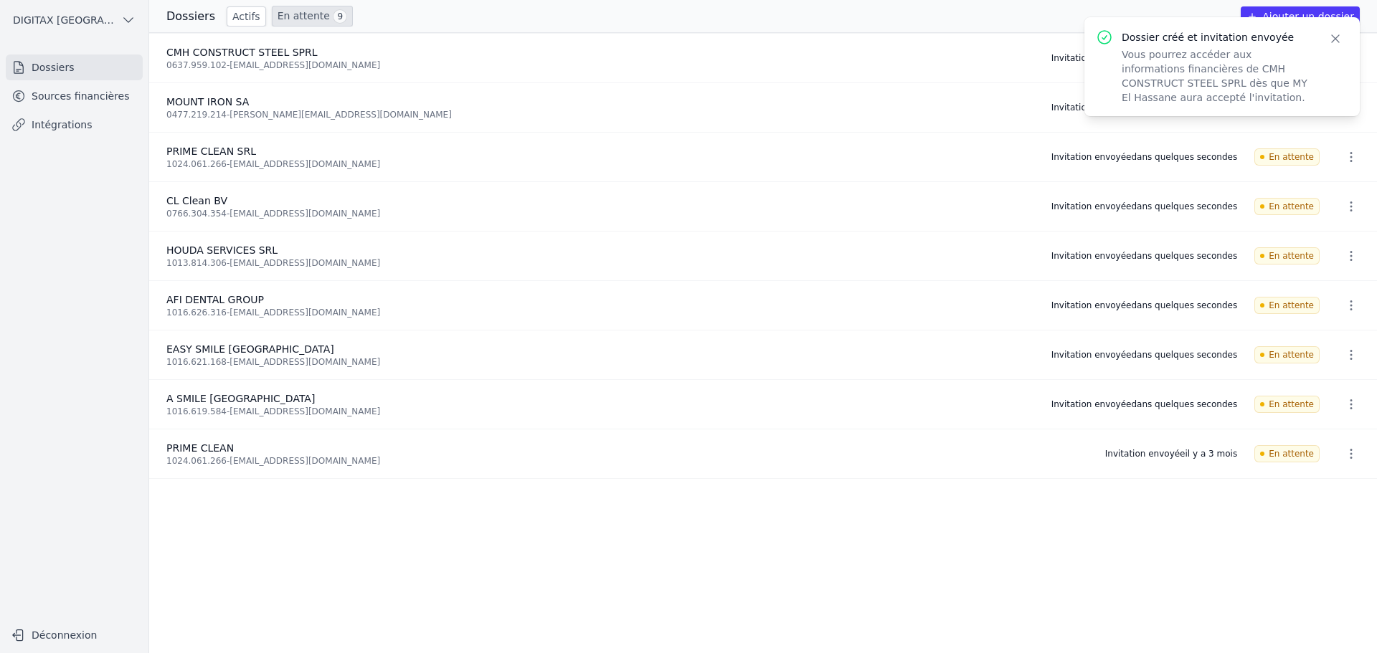
click at [1296, 9] on button "Ajouter un dossier" at bounding box center [1299, 16] width 119 height 20
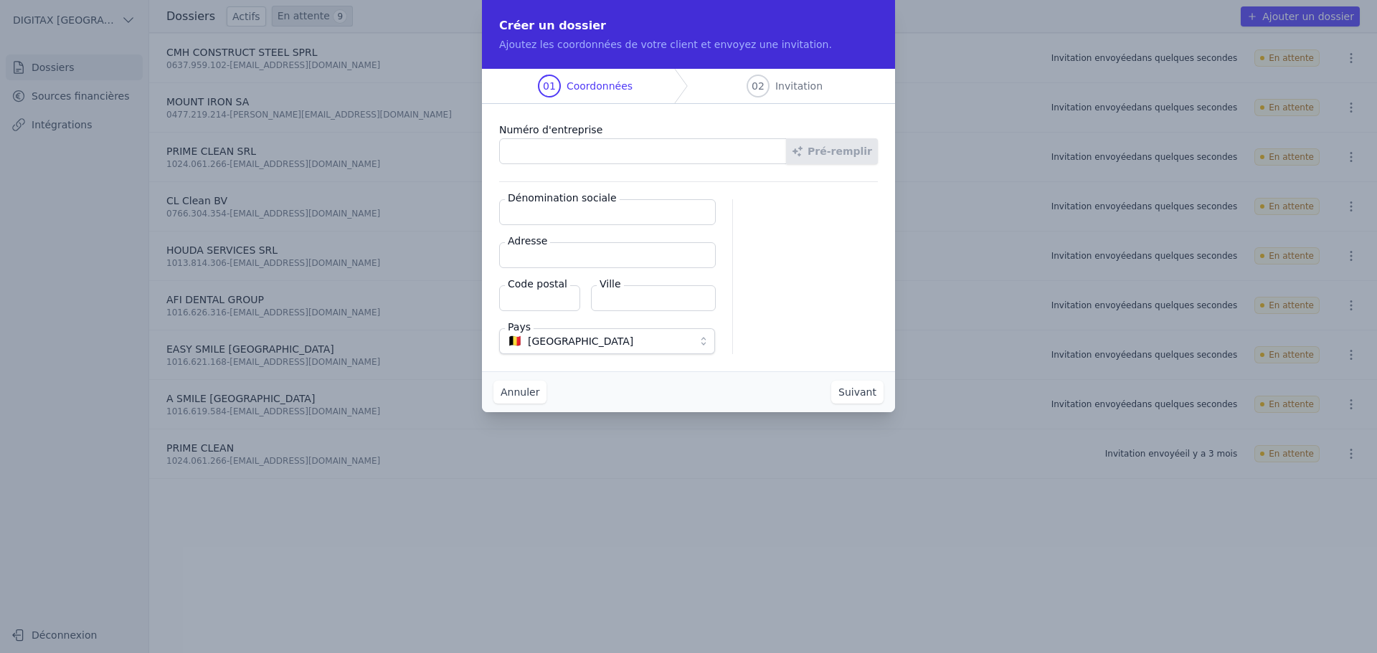
paste input "1024.060.771"
type input "1024.060.771"
click at [822, 150] on button "Pré-remplir" at bounding box center [832, 151] width 92 height 26
type input "Black Jack Belgium SRL"
type input "Boulevard Adolphe Max 81"
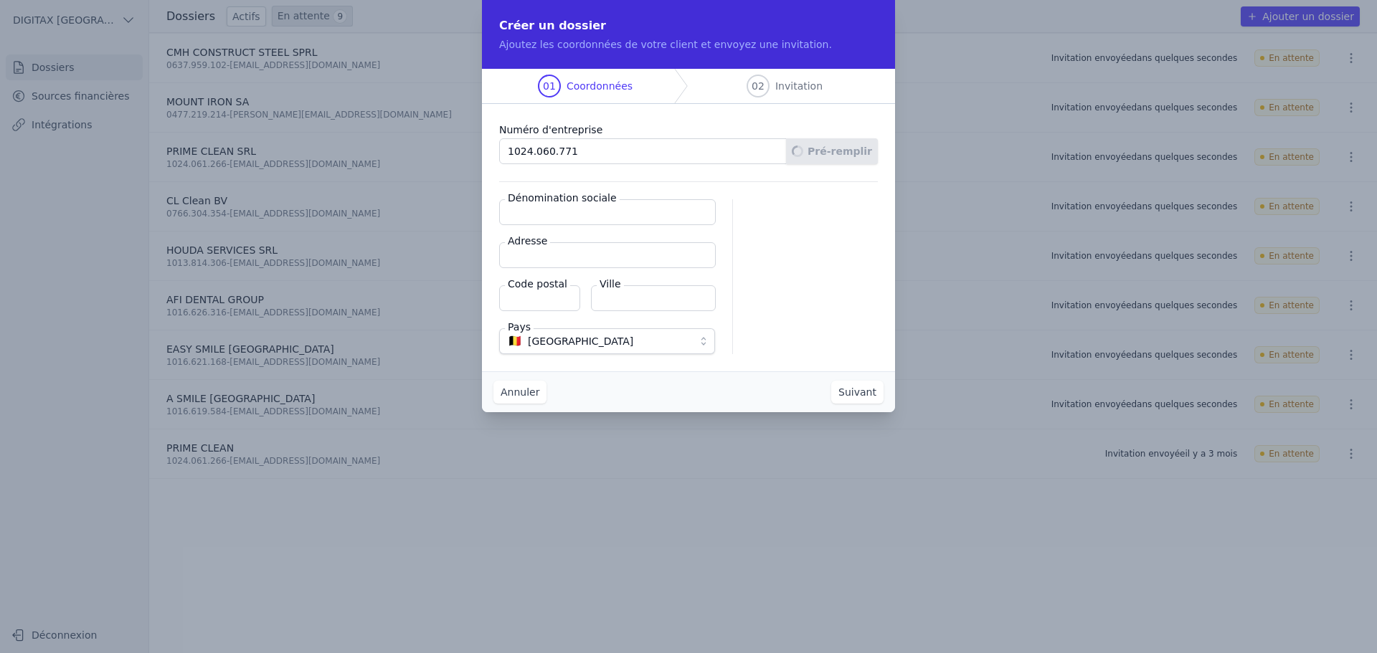
type input "1000"
type input "Bruxelles"
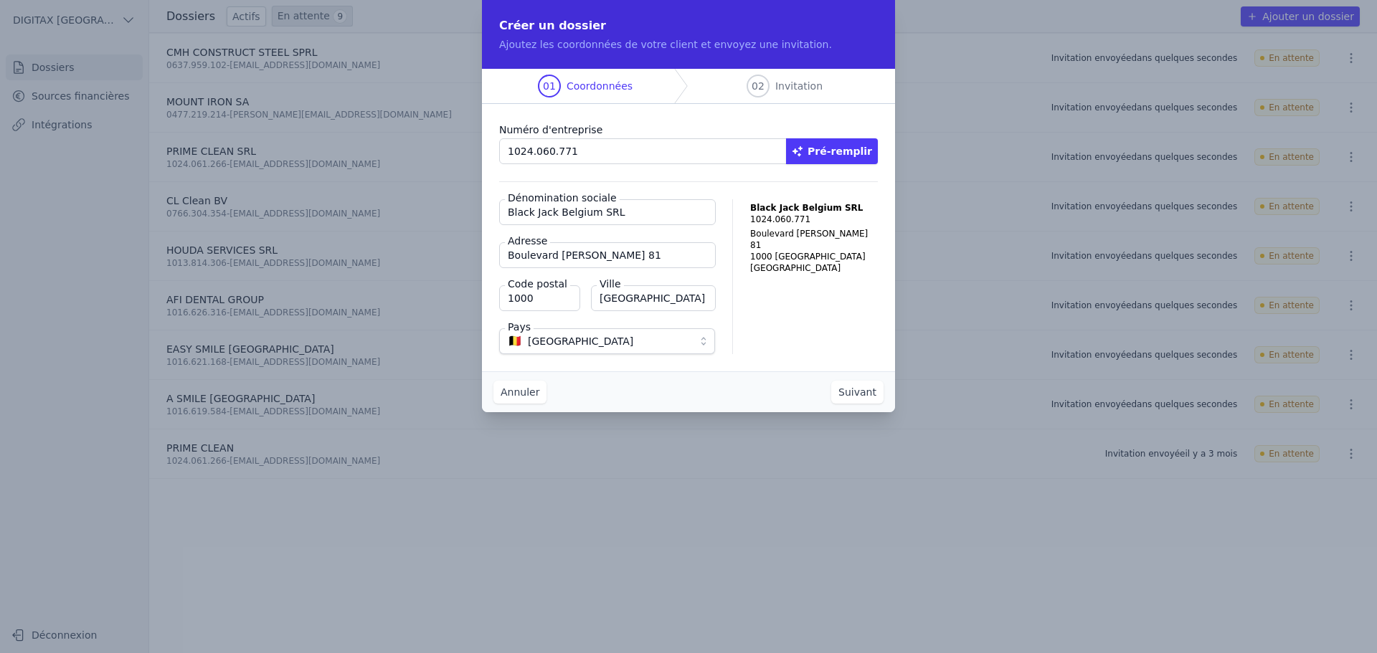
click at [848, 392] on button "Suivant" at bounding box center [857, 392] width 52 height 23
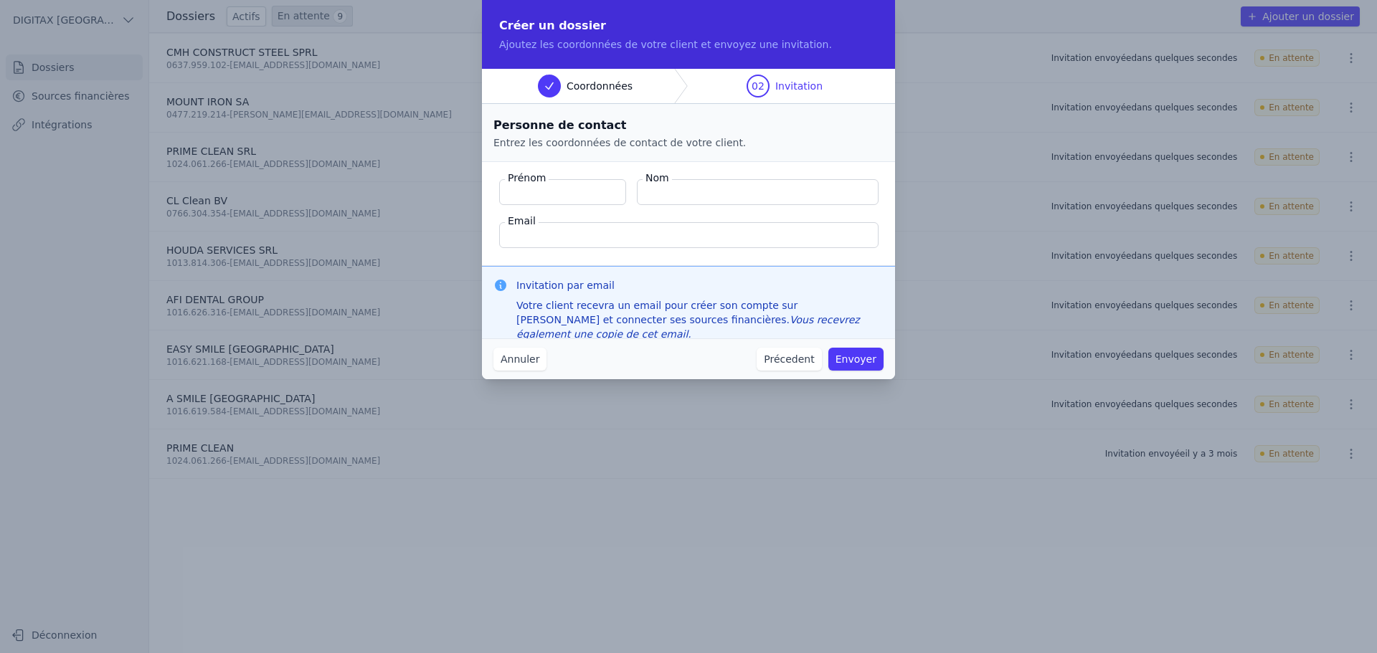
paste input "El Bachir Samira"
type input "El Bachir Samira"
click at [682, 191] on input "Nom" at bounding box center [758, 192] width 242 height 26
paste input "El Bachir Samira"
type input "El Bachir Samira"
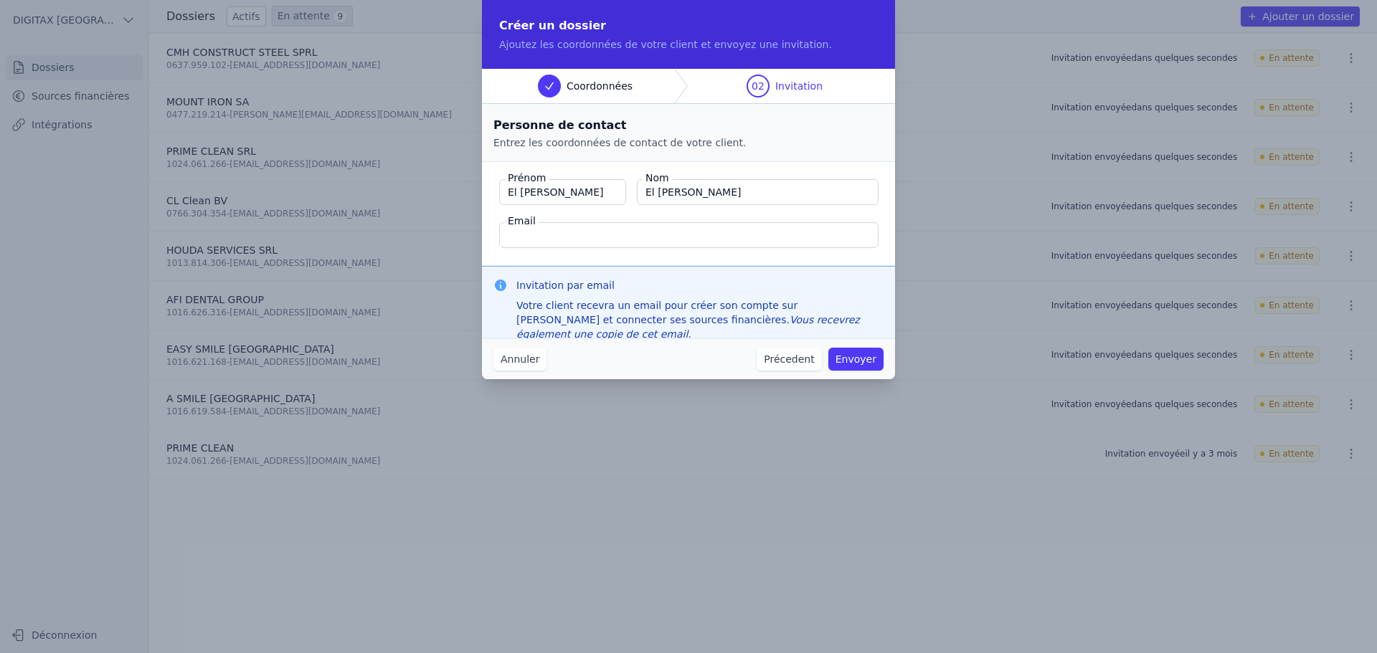
click at [518, 234] on input "Email" at bounding box center [688, 235] width 379 height 26
paste input "[EMAIL_ADDRESS][DOMAIN_NAME]"
type input "[EMAIL_ADDRESS][DOMAIN_NAME]"
click at [579, 189] on input "El Bachir Samira" at bounding box center [562, 192] width 127 height 26
click at [549, 189] on input "El Bachir Samira" at bounding box center [562, 192] width 127 height 26
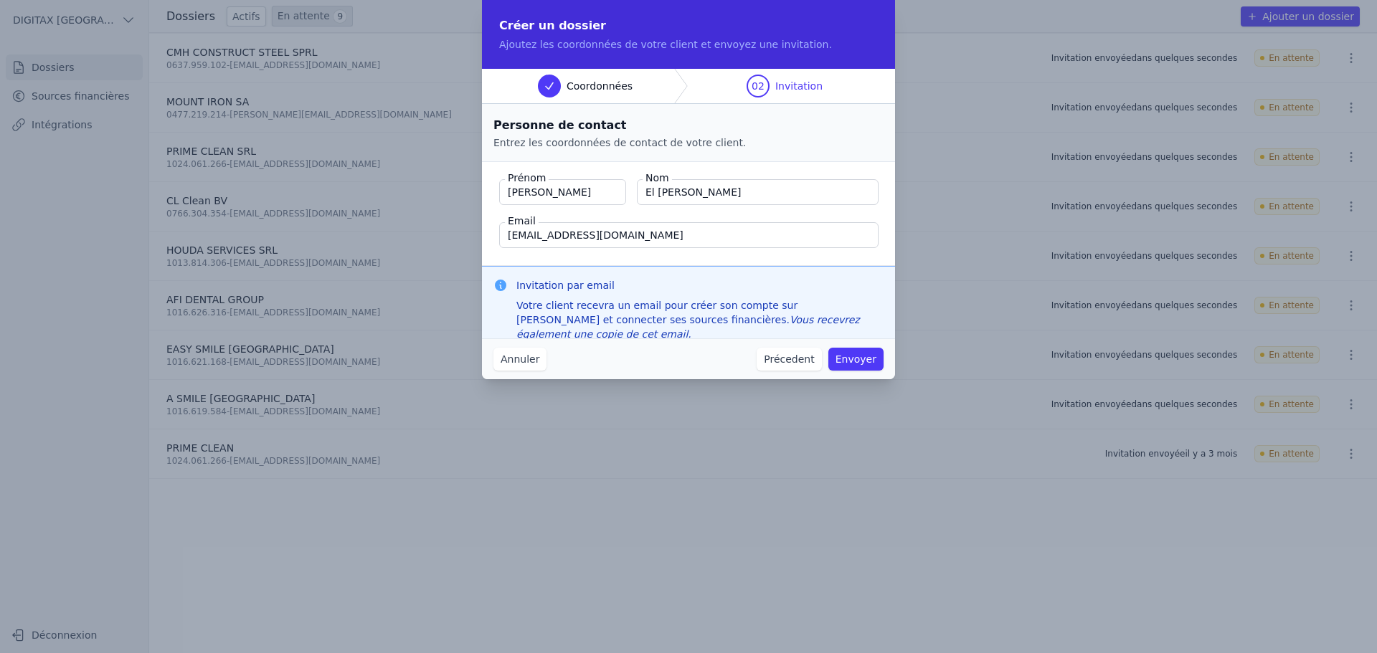
type input "Samira"
click at [730, 187] on input "El Bachir Samira" at bounding box center [758, 192] width 242 height 26
type input "El Bachir"
click at [867, 362] on button "Envoyer" at bounding box center [855, 359] width 55 height 23
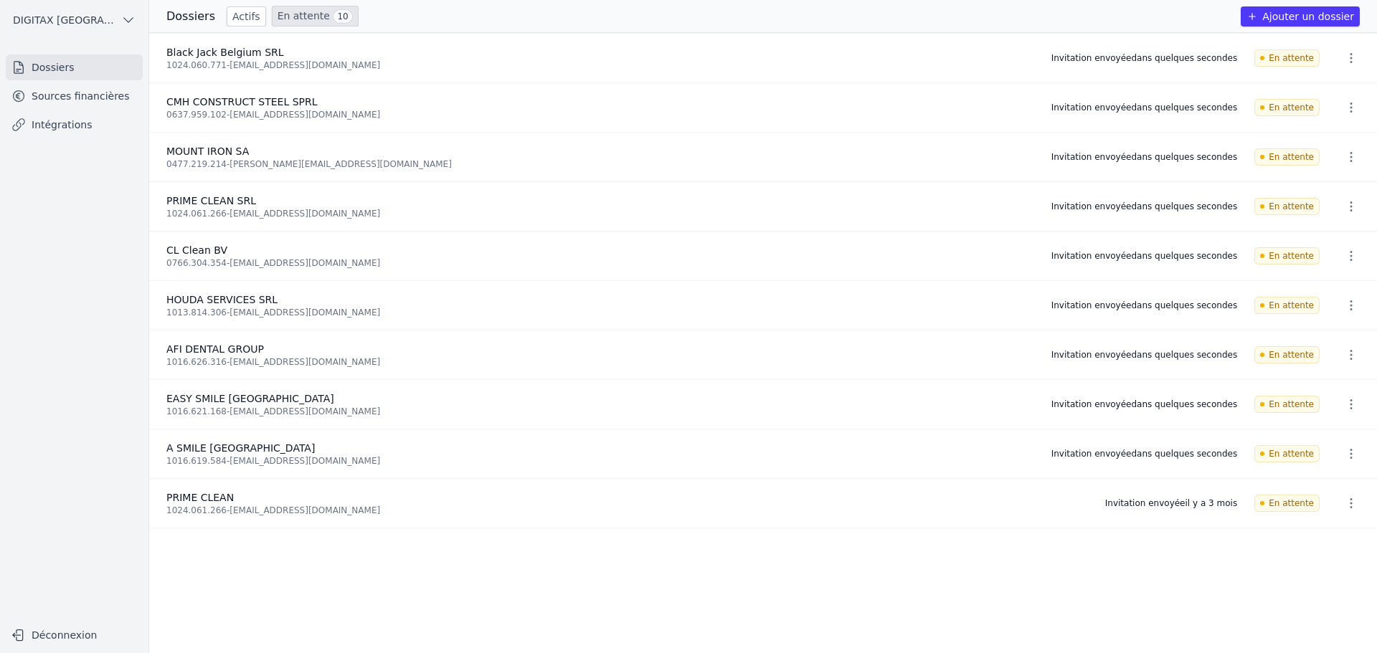
click at [1341, 11] on button "Ajouter un dossier" at bounding box center [1299, 16] width 119 height 20
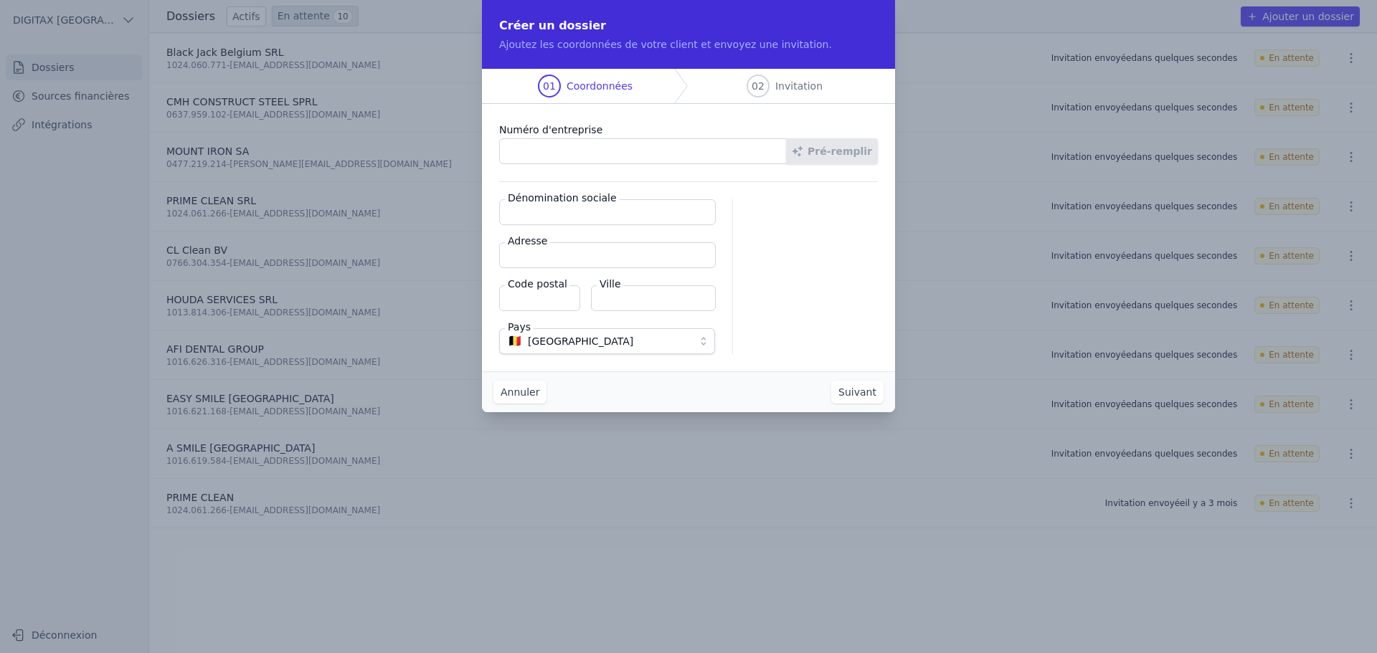
paste input "1024.234.480"
type input "1024.234.480"
click at [835, 156] on button "Pré-remplir" at bounding box center [832, 151] width 92 height 26
click at [539, 212] on input "Dénomination sociale" at bounding box center [607, 212] width 217 height 26
paste input "DENTAL CARE [PERSON_NAME]"
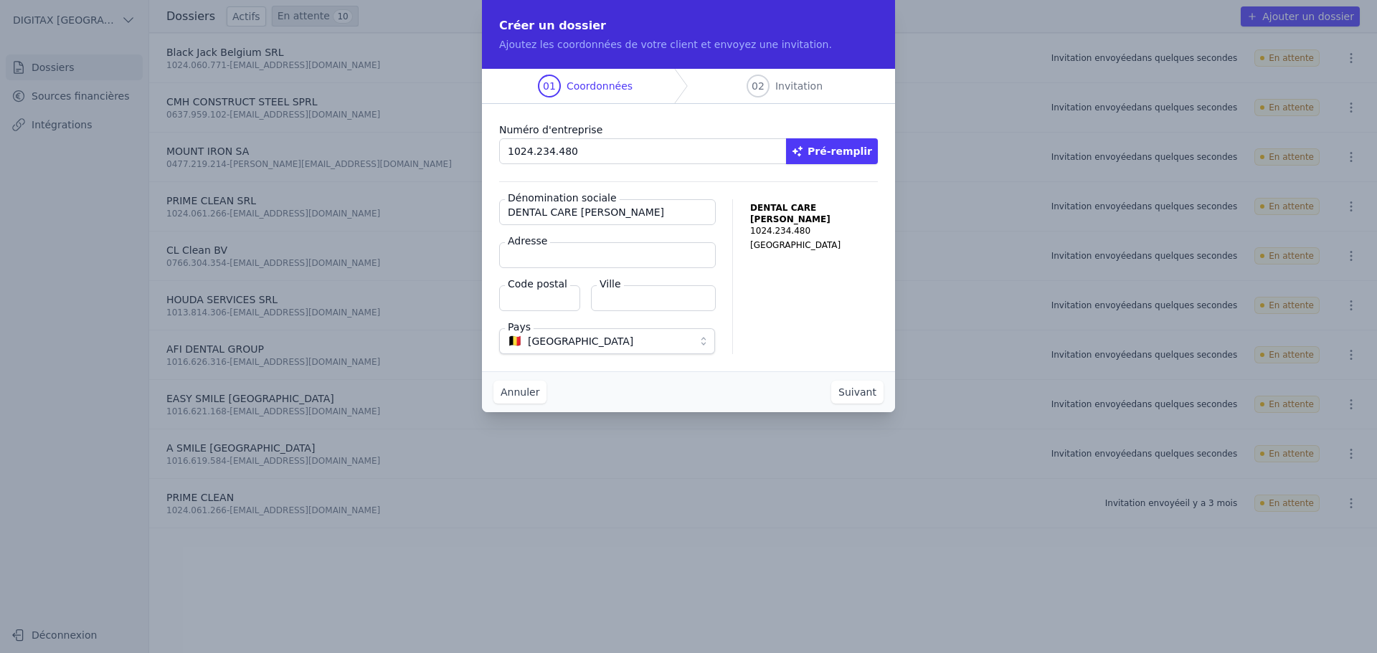
type input "DENTAL CARE [PERSON_NAME]"
click at [555, 260] on input "Adresse" at bounding box center [607, 255] width 217 height 26
paste input "Rue des Palais outre-Ponts 422 Boîte 11 1020 Bruxelles"
type input "Rue des Palais outre-Ponts 422 Boîte 11 1020 Bruxelles"
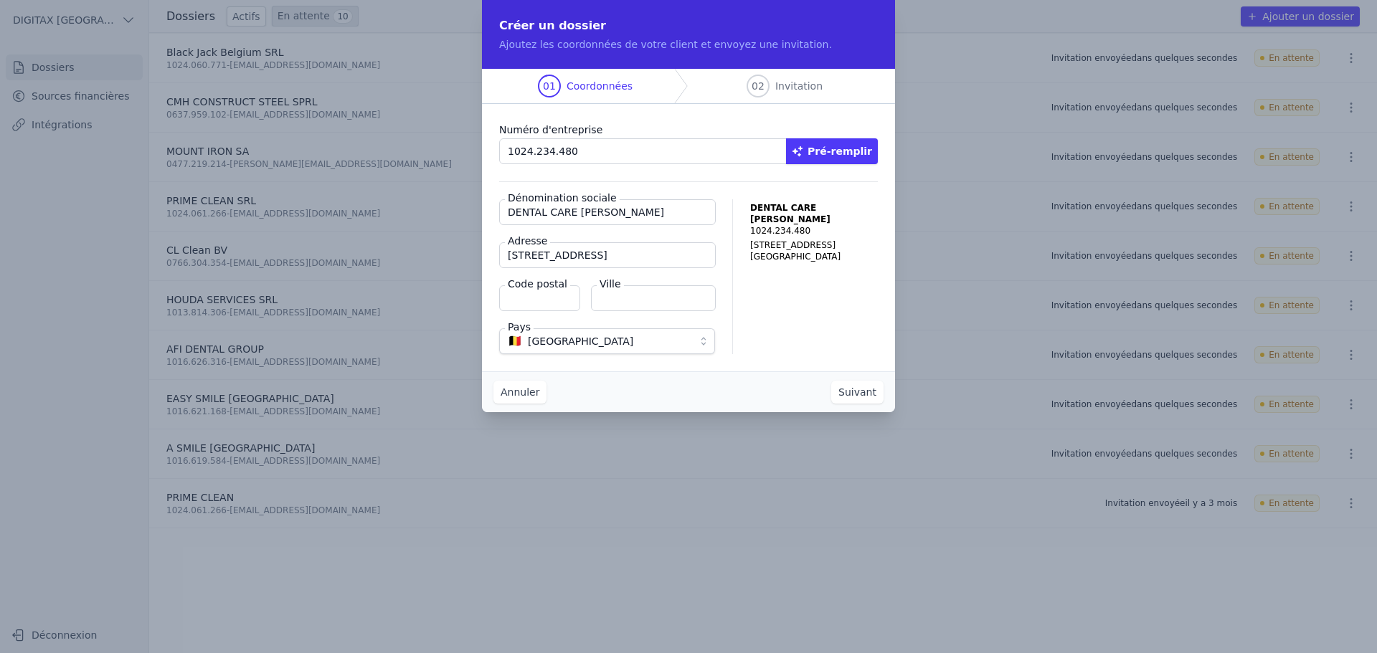
click at [532, 301] on input "Code postal" at bounding box center [539, 298] width 81 height 26
click at [683, 256] on input "Rue des Palais outre-Ponts 422 Boîte 11 1020 Bruxelles" at bounding box center [607, 255] width 217 height 26
click at [690, 256] on input "Rue des Palais outre-Ponts 422 Boîte 11 1020 Bruxelles" at bounding box center [607, 255] width 217 height 26
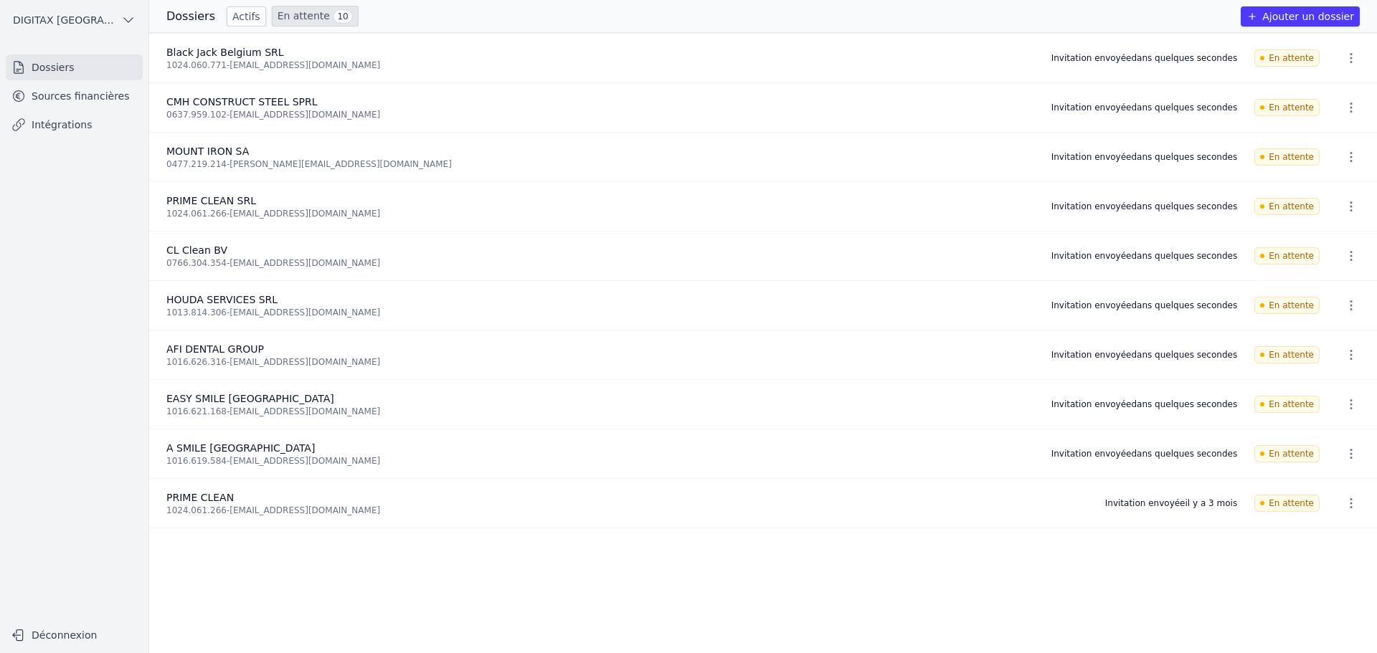
click at [1318, 14] on button "Ajouter un dossier" at bounding box center [1299, 16] width 119 height 20
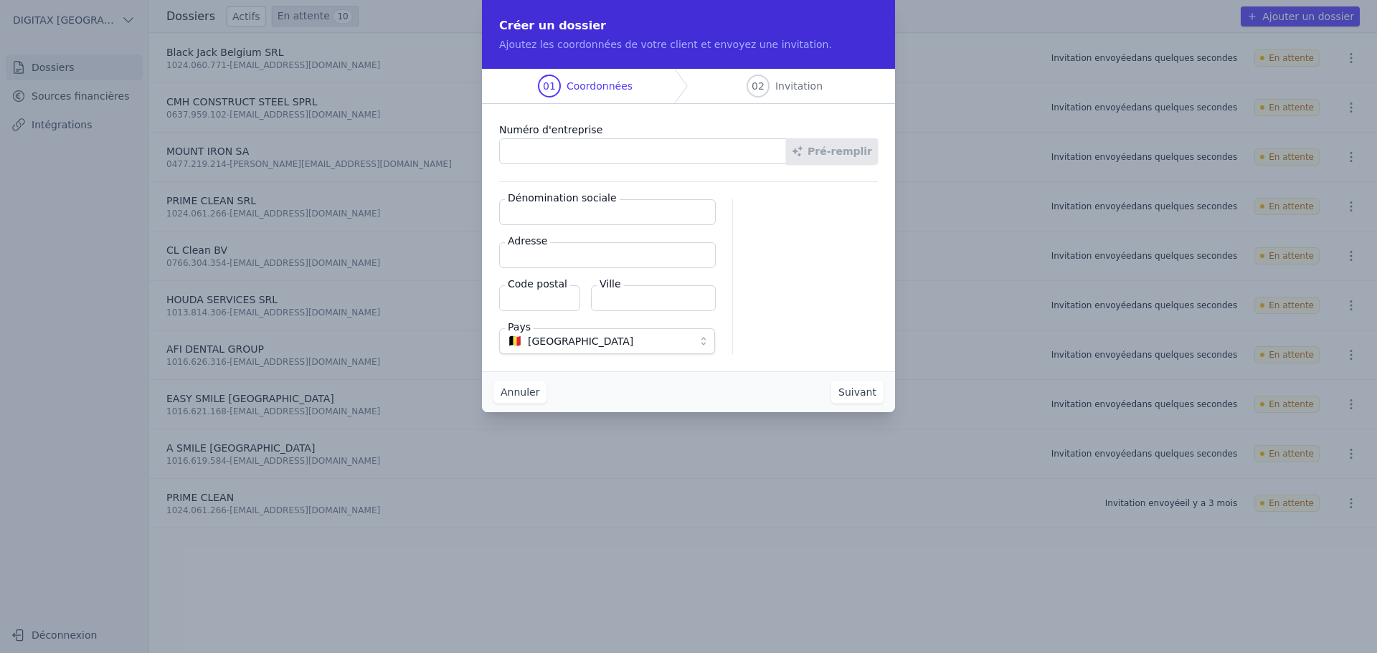
paste input "1024.234.480"
type input "1024.234.480"
click at [825, 153] on button "Pré-remplir" at bounding box center [832, 151] width 92 height 26
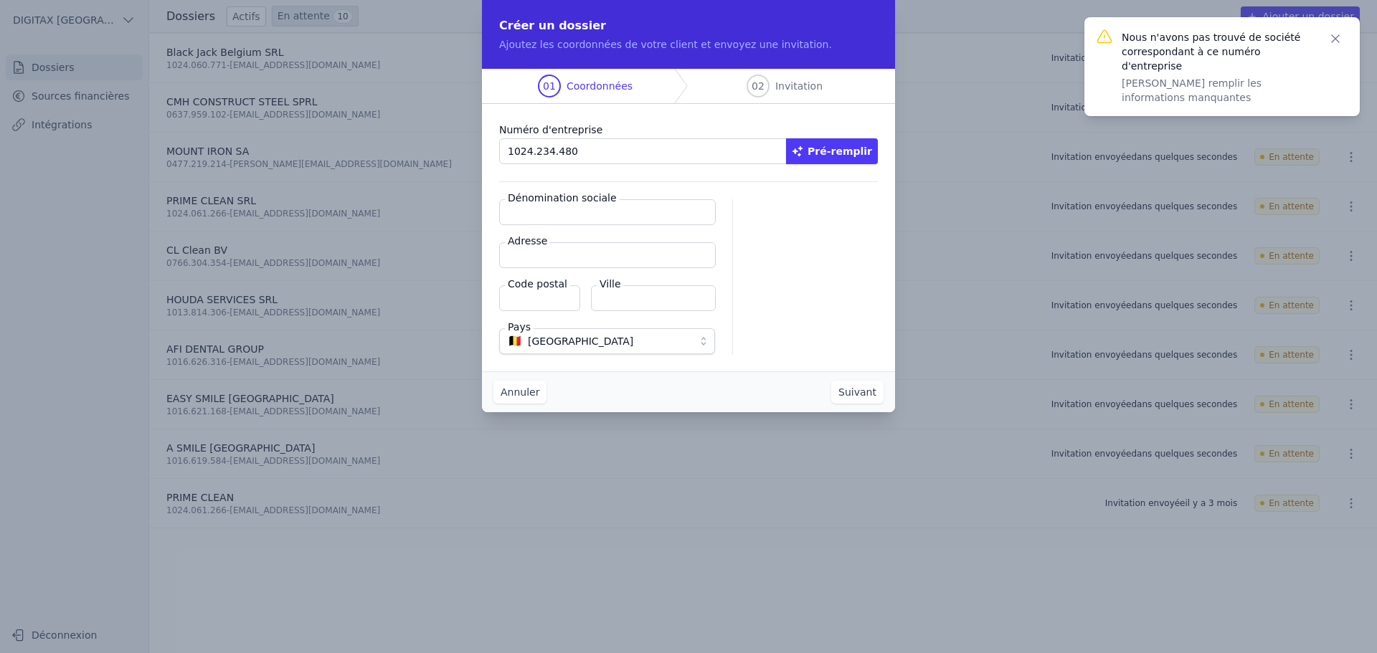
click at [514, 217] on input "Dénomination sociale" at bounding box center [607, 212] width 217 height 26
paste input "BE1024 234 480"
type input "BE1024 234 480"
drag, startPoint x: 584, startPoint y: 211, endPoint x: 504, endPoint y: 212, distance: 80.3
click at [504, 212] on input "BE1024 234 480" at bounding box center [607, 212] width 217 height 26
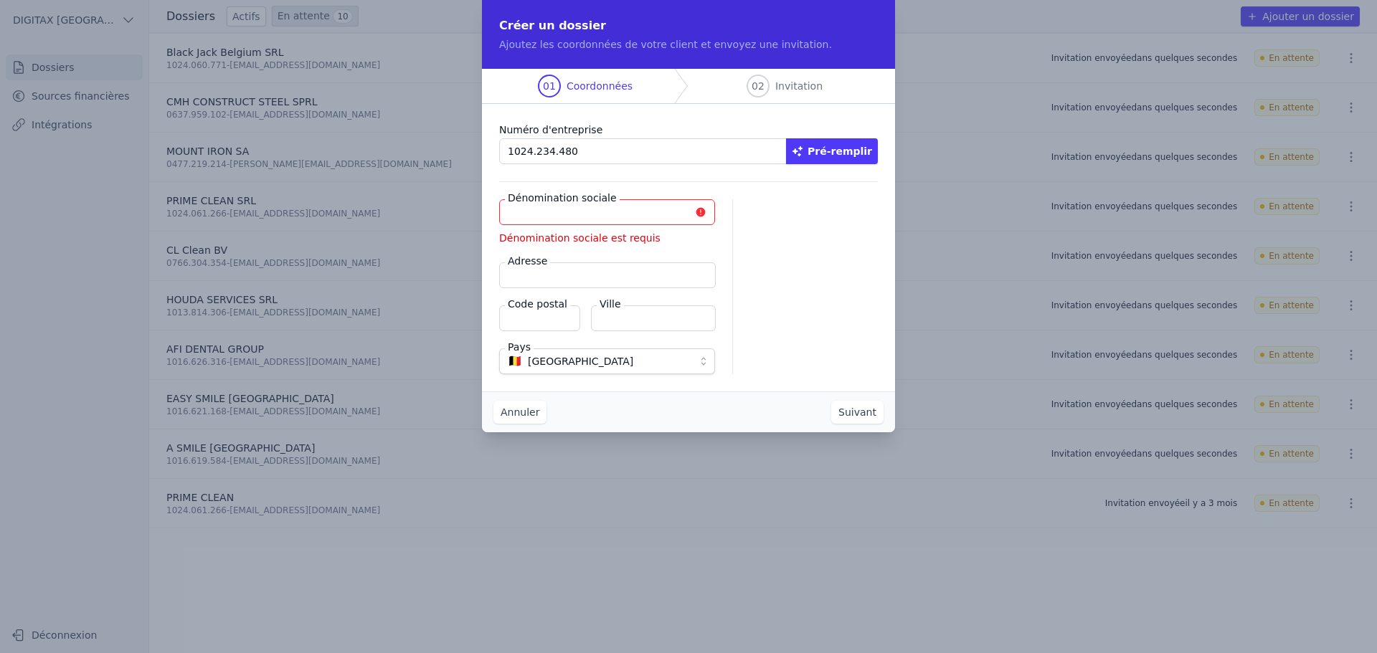
paste input "DENTAL CARE [PERSON_NAME]"
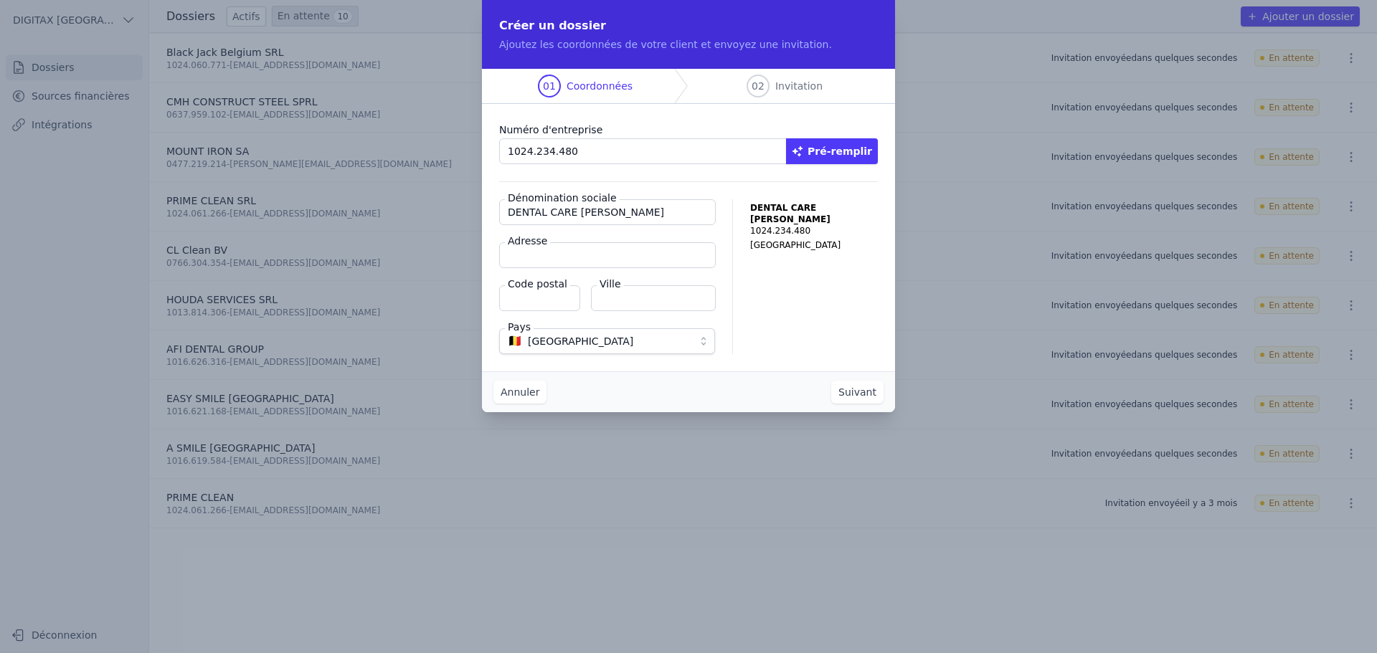
type input "DENTAL CARE [PERSON_NAME]"
click at [539, 261] on input "Adresse" at bounding box center [607, 255] width 217 height 26
paste input "Rue des Palais outre-Ponts 422 Boîte 11 1020 Bruxelles"
type input "Rue des Palais outre-Ponts 422 Boîte 11 1020 Bruxelles"
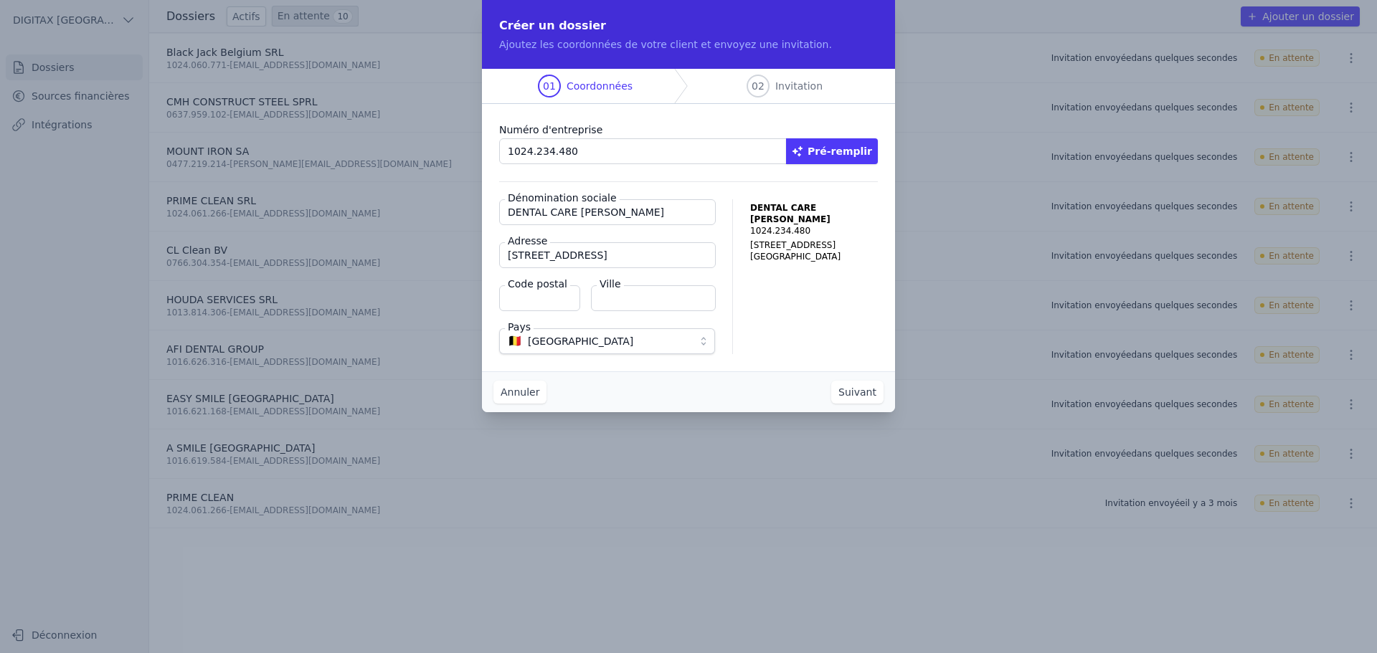
click at [528, 300] on input "Code postal" at bounding box center [539, 298] width 81 height 26
type input "1020"
click at [609, 298] on input "Ville" at bounding box center [653, 298] width 125 height 26
click at [675, 252] on input "Rue des Palais outre-Ponts 422 Boîte 11 1020 Bruxelles" at bounding box center [607, 255] width 217 height 26
click at [693, 256] on input "Rue des Palais outre-Ponts 422 Boîte 11 1020 Bruxelles" at bounding box center [607, 255] width 217 height 26
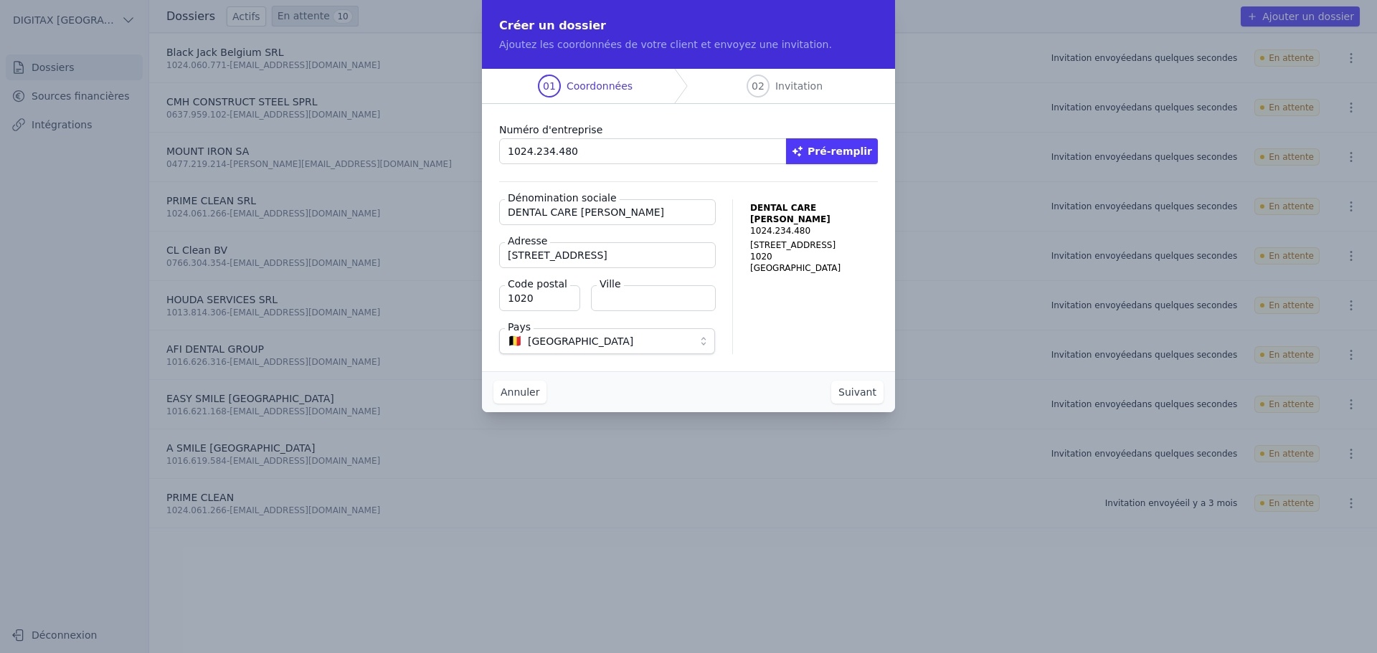
scroll to position [0, 52]
drag, startPoint x: 642, startPoint y: 255, endPoint x: 720, endPoint y: 257, distance: 77.5
click at [720, 257] on div "Dénomination sociale DENTAL CARE SAM Adresse Rue des Palais outre-Ponts 422 Boî…" at bounding box center [688, 276] width 379 height 155
type input "Rue des Palais outre-Ponts 422 Boîte 11"
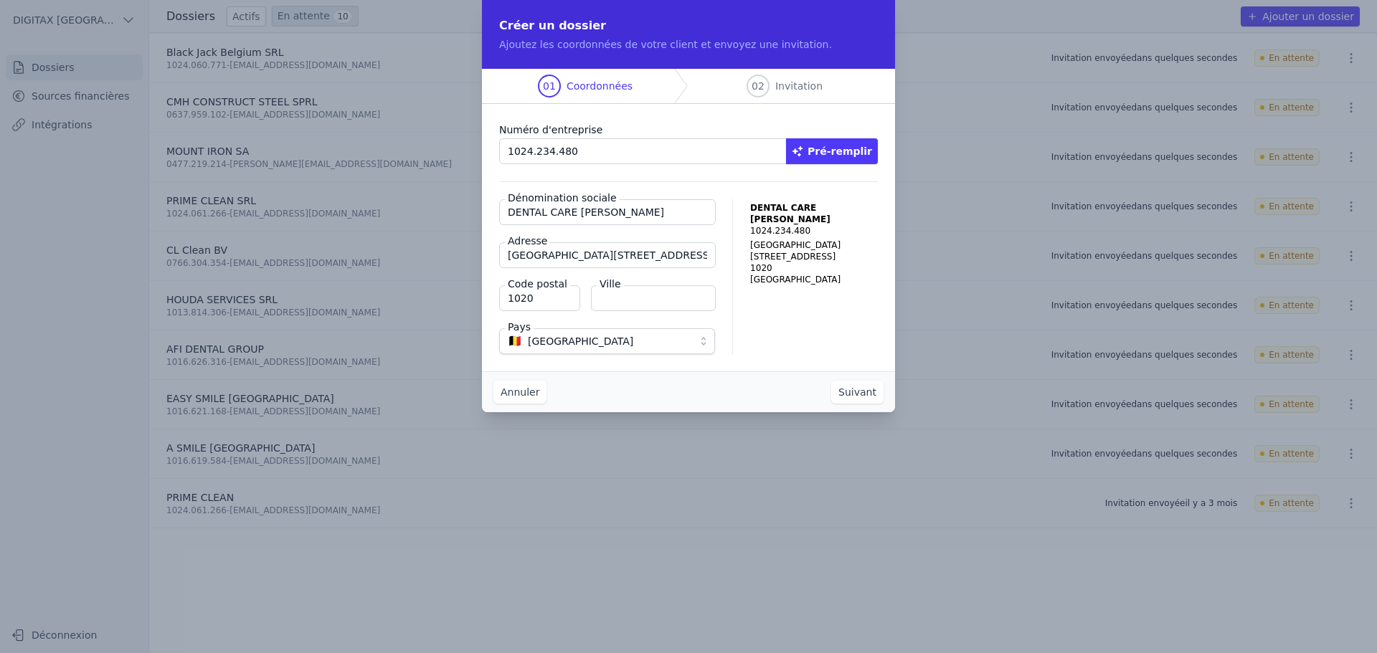
click at [605, 315] on fieldset "Dénomination sociale DENTAL CARE SAM Adresse Rue des Palais outre-Ponts 422 Boî…" at bounding box center [607, 276] width 216 height 155
click at [606, 298] on input "Ville" at bounding box center [653, 298] width 125 height 26
type input "Bruxelles"
click at [858, 397] on button "Suivant" at bounding box center [857, 392] width 52 height 23
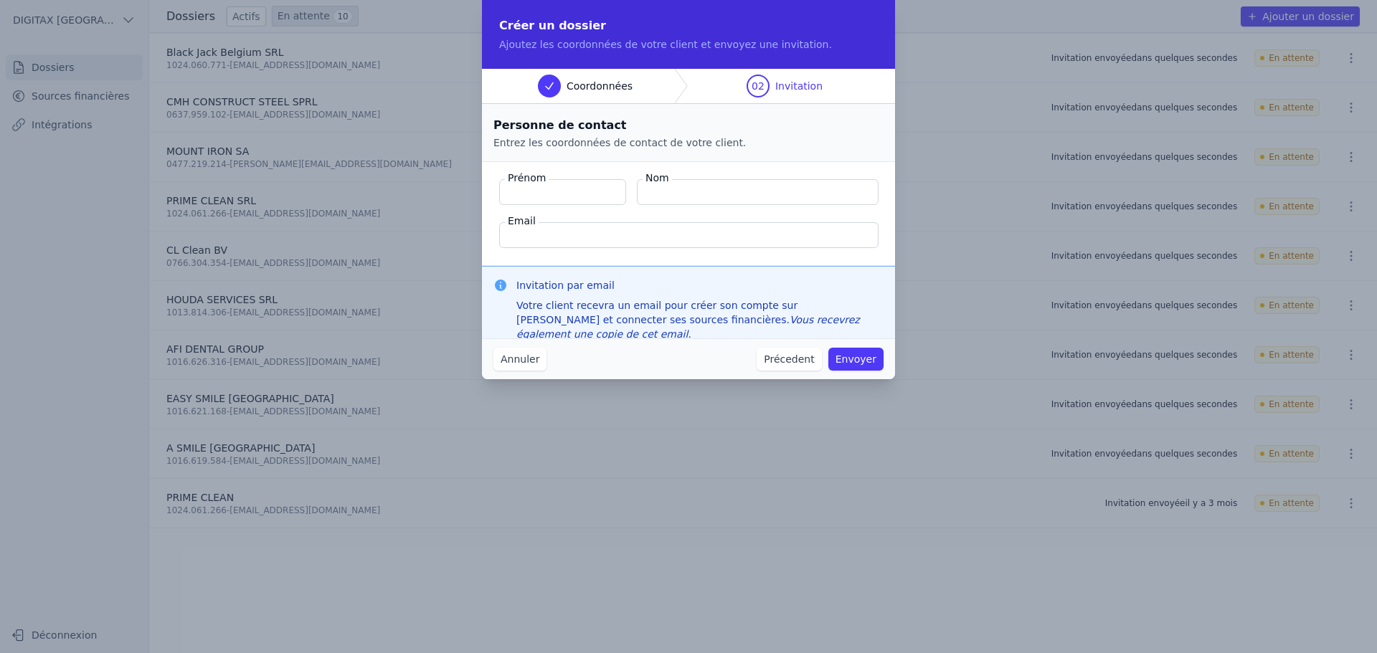
click at [539, 237] on input "Email" at bounding box center [688, 235] width 379 height 26
paste input "louisami1988tn@gmail.com"
type input "[EMAIL_ADDRESS][DOMAIN_NAME]"
click at [514, 189] on input "Prénom" at bounding box center [562, 192] width 127 height 26
paste input "ALOUI Sami"
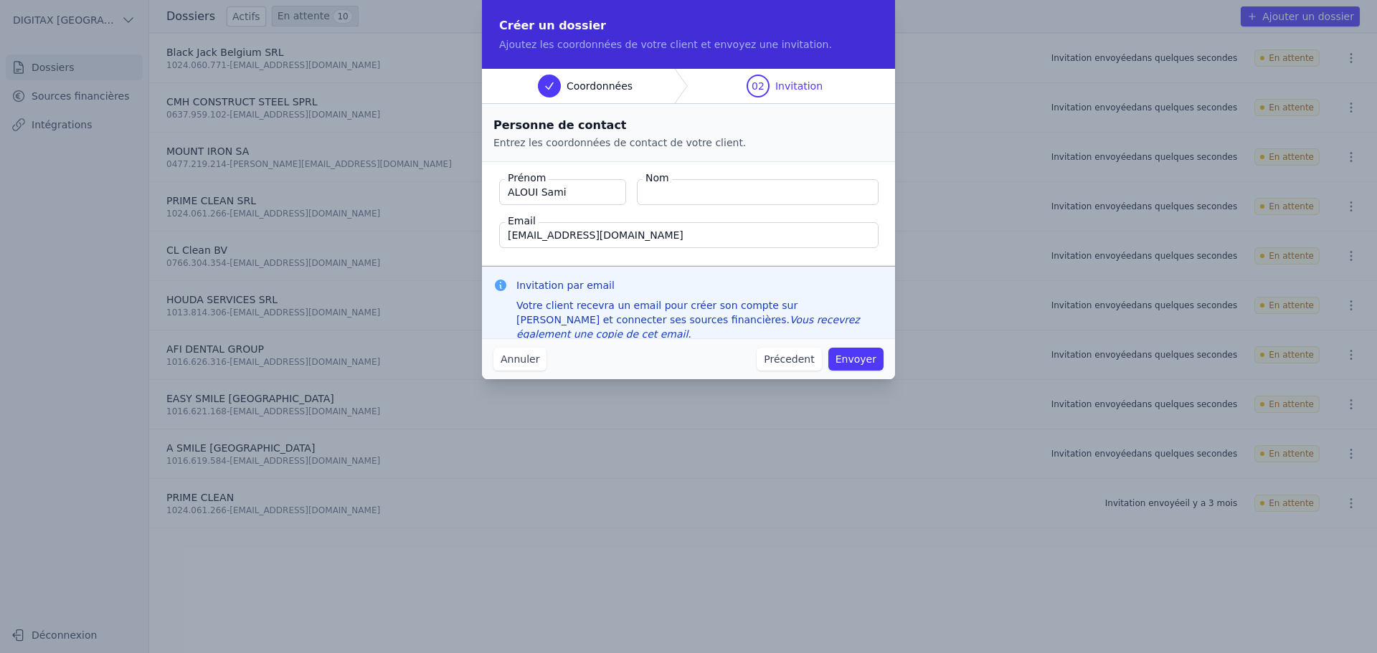
type input "ALOUI Sami"
click at [658, 193] on input "Nom" at bounding box center [758, 192] width 242 height 26
paste input "ALOUI Sami"
type input "ALOUI Sami"
drag, startPoint x: 539, startPoint y: 191, endPoint x: 503, endPoint y: 191, distance: 35.1
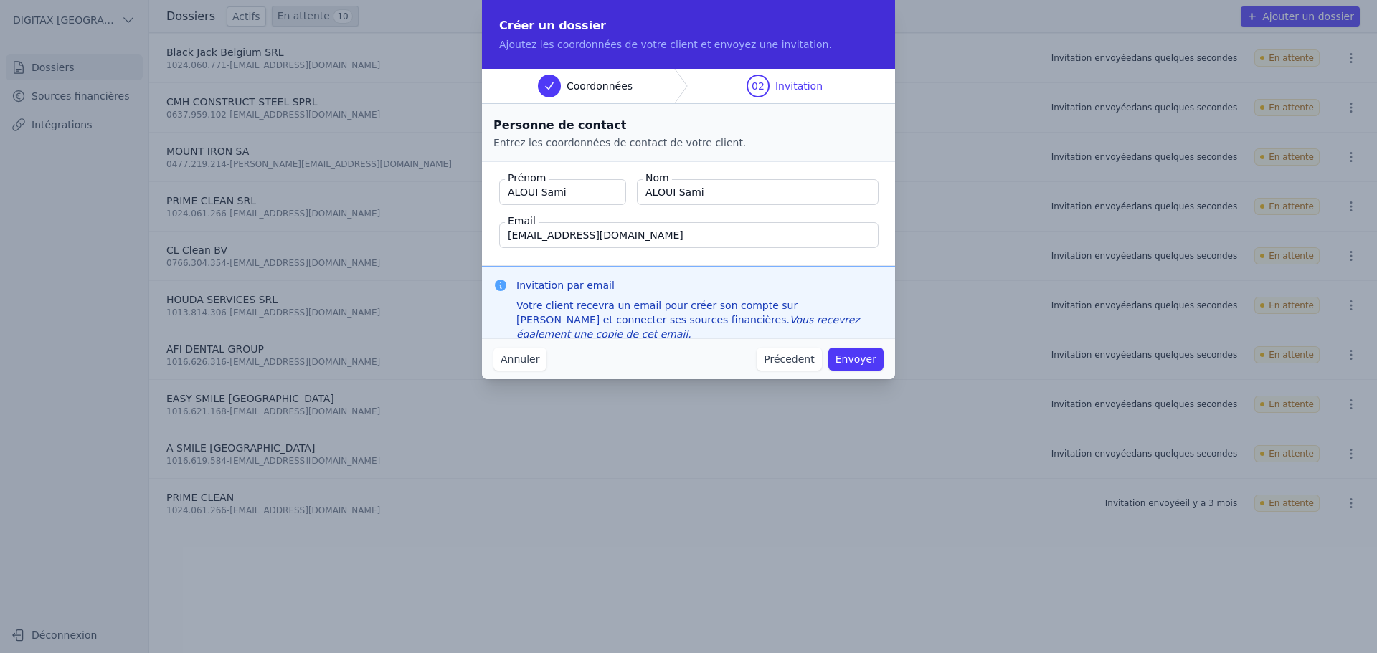
click at [503, 191] on input "ALOUI Sami" at bounding box center [562, 192] width 127 height 26
type input "Sami"
click at [703, 191] on input "ALOUI Sami" at bounding box center [758, 192] width 242 height 26
type input "ALOUI"
click at [862, 359] on button "Envoyer" at bounding box center [855, 359] width 55 height 23
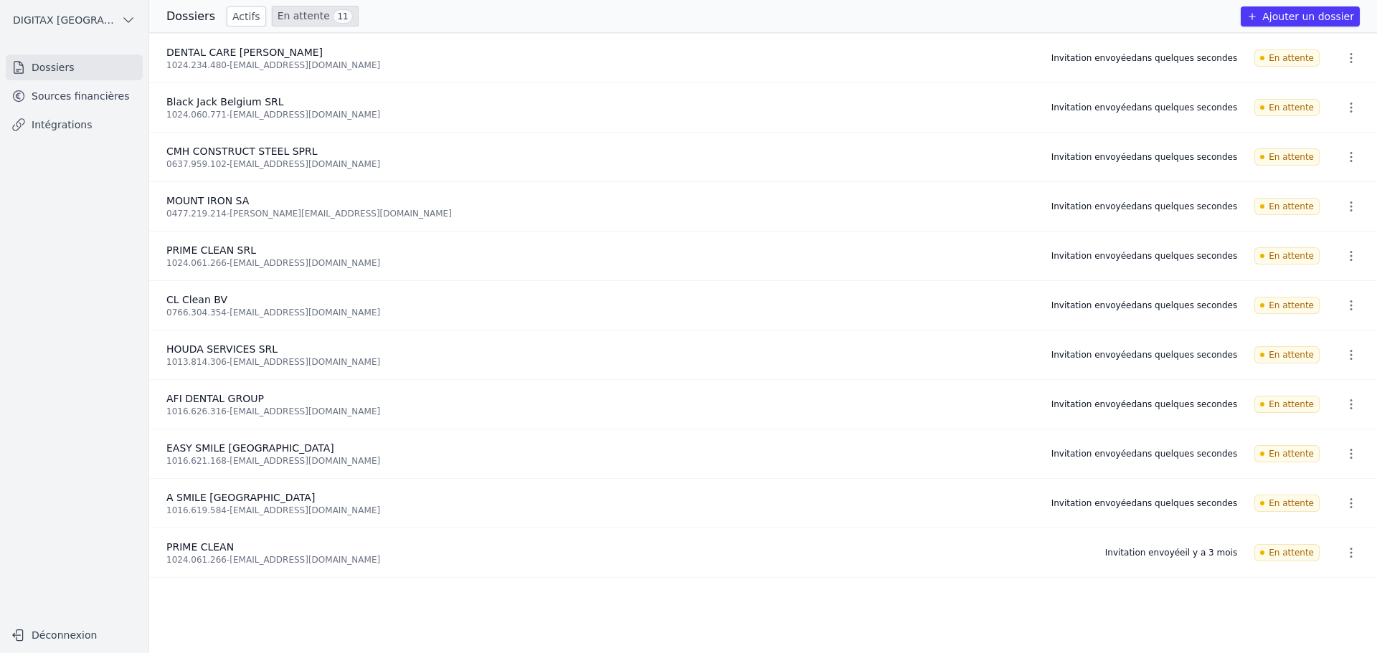
click at [1345, 24] on button "Ajouter un dossier" at bounding box center [1299, 16] width 119 height 20
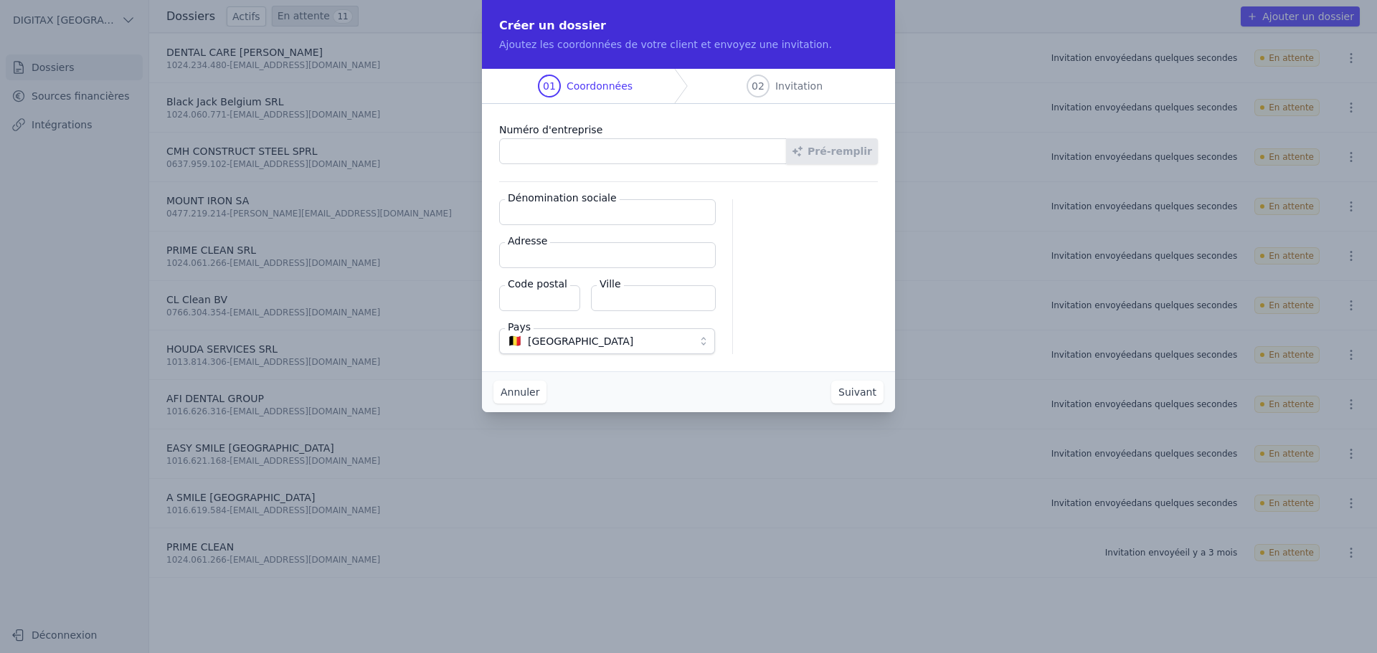
paste input "0607.943.837"
type input "0607.943.837"
click at [832, 149] on button "Pré-remplir" at bounding box center [832, 151] width 92 height 26
type input "STVWORKS SPRL"
type input "Chée de Roodebeek 206"
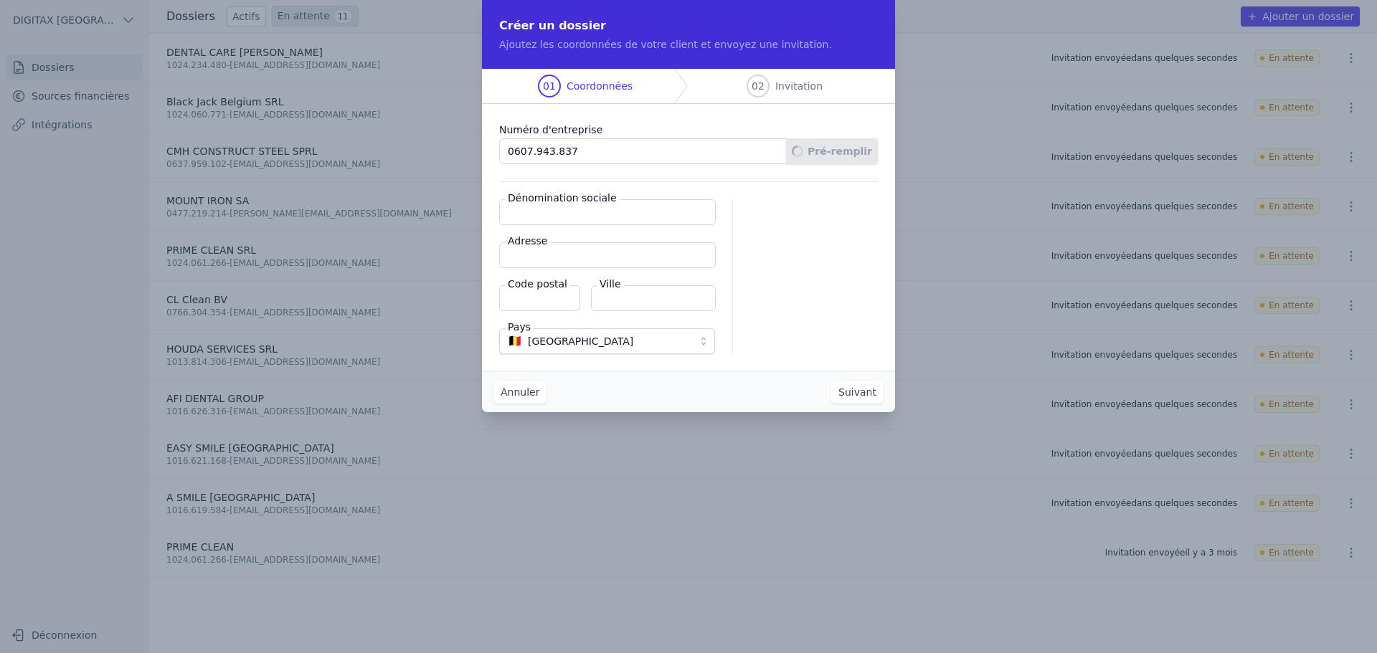
type input "1200"
type input "Woluwe-Saint-Lambert"
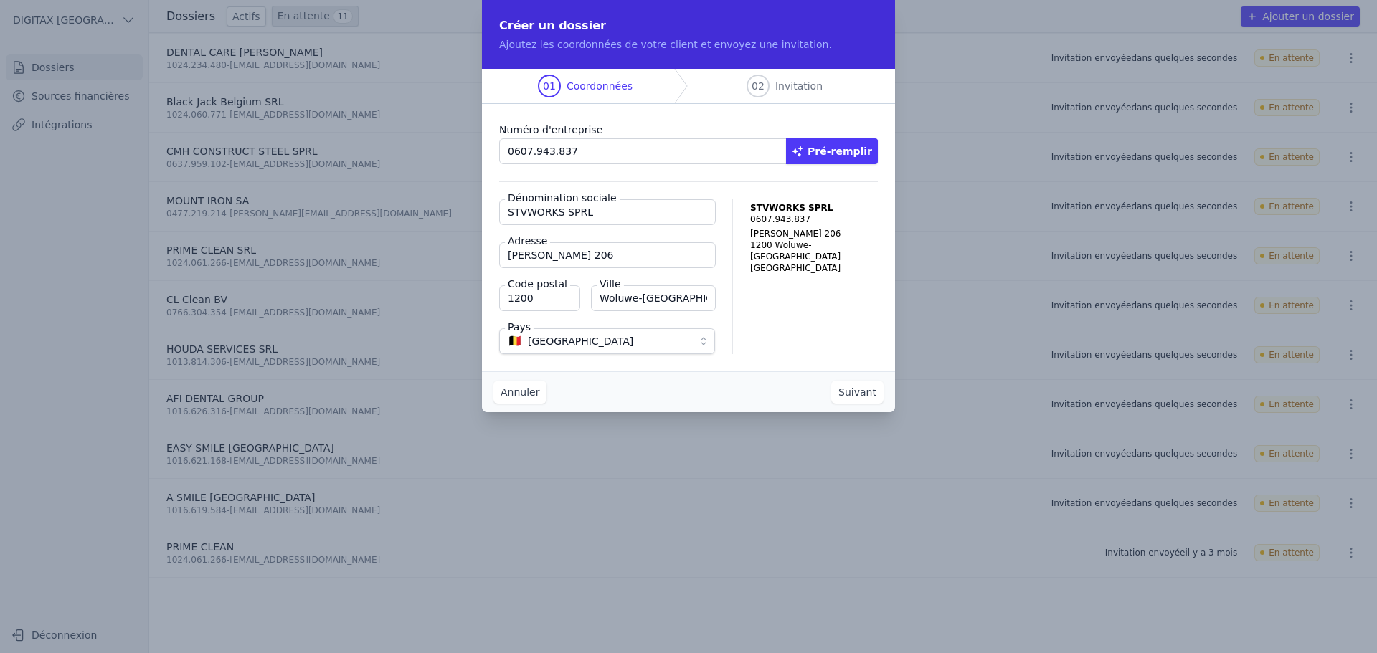
click at [855, 398] on button "Suivant" at bounding box center [857, 392] width 52 height 23
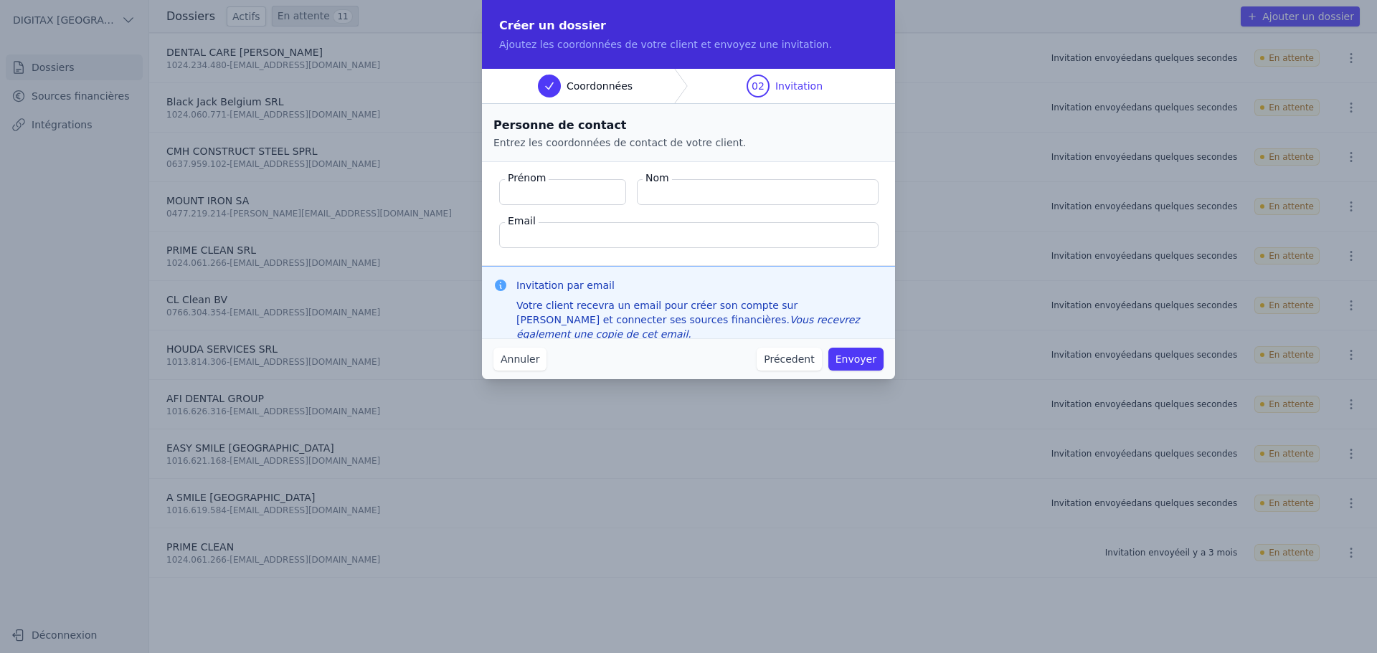
click at [528, 223] on label "Email" at bounding box center [522, 221] width 34 height 14
click at [528, 223] on input "Email" at bounding box center [688, 235] width 379 height 26
paste input "[PERSON_NAME][EMAIL_ADDRESS][DOMAIN_NAME]"
type input "[PERSON_NAME][EMAIL_ADDRESS][DOMAIN_NAME]"
click at [543, 191] on input "Prénom" at bounding box center [562, 192] width 127 height 26
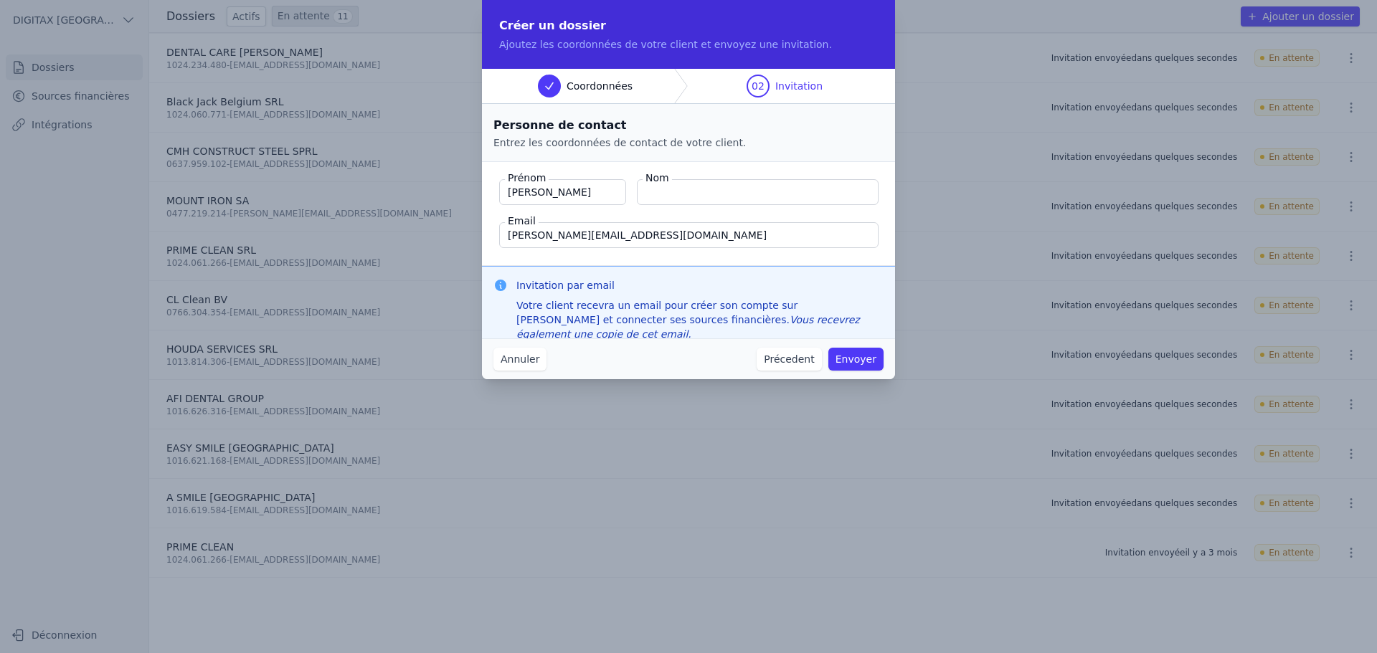
type input "STEVE"
click at [696, 197] on input "Nom" at bounding box center [758, 192] width 242 height 26
click at [852, 361] on button "Envoyer" at bounding box center [855, 359] width 55 height 23
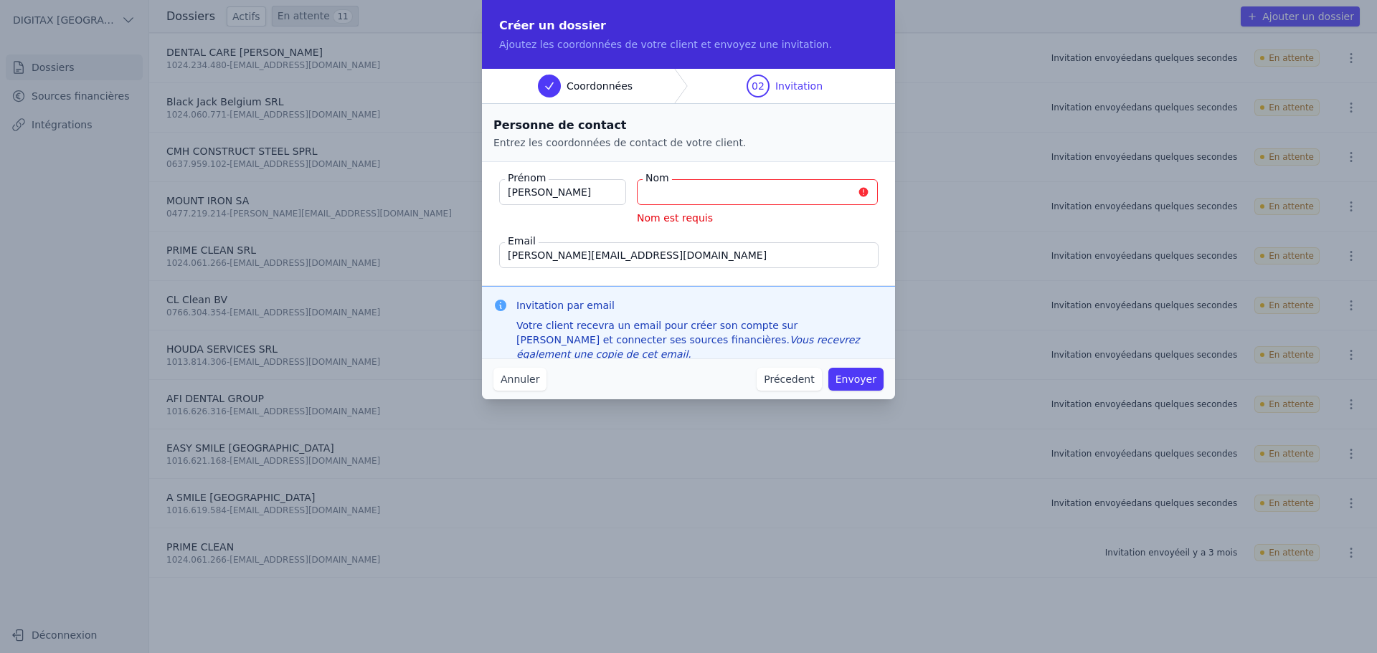
click at [660, 195] on input "Nom" at bounding box center [757, 192] width 241 height 26
type input "s"
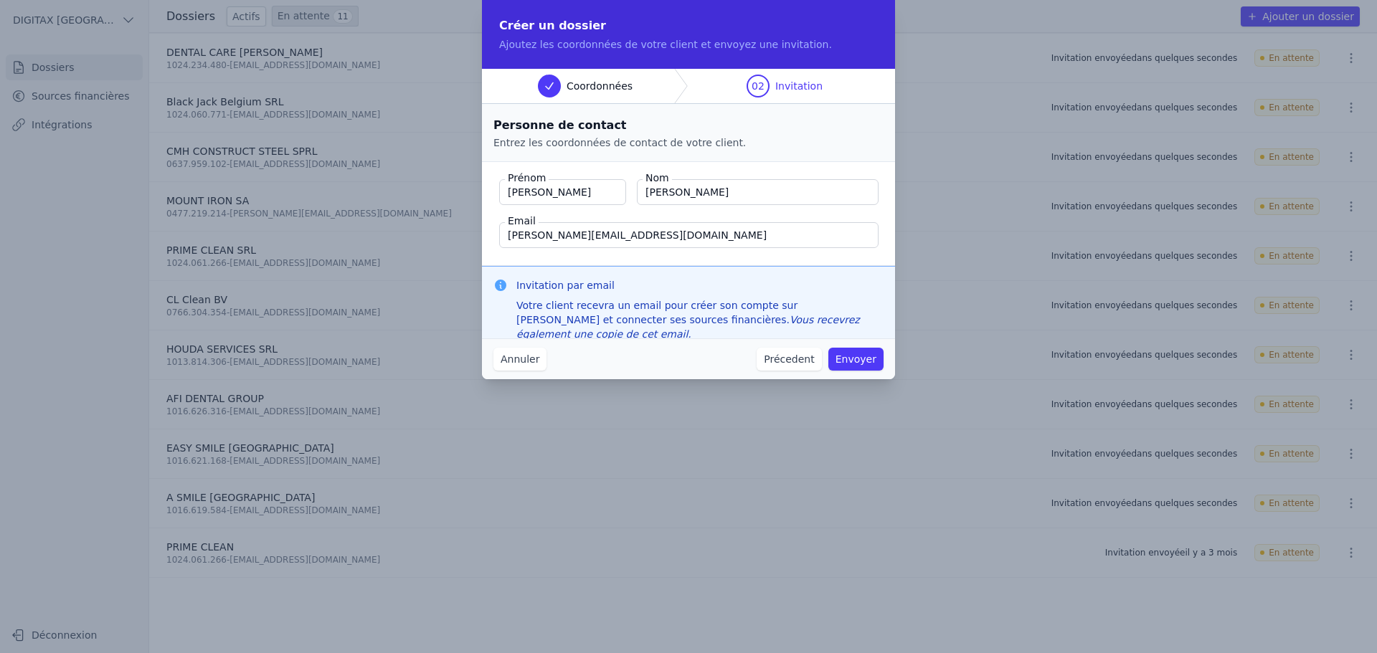
type input "STEVE"
click at [859, 361] on button "Envoyer" at bounding box center [855, 359] width 55 height 23
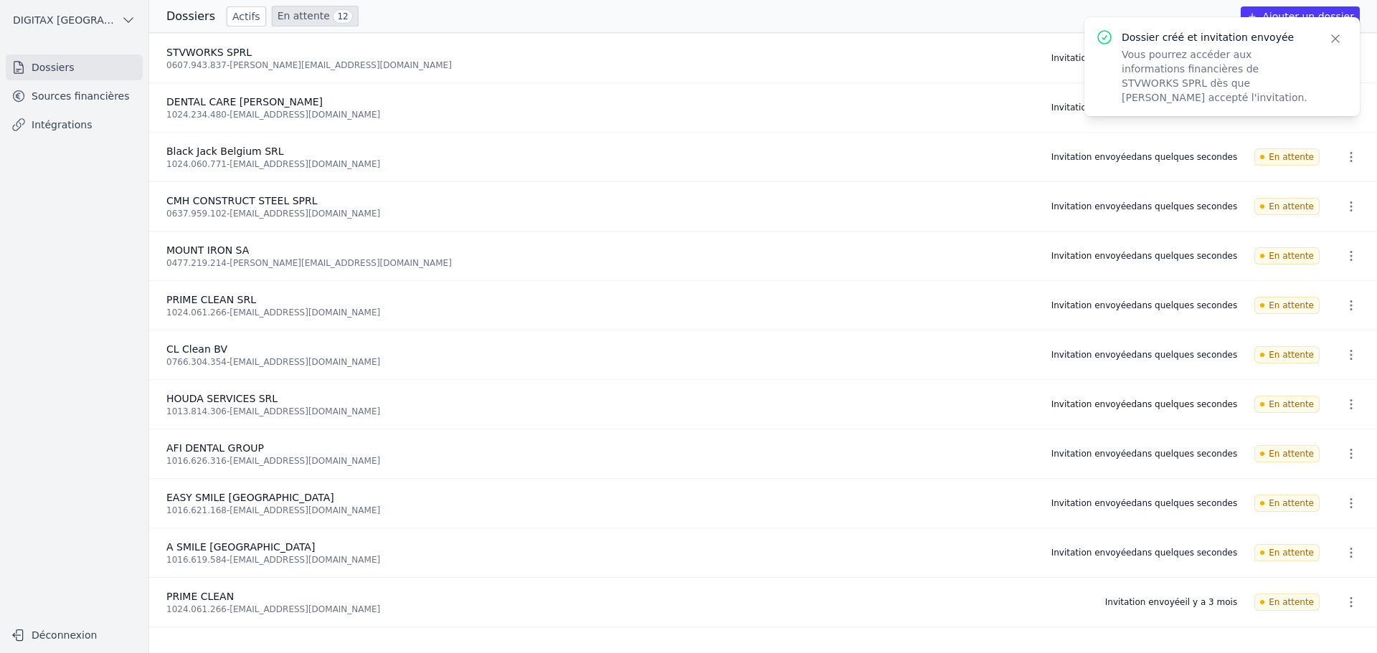
click at [1336, 36] on icon "button" at bounding box center [1335, 39] width 14 height 14
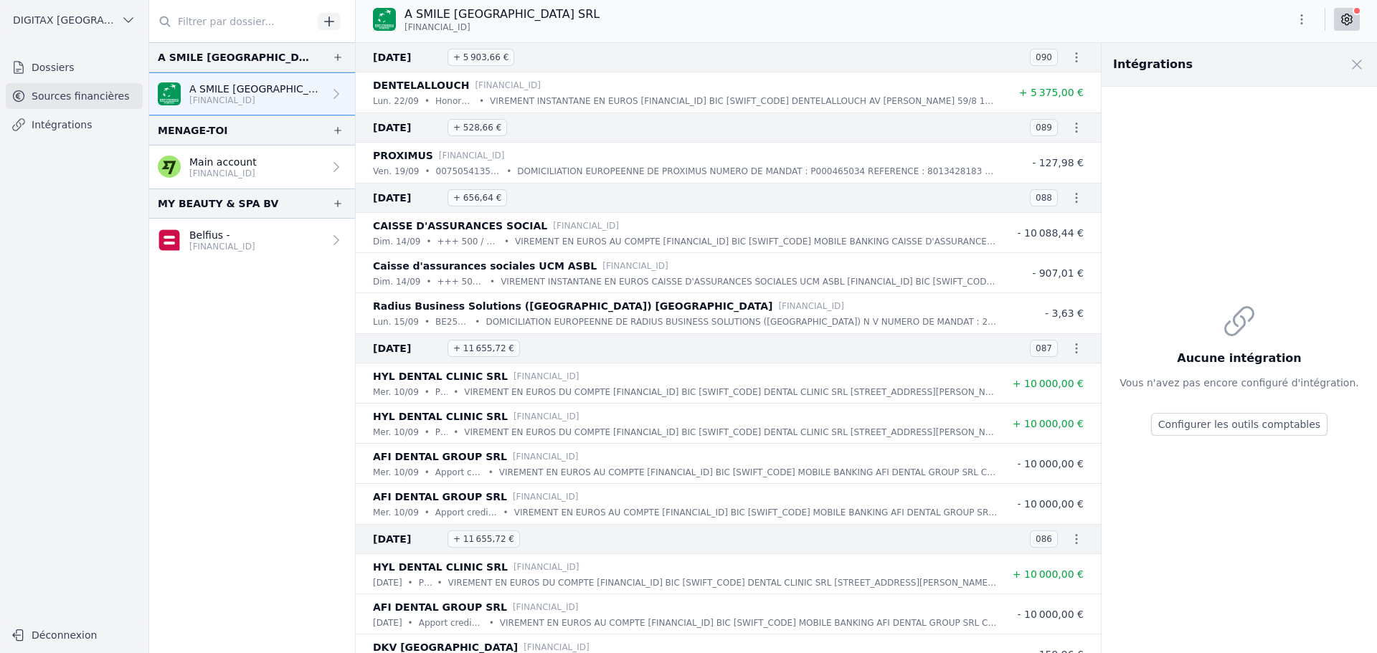
click at [1070, 54] on icon "button" at bounding box center [1076, 57] width 14 height 14
click at [1070, 54] on div at bounding box center [688, 326] width 1377 height 653
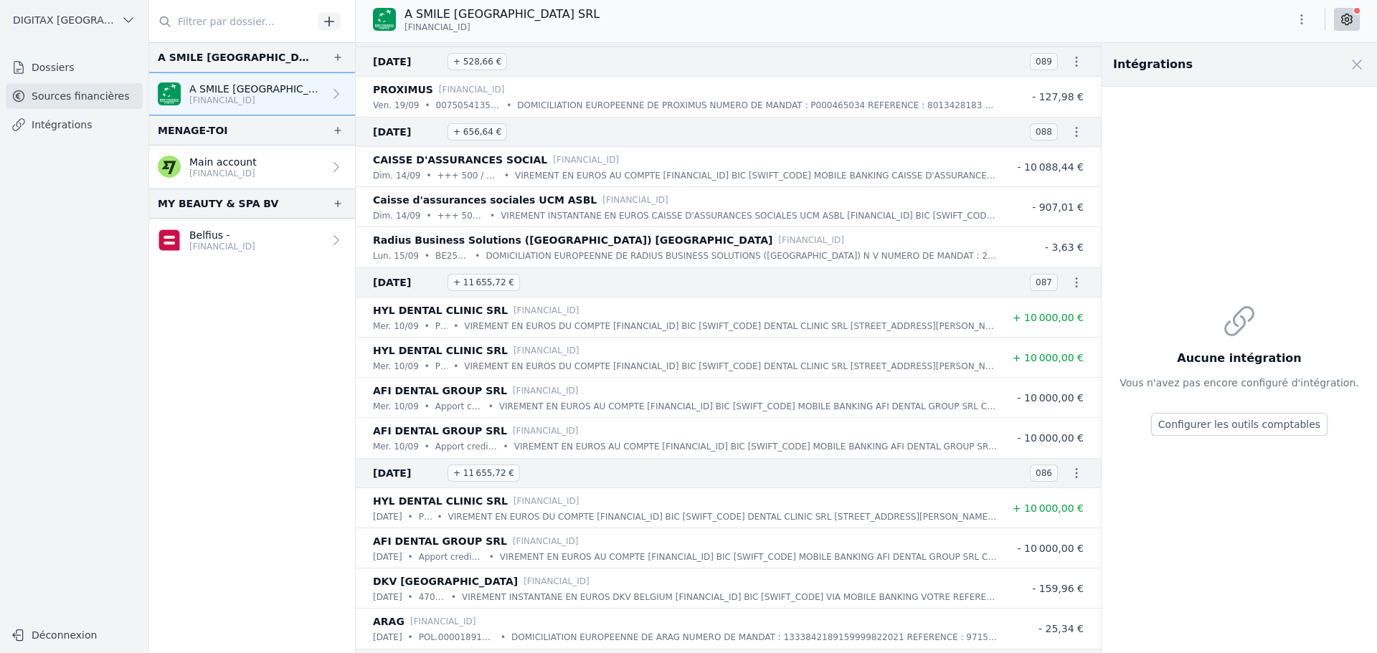
scroll to position [72, 0]
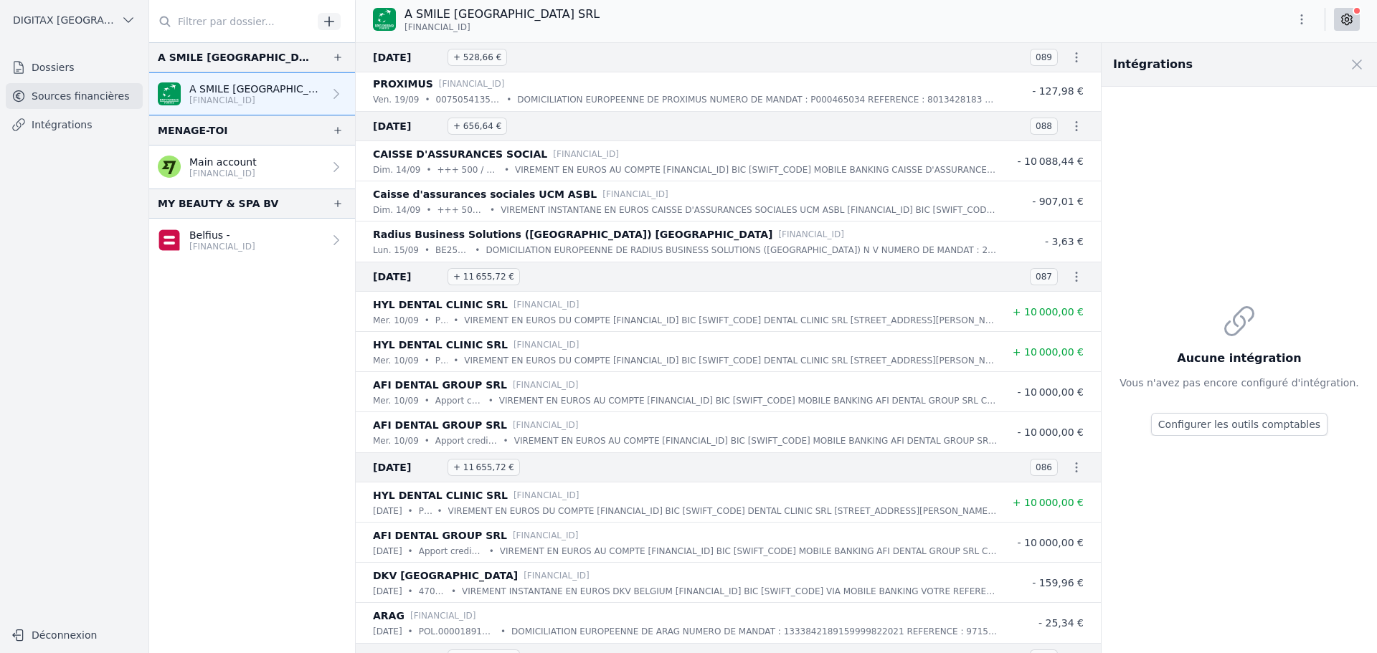
click at [310, 95] on link "A SMILE [GEOGRAPHIC_DATA] SRL [FINANCIAL_ID]" at bounding box center [252, 93] width 206 height 43
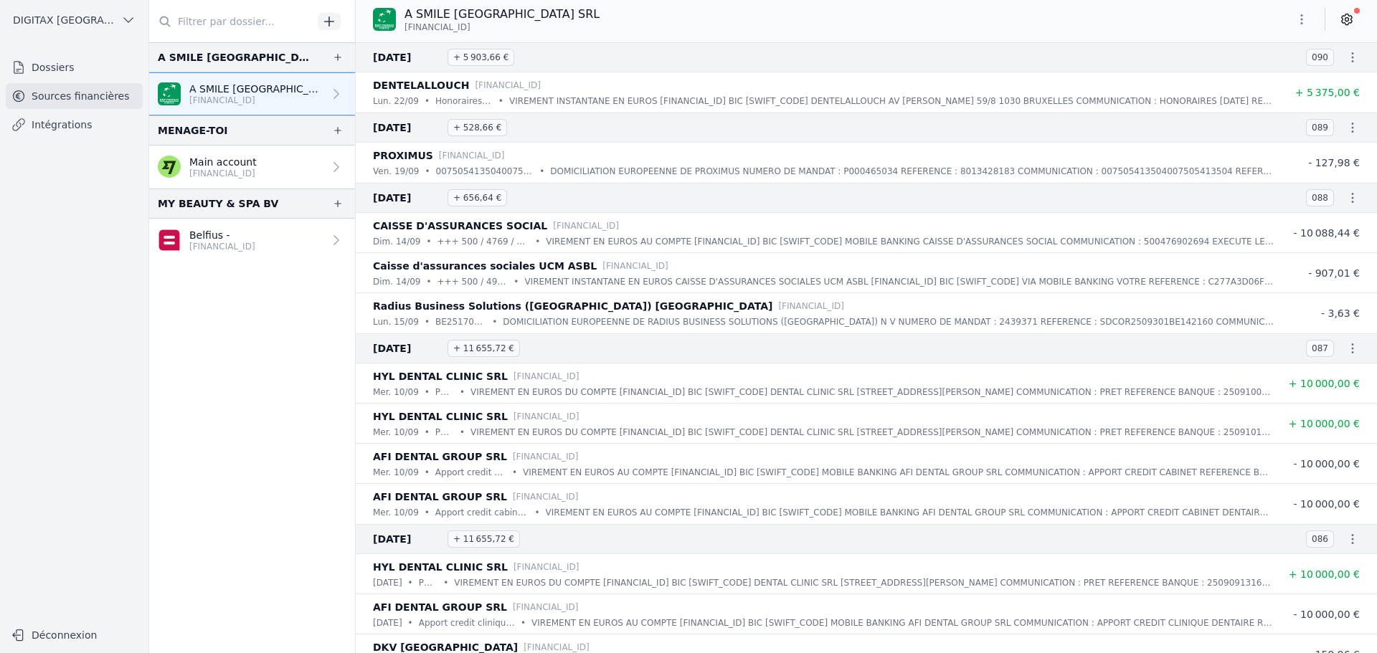
click at [310, 95] on link "A SMILE [GEOGRAPHIC_DATA] SRL [FINANCIAL_ID]" at bounding box center [252, 93] width 206 height 43
click at [329, 92] on icon at bounding box center [336, 94] width 14 height 14
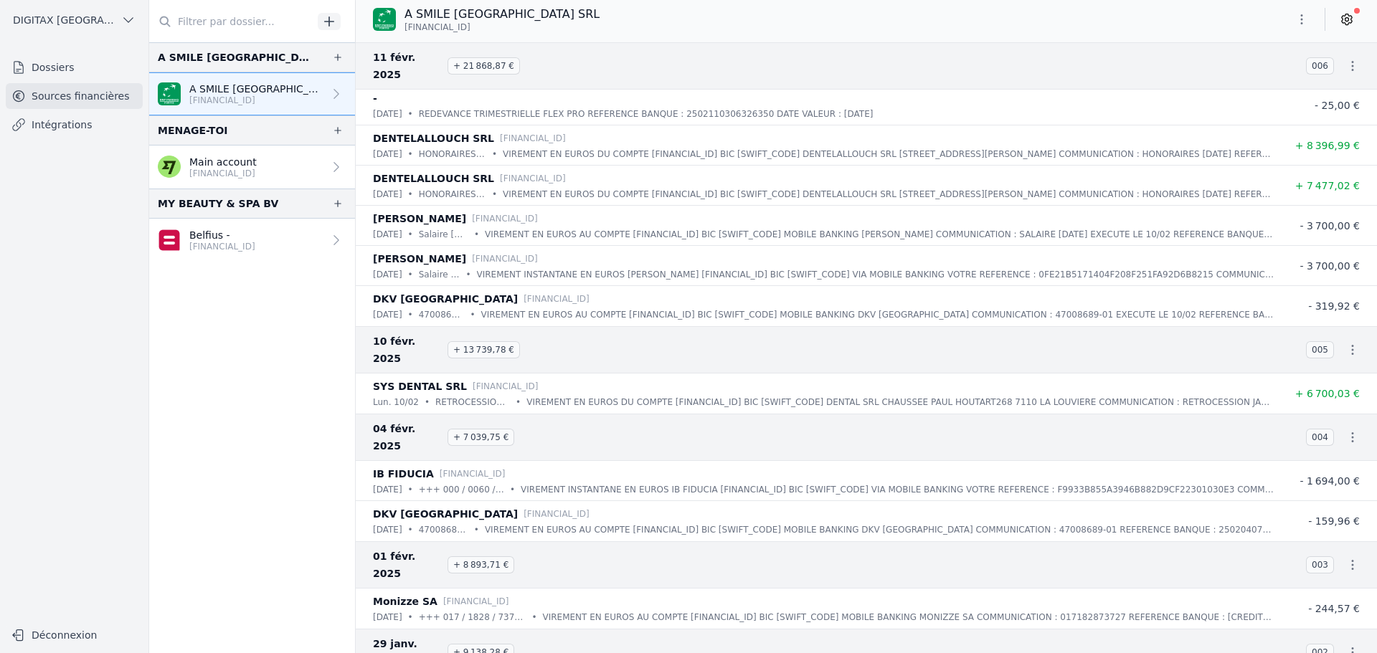
scroll to position [7520, 0]
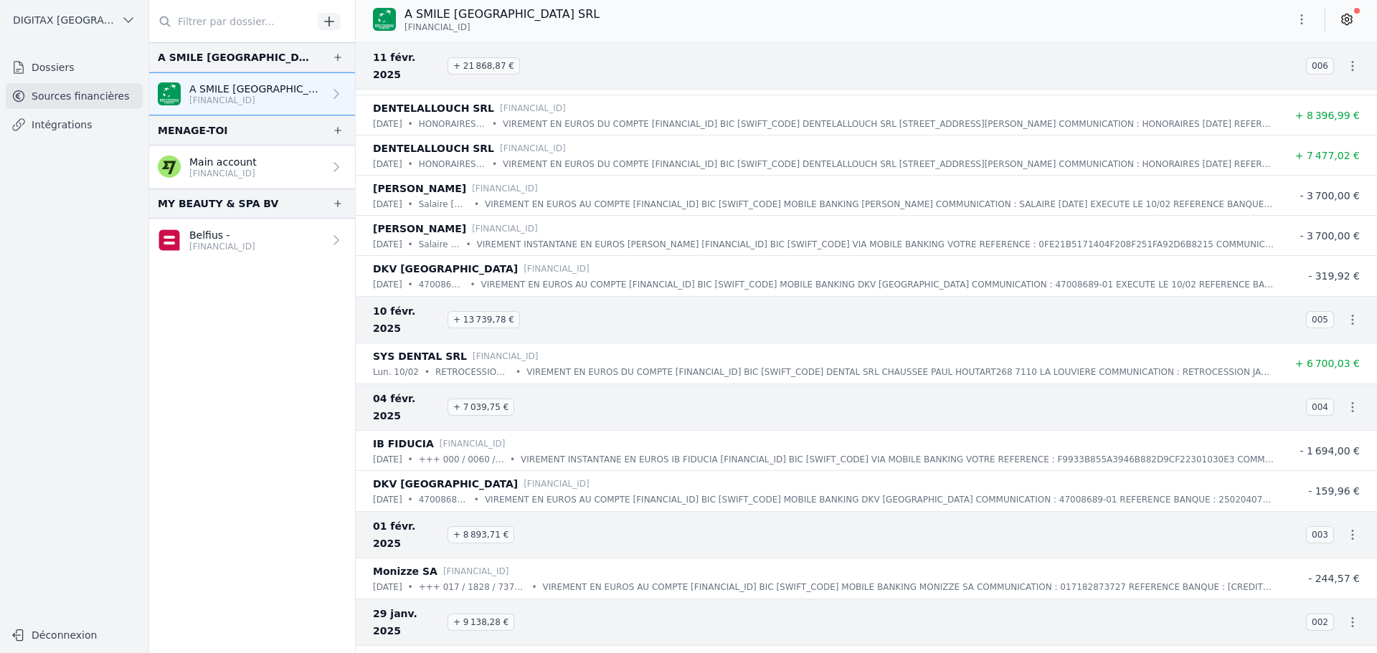
click at [1349, 19] on icon at bounding box center [1347, 20] width 4 height 4
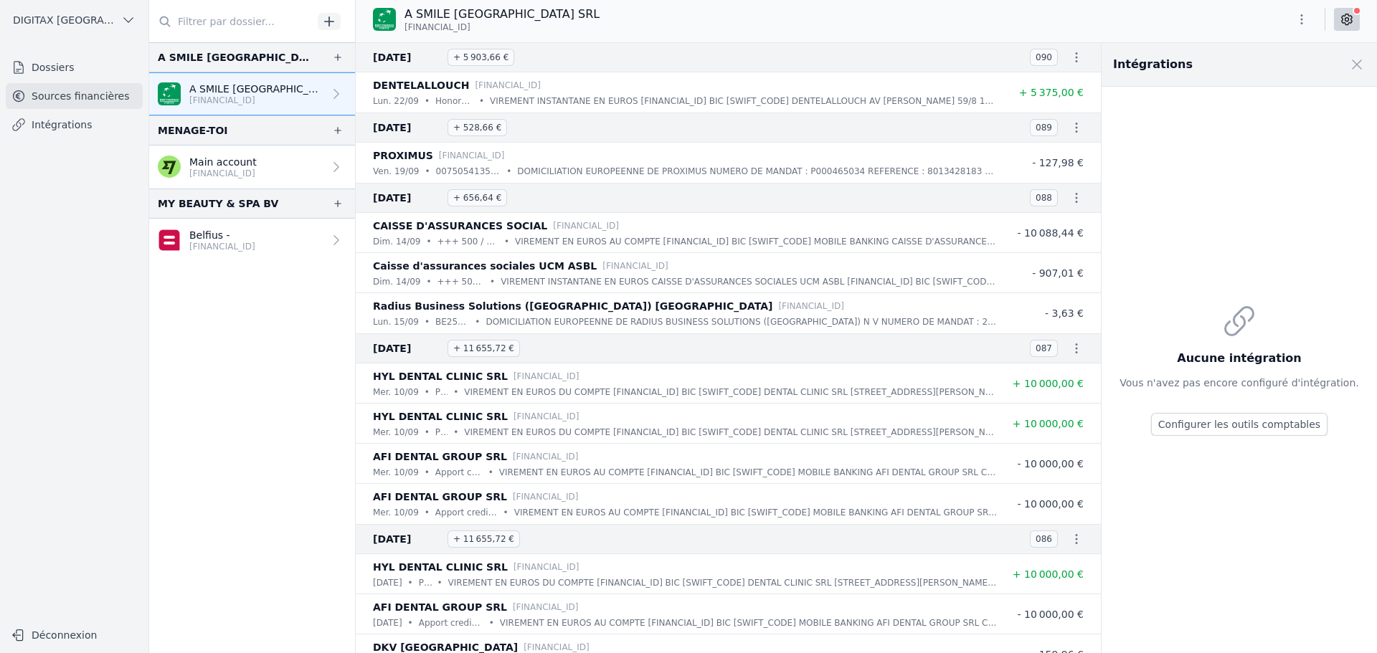
click at [1349, 19] on icon at bounding box center [1347, 20] width 4 height 4
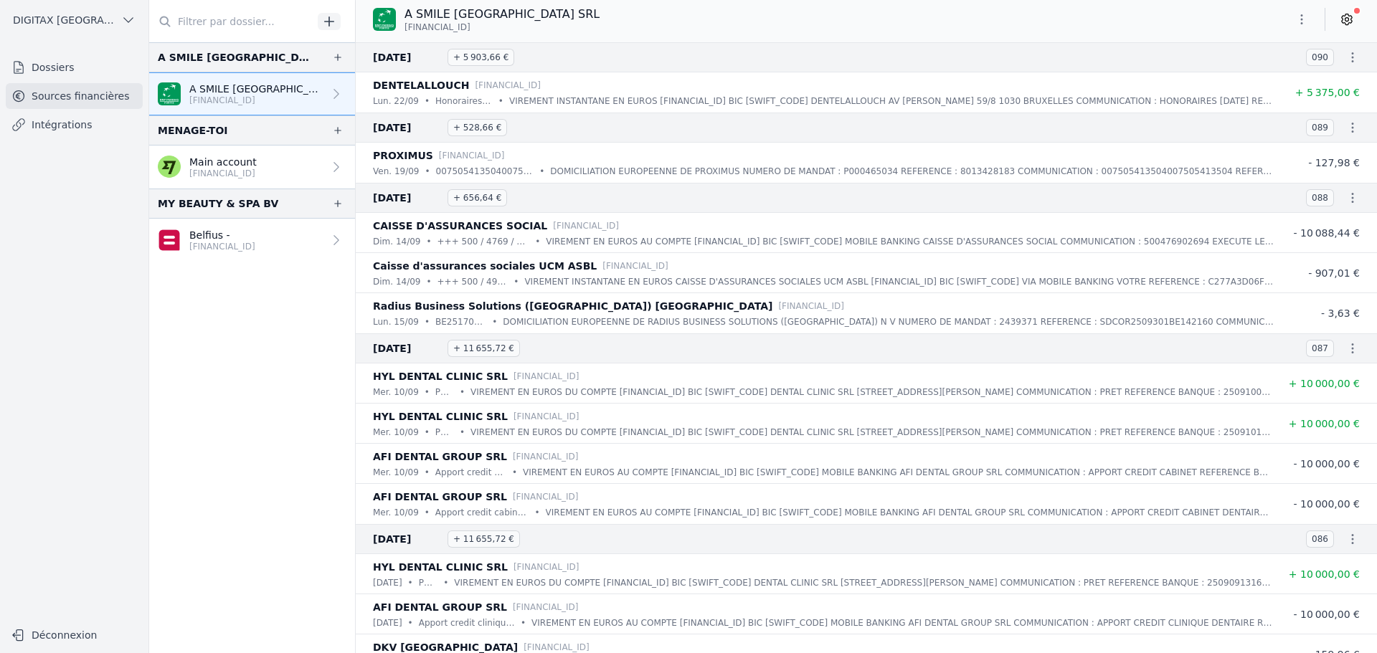
click at [68, 129] on link "Intégrations" at bounding box center [74, 125] width 137 height 26
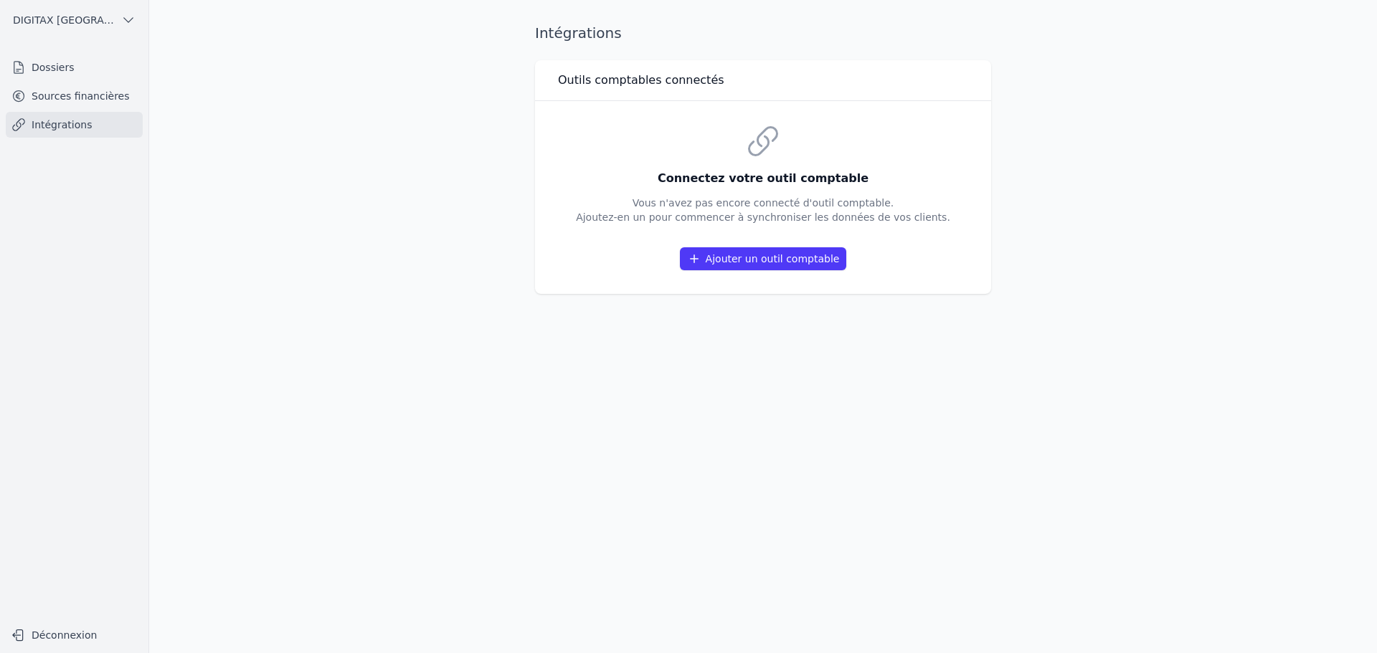
click at [34, 64] on link "Dossiers" at bounding box center [74, 67] width 137 height 26
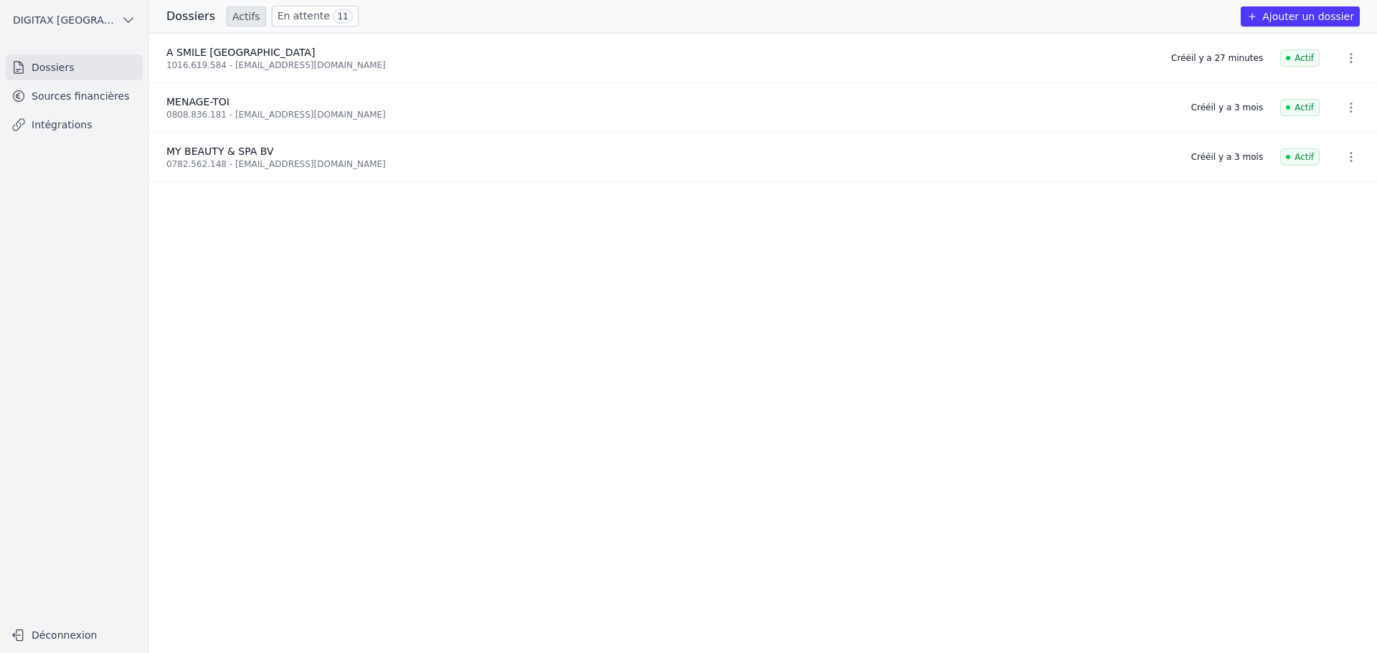
click at [333, 15] on span "11" at bounding box center [342, 16] width 19 height 14
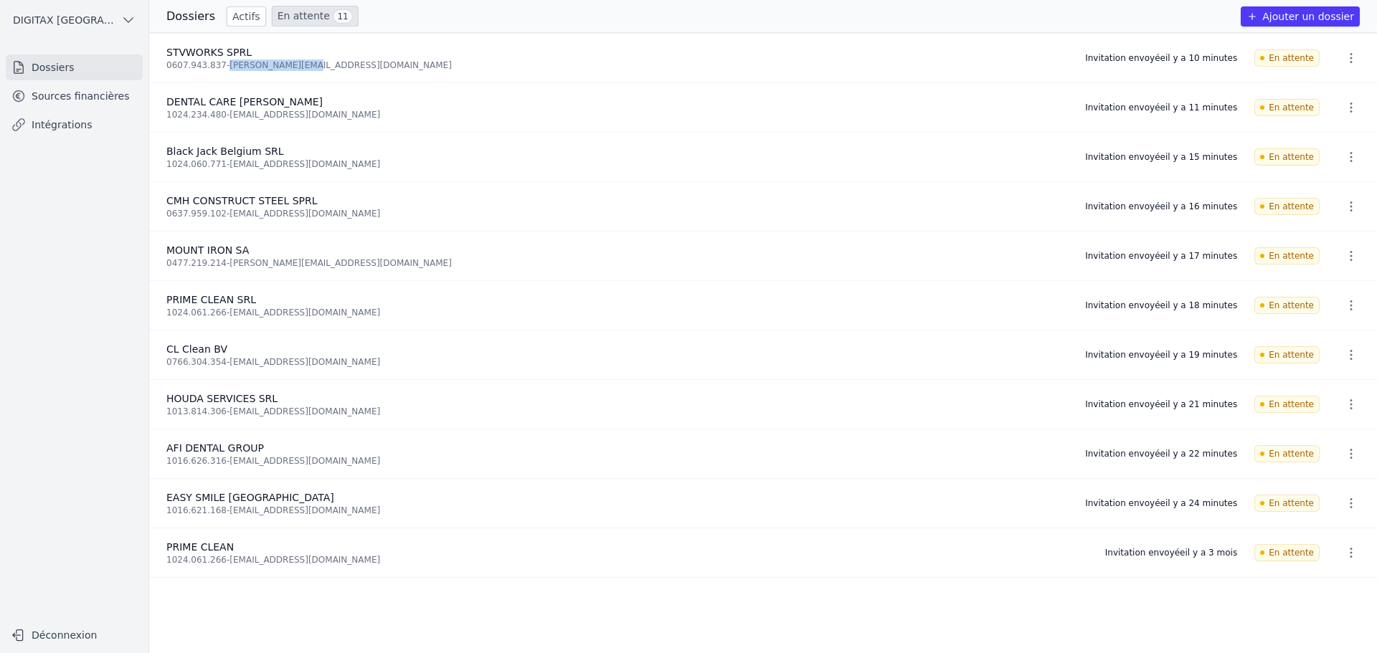
drag, startPoint x: 295, startPoint y: 67, endPoint x: 224, endPoint y: 70, distance: 71.0
click at [224, 70] on li "STVWORKS SPRL 0607.943.837 - [PERSON_NAME][EMAIL_ADDRESS][DOMAIN_NAME] Invitati…" at bounding box center [763, 58] width 1228 height 49
copy div "[PERSON_NAME][EMAIL_ADDRESS][DOMAIN_NAME]"
drag, startPoint x: 337, startPoint y: 114, endPoint x: 226, endPoint y: 112, distance: 111.2
click at [226, 112] on div "1024.234.480 - [EMAIL_ADDRESS][DOMAIN_NAME]" at bounding box center [616, 114] width 901 height 11
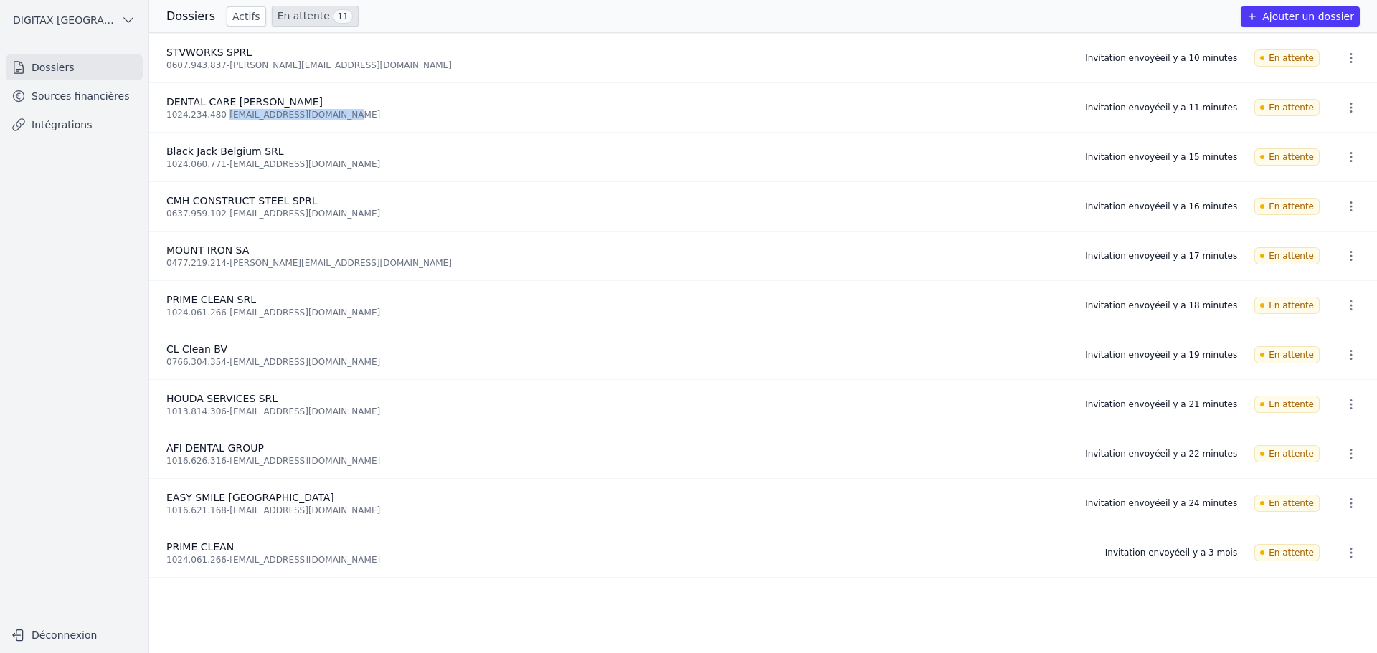
copy div "[EMAIL_ADDRESS][DOMAIN_NAME]"
drag, startPoint x: 333, startPoint y: 165, endPoint x: 225, endPoint y: 169, distance: 108.3
click at [225, 169] on div "1024.060.771 - [EMAIL_ADDRESS][DOMAIN_NAME]" at bounding box center [616, 163] width 901 height 11
copy div "[EMAIL_ADDRESS][DOMAIN_NAME]"
drag, startPoint x: 363, startPoint y: 214, endPoint x: 227, endPoint y: 218, distance: 136.3
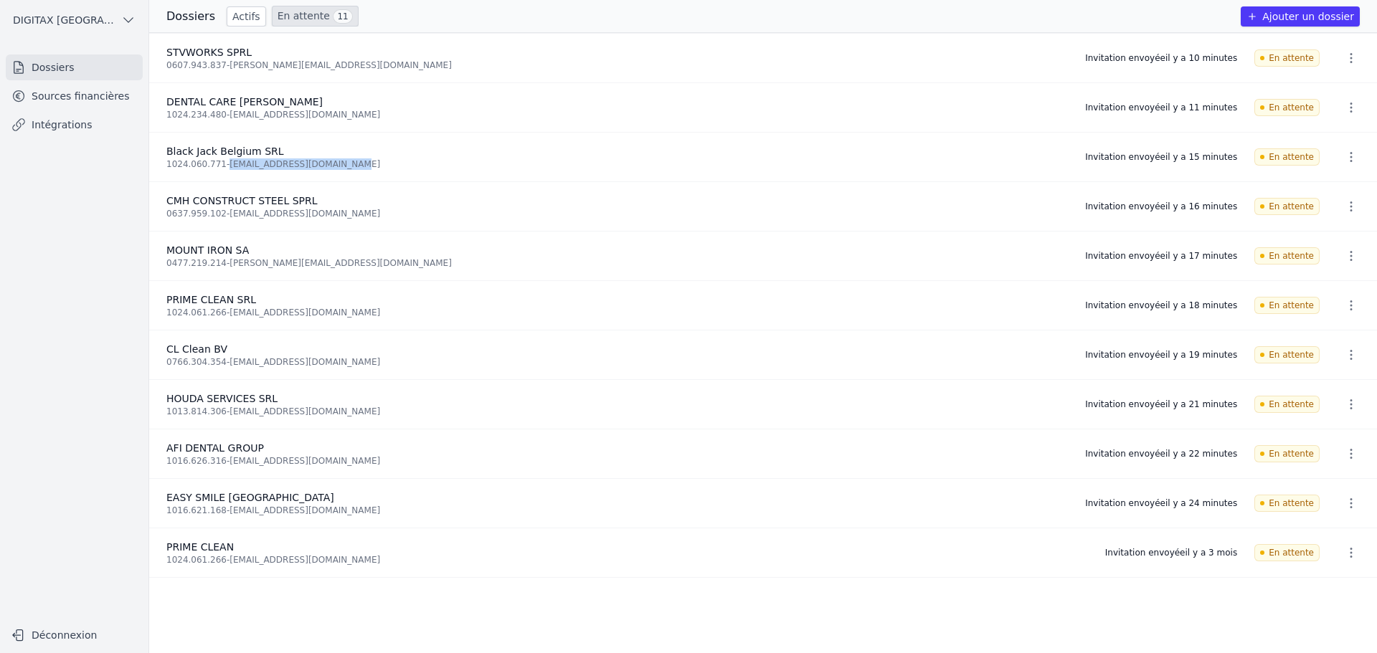
click at [227, 218] on div "0637.959.102 - [EMAIL_ADDRESS][DOMAIN_NAME]" at bounding box center [616, 213] width 901 height 11
copy div "[EMAIL_ADDRESS][DOMAIN_NAME]"
drag, startPoint x: 335, startPoint y: 263, endPoint x: 227, endPoint y: 270, distance: 108.5
click at [227, 270] on li "MOUNT IRON SA 0477.219.214 - [PERSON_NAME][EMAIL_ADDRESS][DOMAIN_NAME] Invitati…" at bounding box center [763, 256] width 1228 height 49
copy div "[PERSON_NAME][EMAIL_ADDRESS][DOMAIN_NAME]"
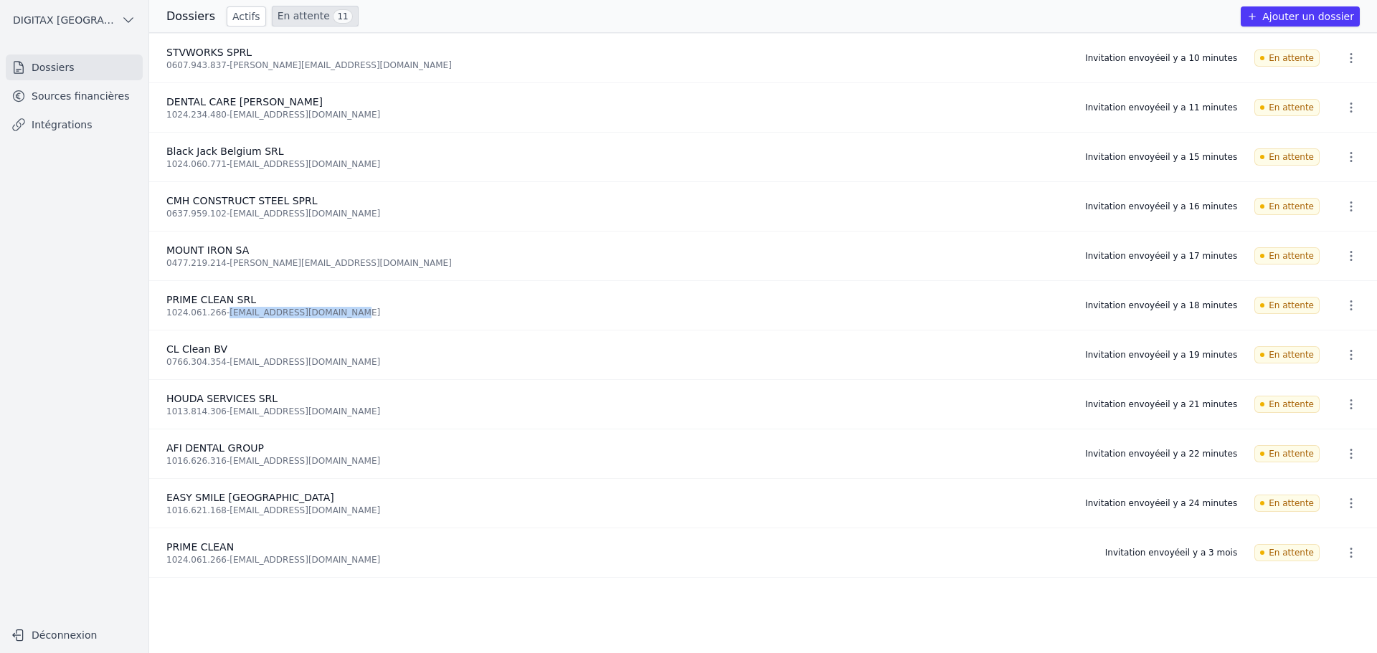
drag, startPoint x: 338, startPoint y: 312, endPoint x: 224, endPoint y: 320, distance: 114.3
click at [224, 320] on li "PRIME CLEAN SRL 1024.061.266 - [EMAIL_ADDRESS][DOMAIN_NAME] Invitation envoyée …" at bounding box center [763, 305] width 1228 height 49
copy div "[EMAIL_ADDRESS][DOMAIN_NAME]"
drag, startPoint x: 321, startPoint y: 412, endPoint x: 224, endPoint y: 414, distance: 96.8
click at [224, 414] on div "1013.814.306 - [EMAIL_ADDRESS][DOMAIN_NAME]" at bounding box center [616, 411] width 901 height 11
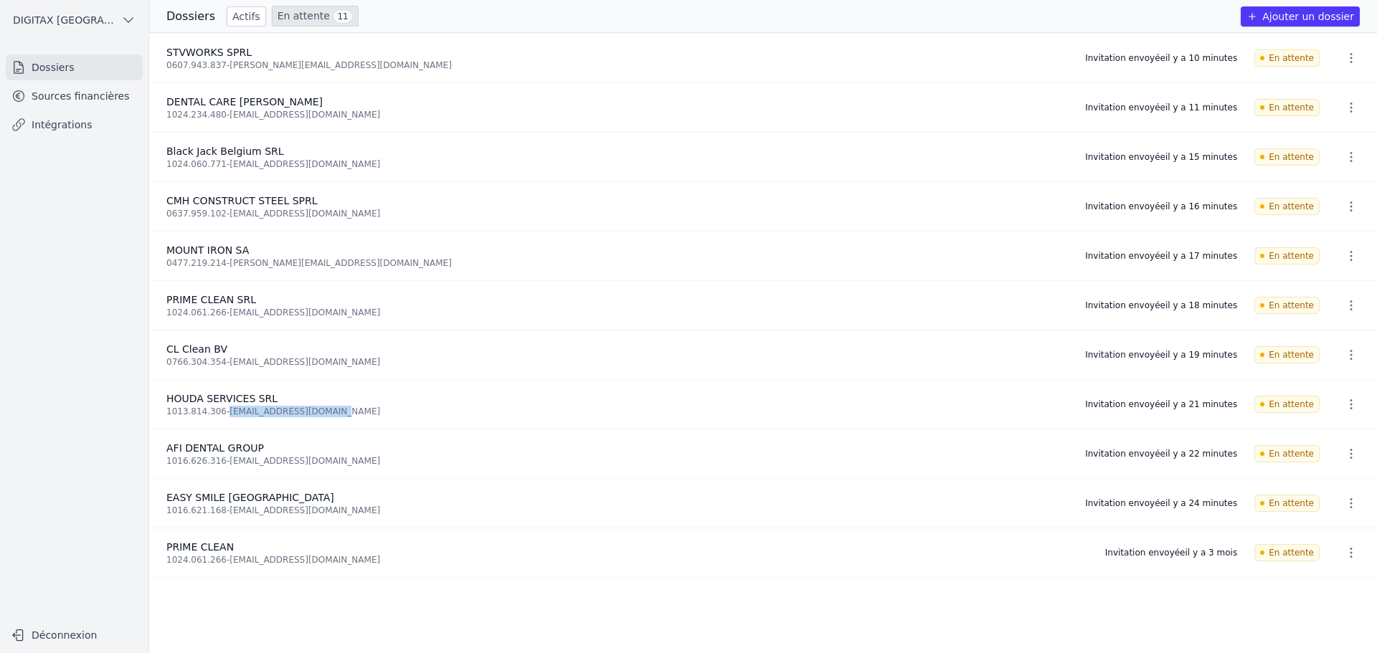
copy div "[EMAIL_ADDRESS][DOMAIN_NAME]"
drag, startPoint x: 340, startPoint y: 460, endPoint x: 224, endPoint y: 465, distance: 115.6
click at [224, 465] on div "1016.626.316 - [EMAIL_ADDRESS][DOMAIN_NAME]" at bounding box center [616, 460] width 901 height 11
copy div "[EMAIL_ADDRESS][DOMAIN_NAME]"
click at [37, 122] on link "Intégrations" at bounding box center [74, 125] width 137 height 26
